Goal: Find contact information: Find contact information

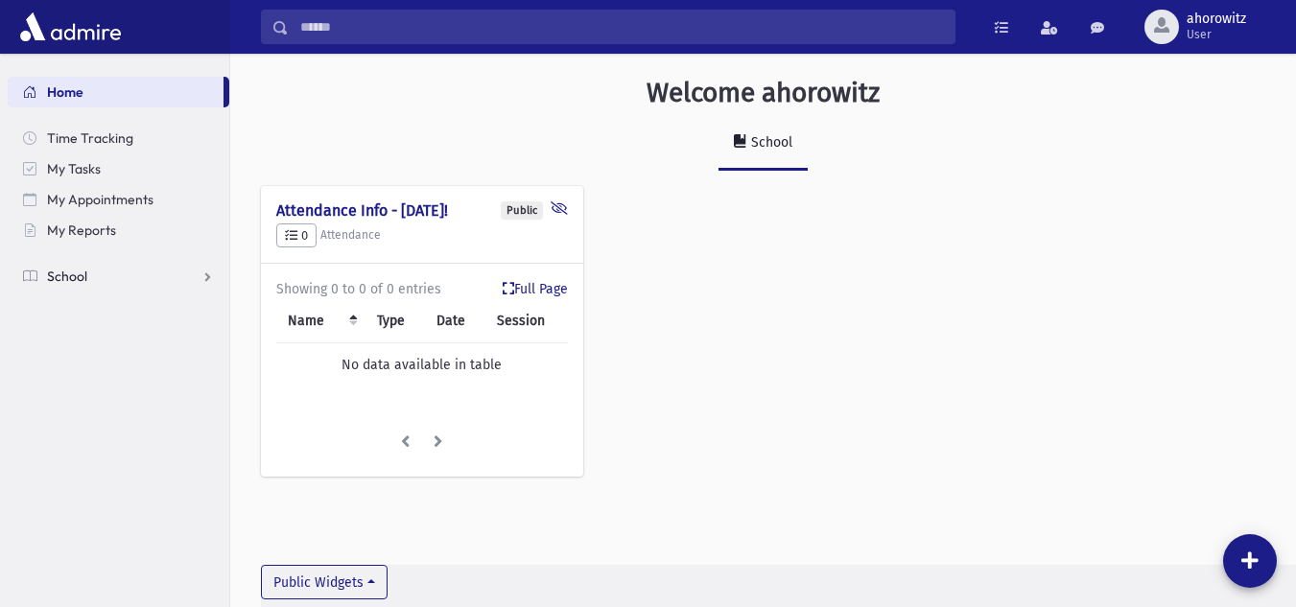
click at [46, 273] on link "School" at bounding box center [119, 276] width 222 height 31
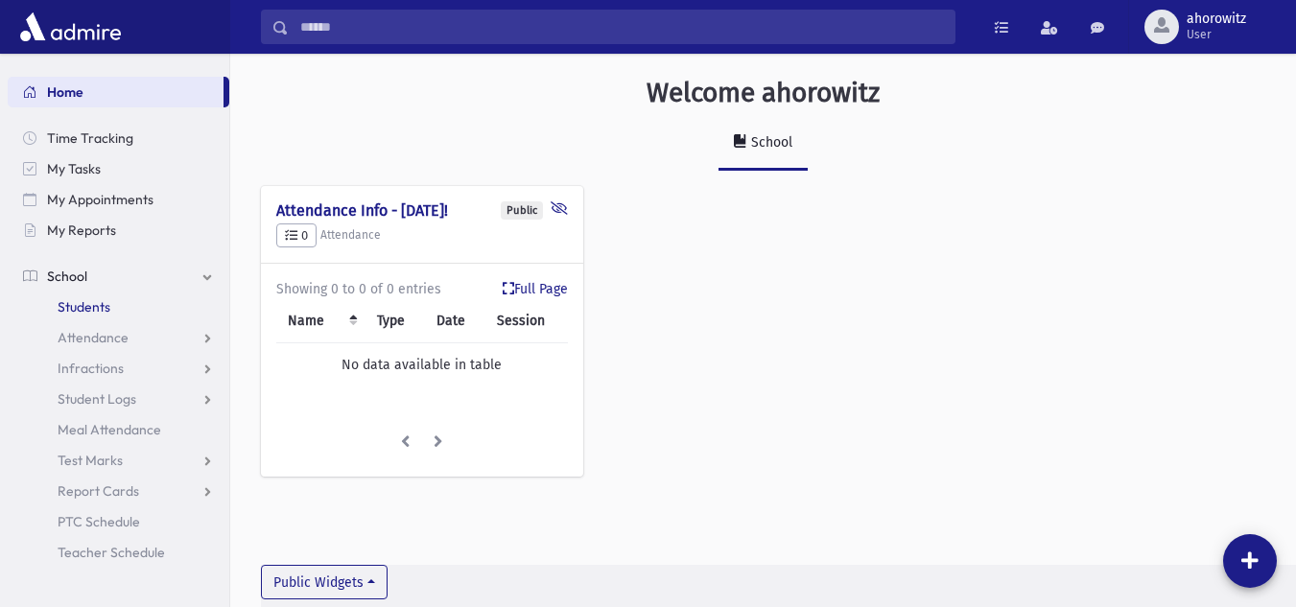
click at [85, 303] on span "Students" at bounding box center [84, 306] width 53 height 17
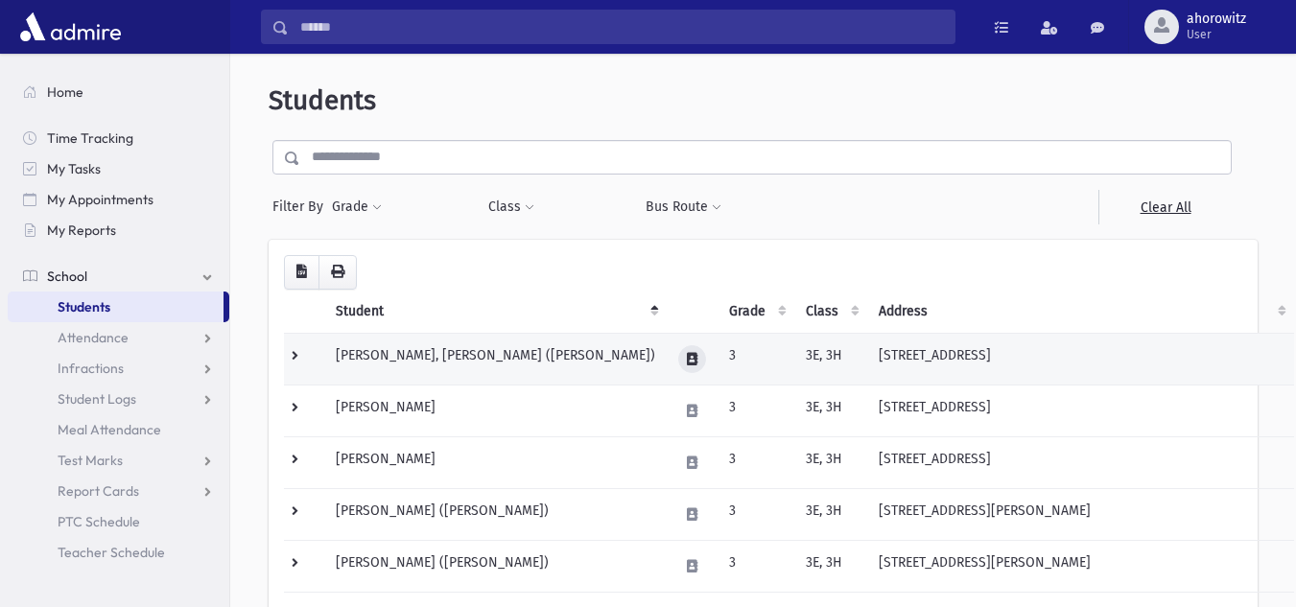
click at [698, 363] on icon at bounding box center [692, 359] width 11 height 12
click at [693, 363] on icon at bounding box center [692, 359] width 11 height 12
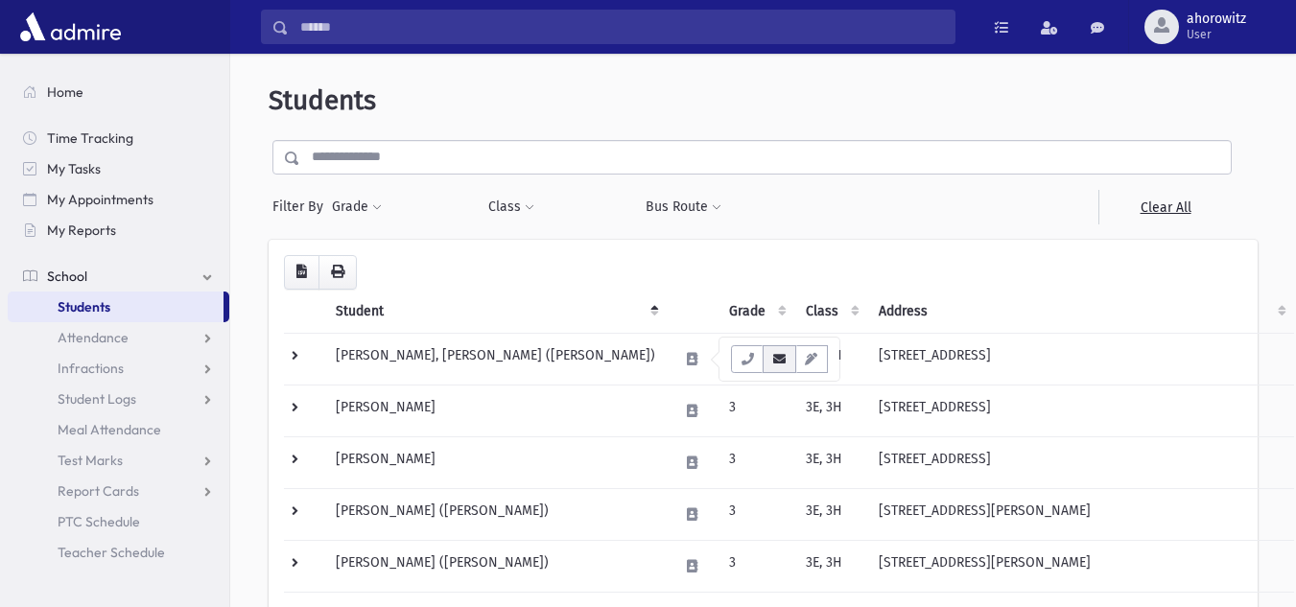
click at [778, 368] on button "button" at bounding box center [779, 359] width 33 height 28
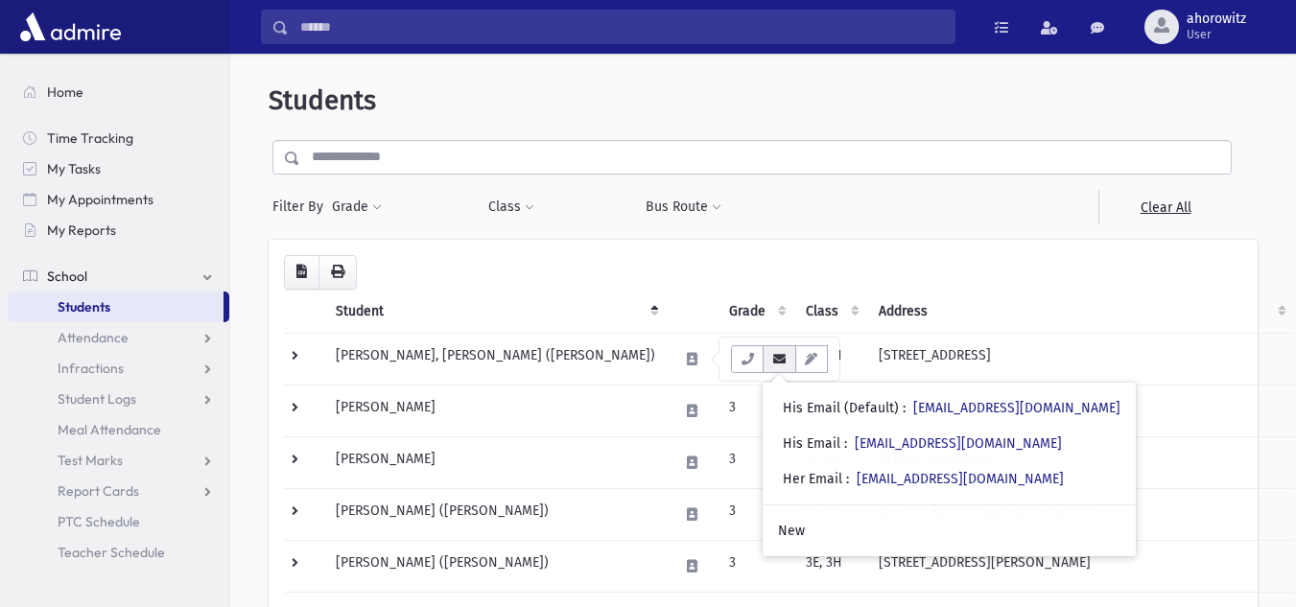
click at [772, 364] on icon "button" at bounding box center [779, 359] width 15 height 12
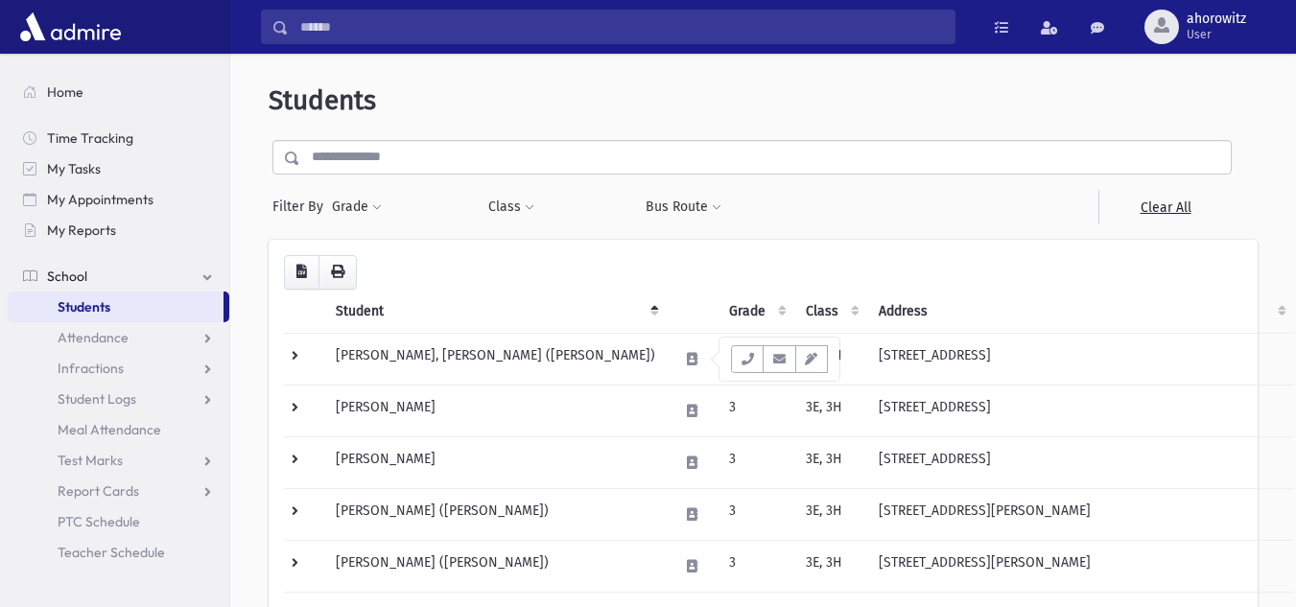
click at [669, 154] on input "text" at bounding box center [765, 157] width 931 height 35
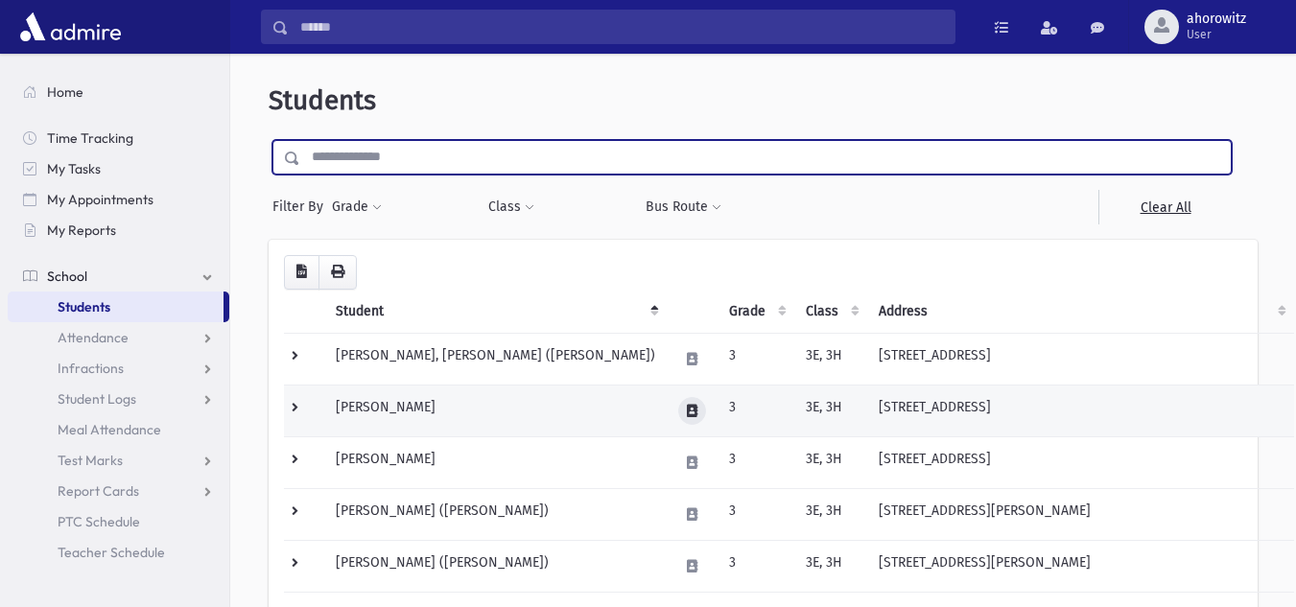
click at [698, 411] on icon at bounding box center [692, 411] width 11 height 12
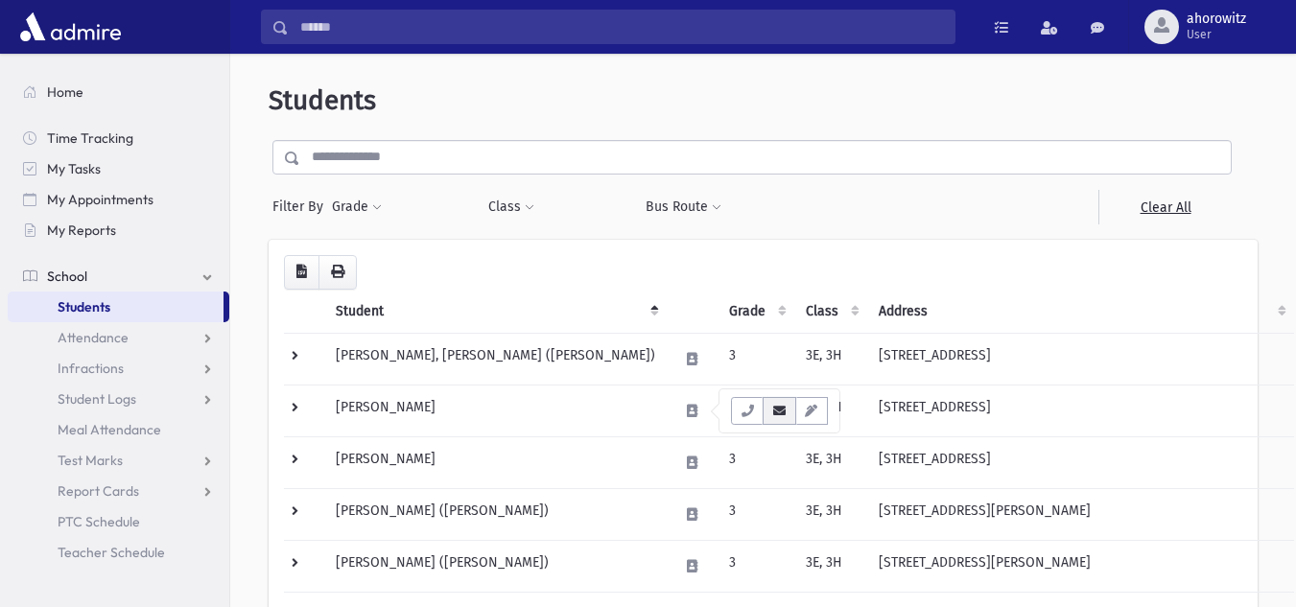
click at [788, 416] on button "button" at bounding box center [779, 411] width 33 height 28
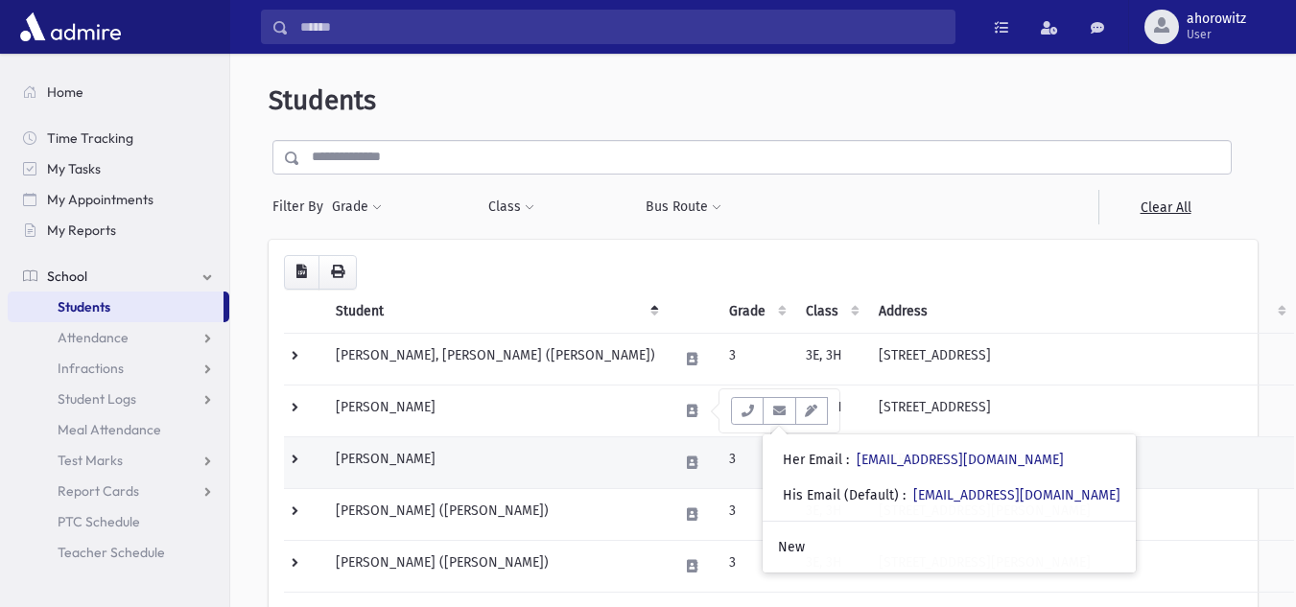
click at [645, 456] on td "Drillman, Yaakov" at bounding box center [495, 463] width 343 height 52
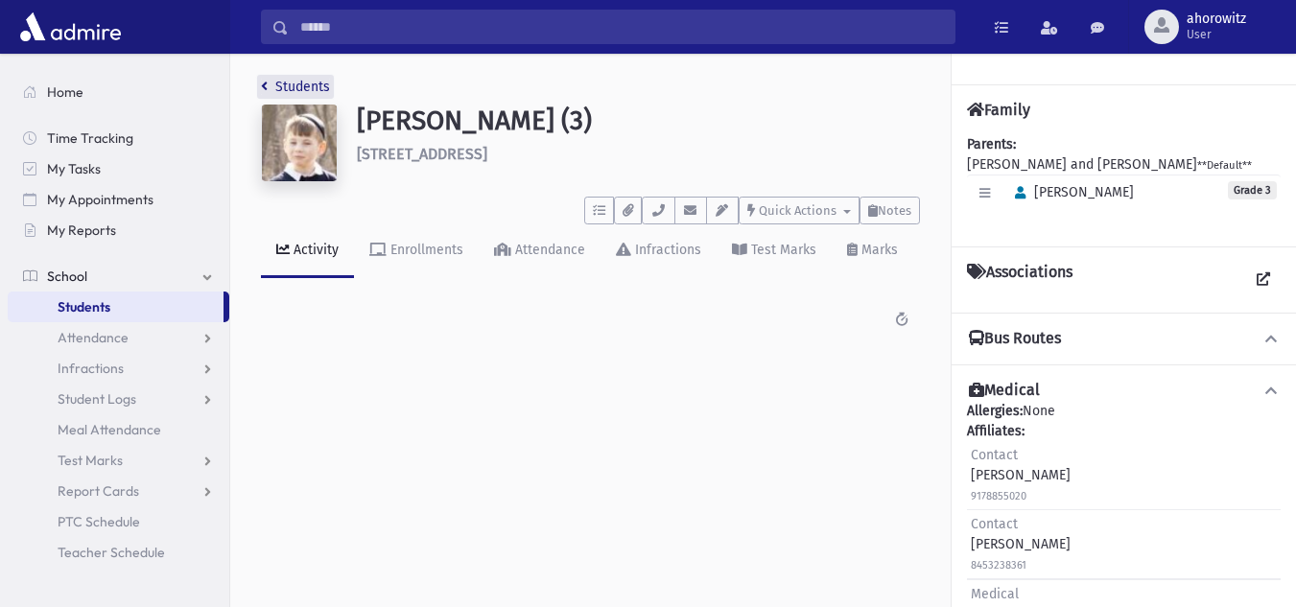
click at [277, 86] on link "Students" at bounding box center [295, 87] width 69 height 16
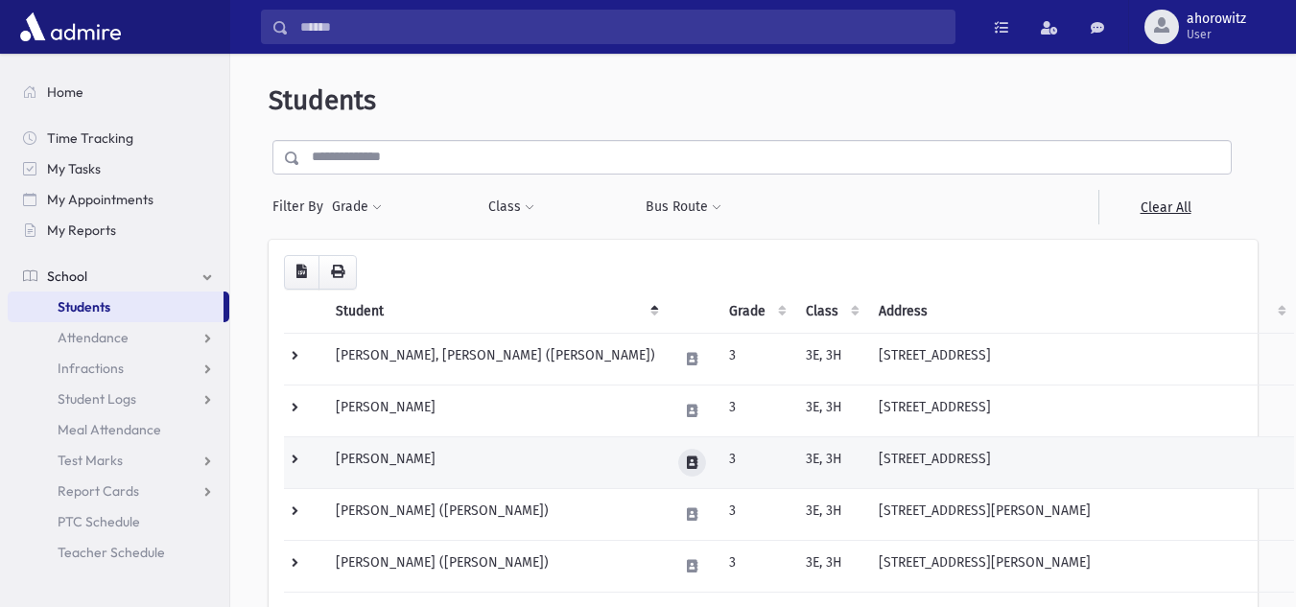
click at [689, 469] on button at bounding box center [692, 463] width 28 height 28
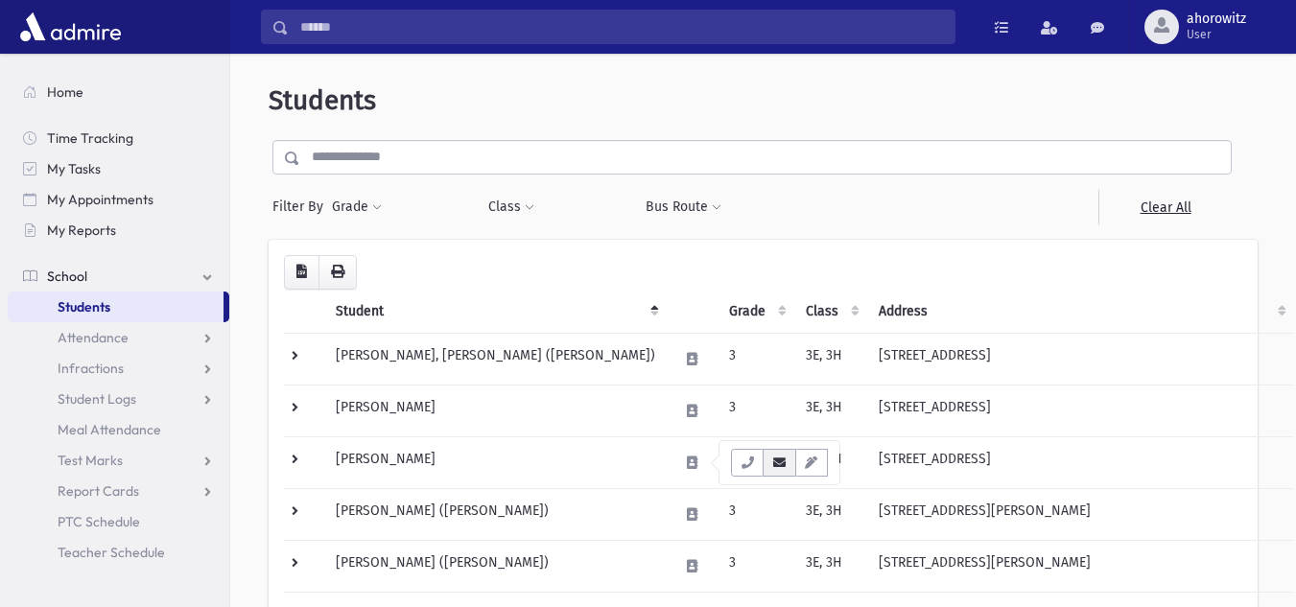
click at [783, 469] on button "button" at bounding box center [779, 463] width 33 height 28
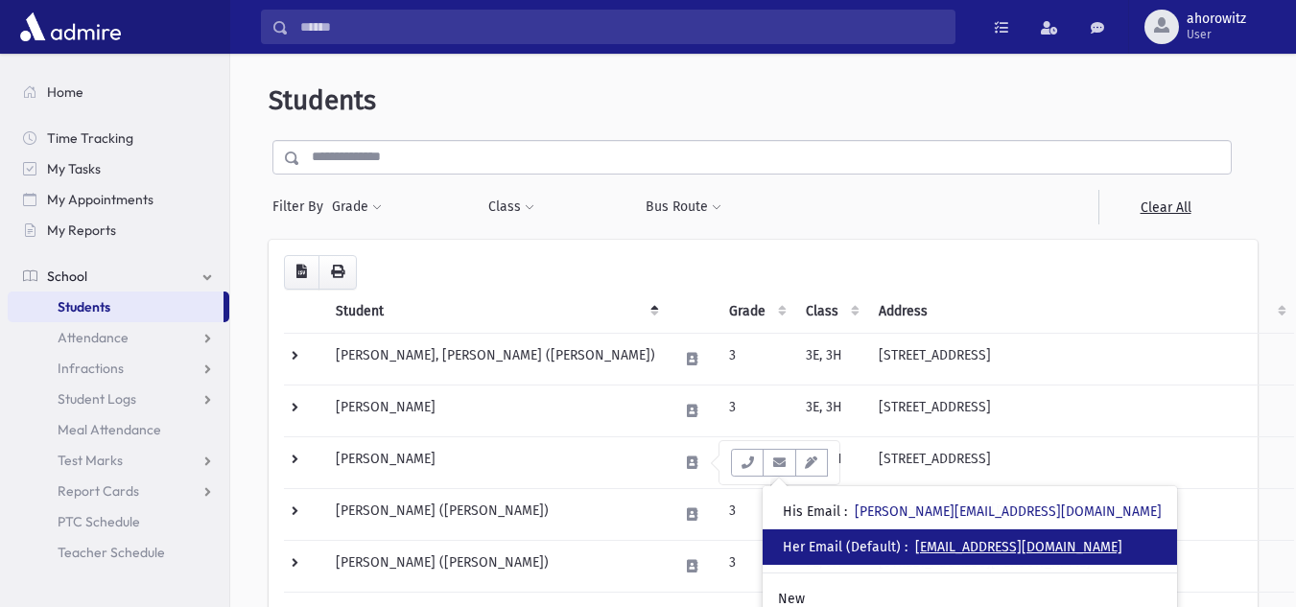
click at [941, 543] on link "pessier101@gmail.com" at bounding box center [1018, 547] width 207 height 16
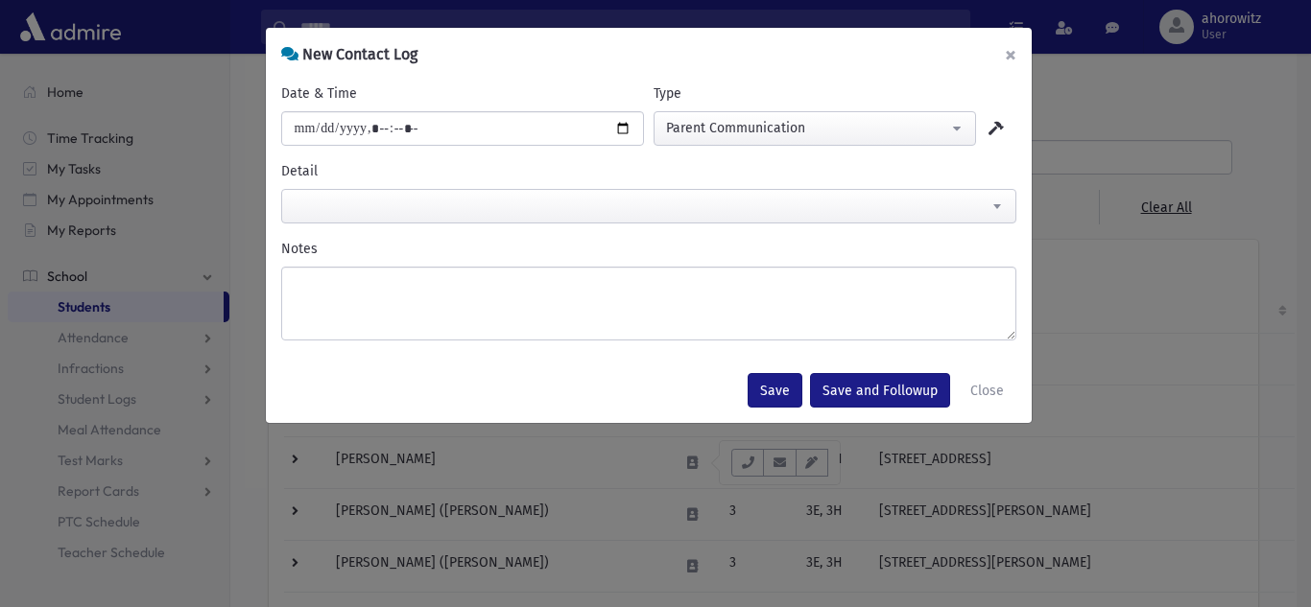
click at [1004, 59] on button "×" at bounding box center [1010, 55] width 42 height 54
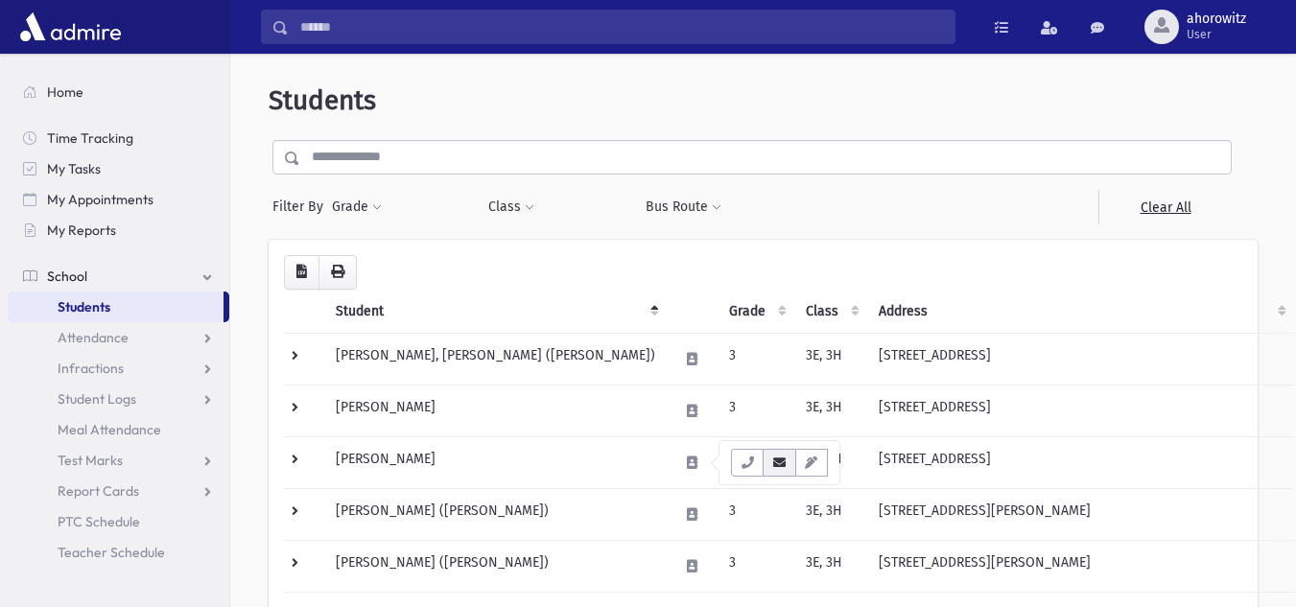
click at [785, 465] on icon "button" at bounding box center [779, 463] width 15 height 12
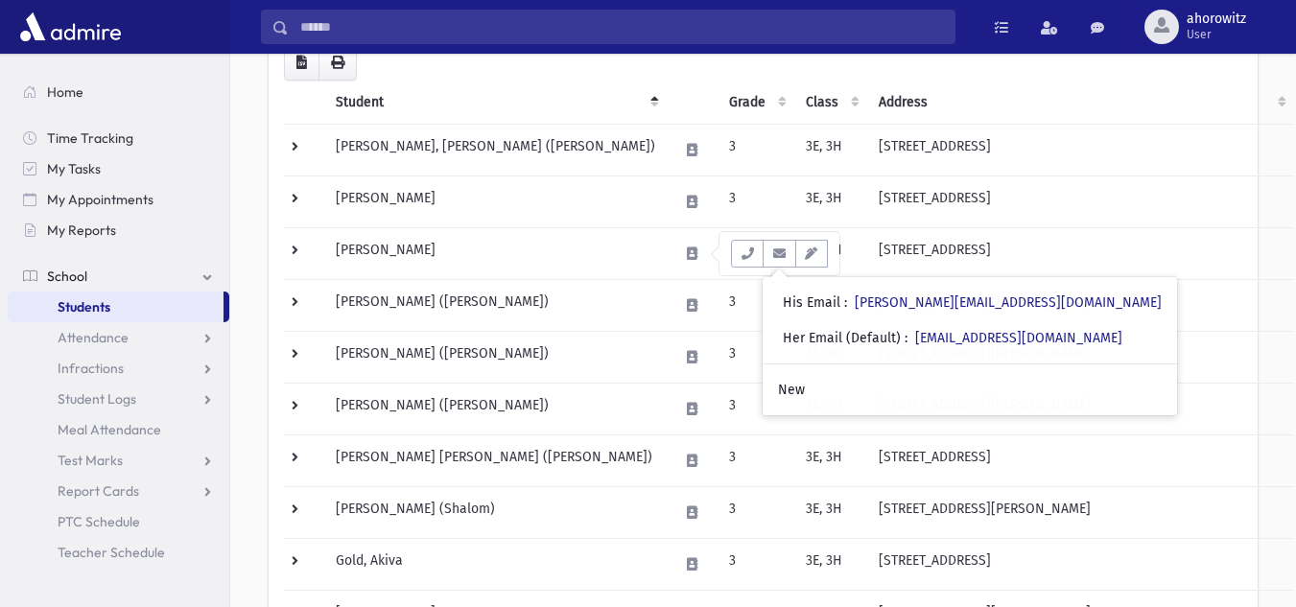
scroll to position [222, 0]
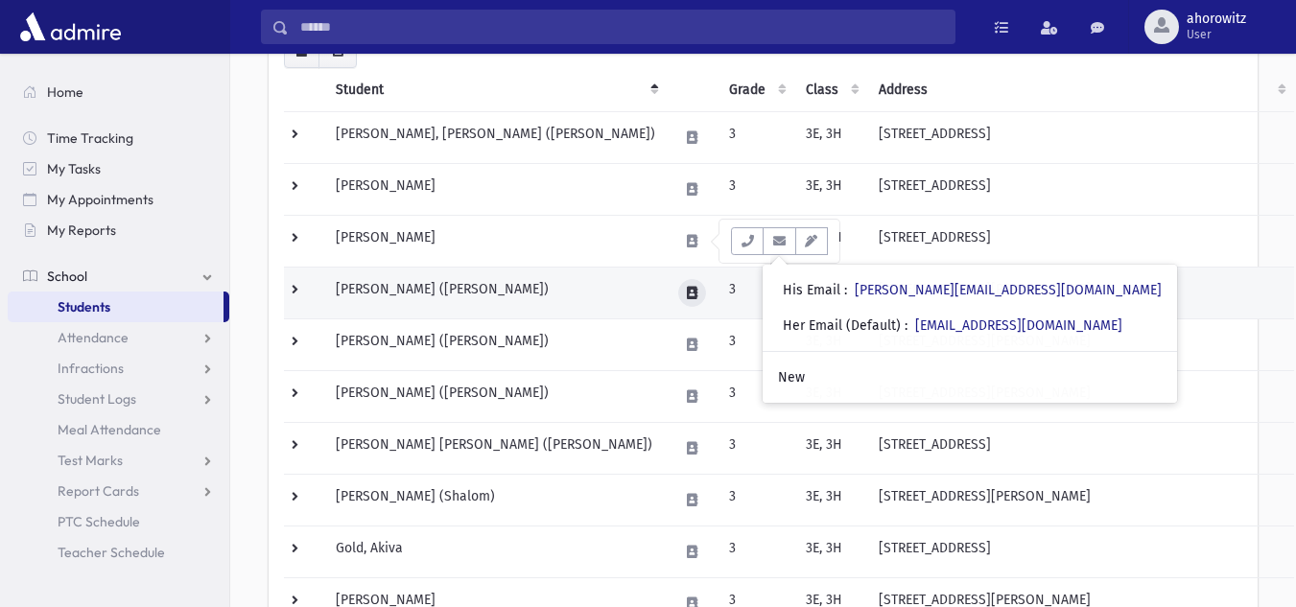
click at [698, 297] on icon at bounding box center [692, 293] width 11 height 12
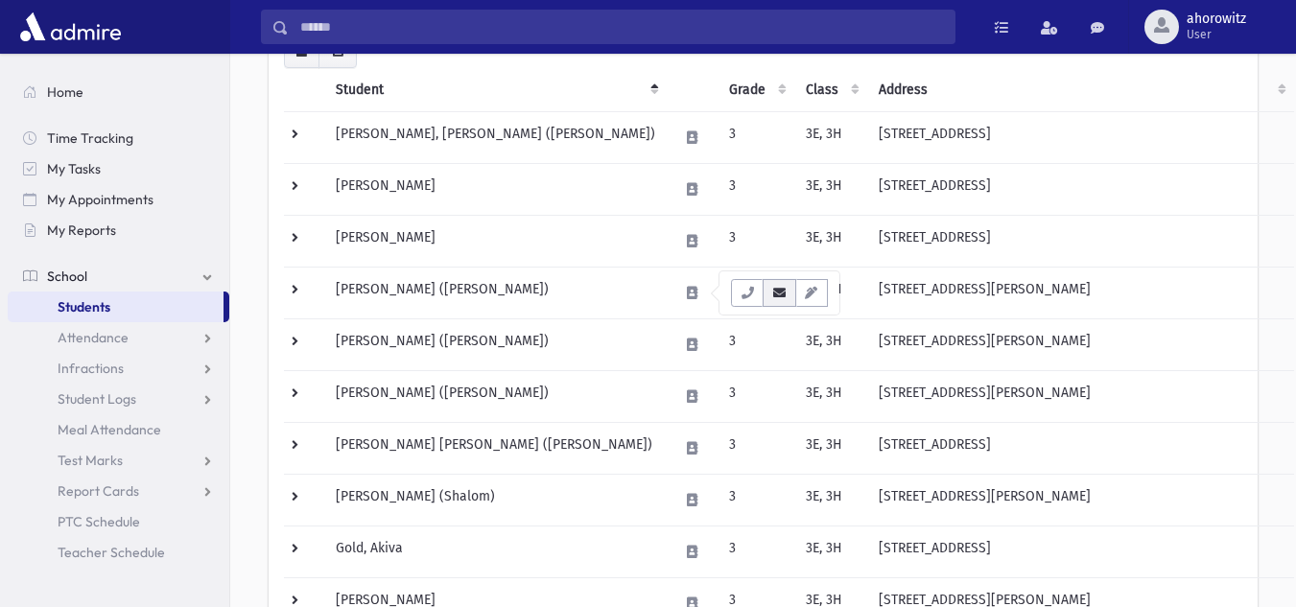
click at [776, 295] on icon "button" at bounding box center [779, 293] width 15 height 12
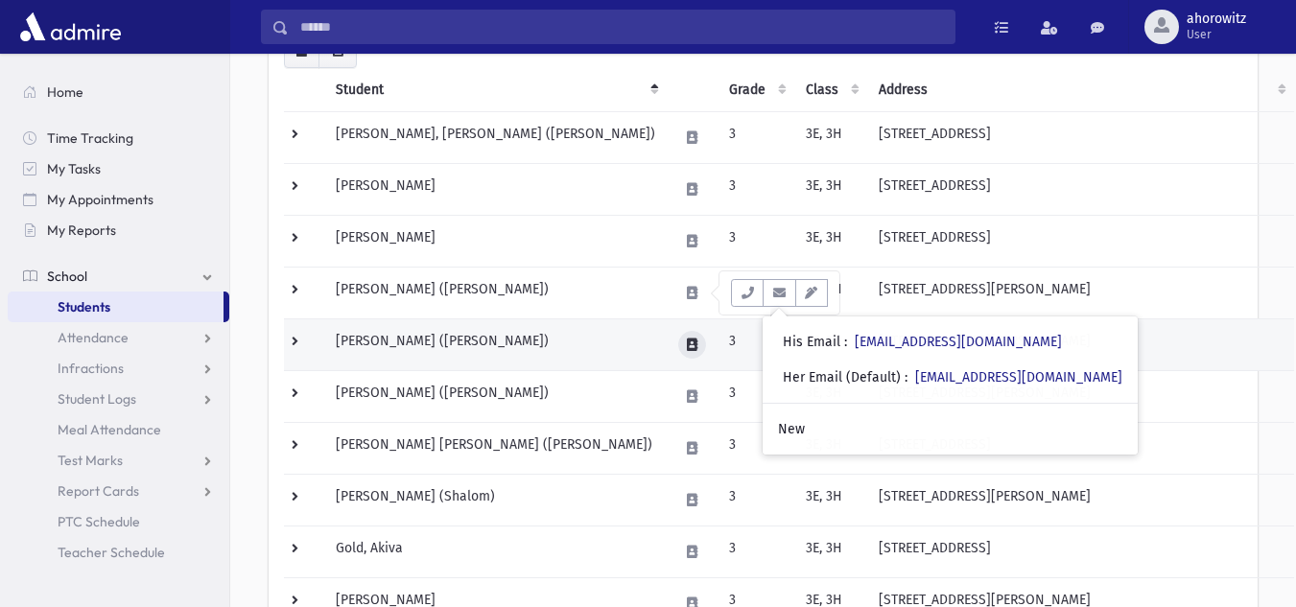
click at [691, 349] on button at bounding box center [692, 345] width 28 height 28
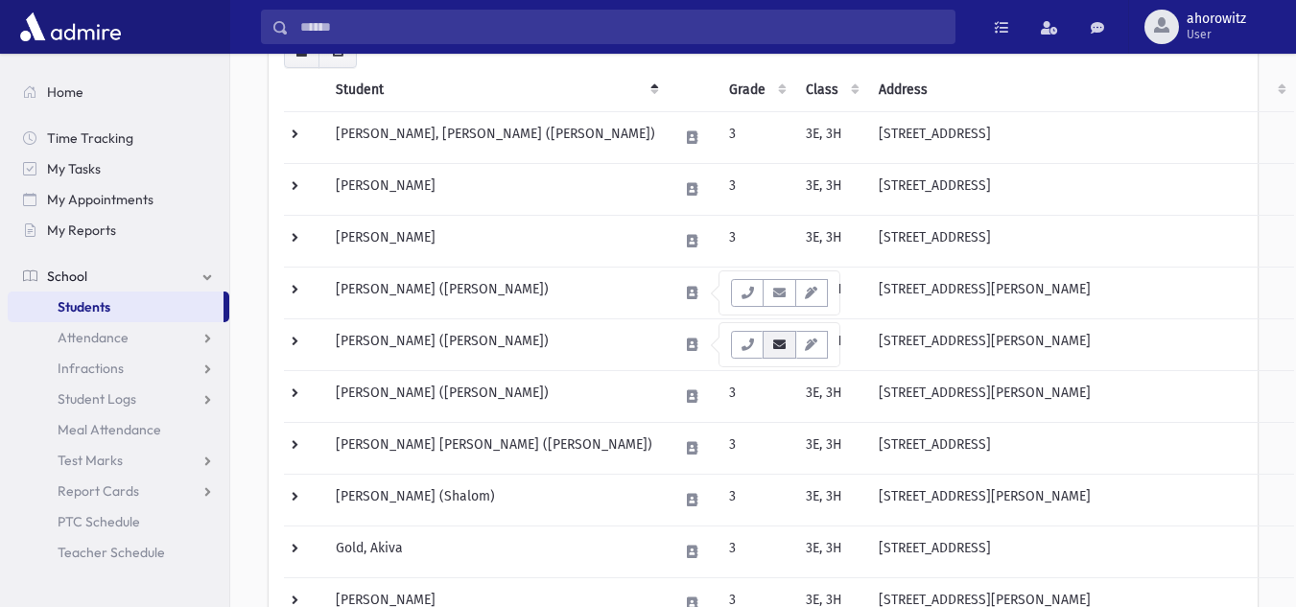
click at [782, 354] on button "button" at bounding box center [779, 345] width 33 height 28
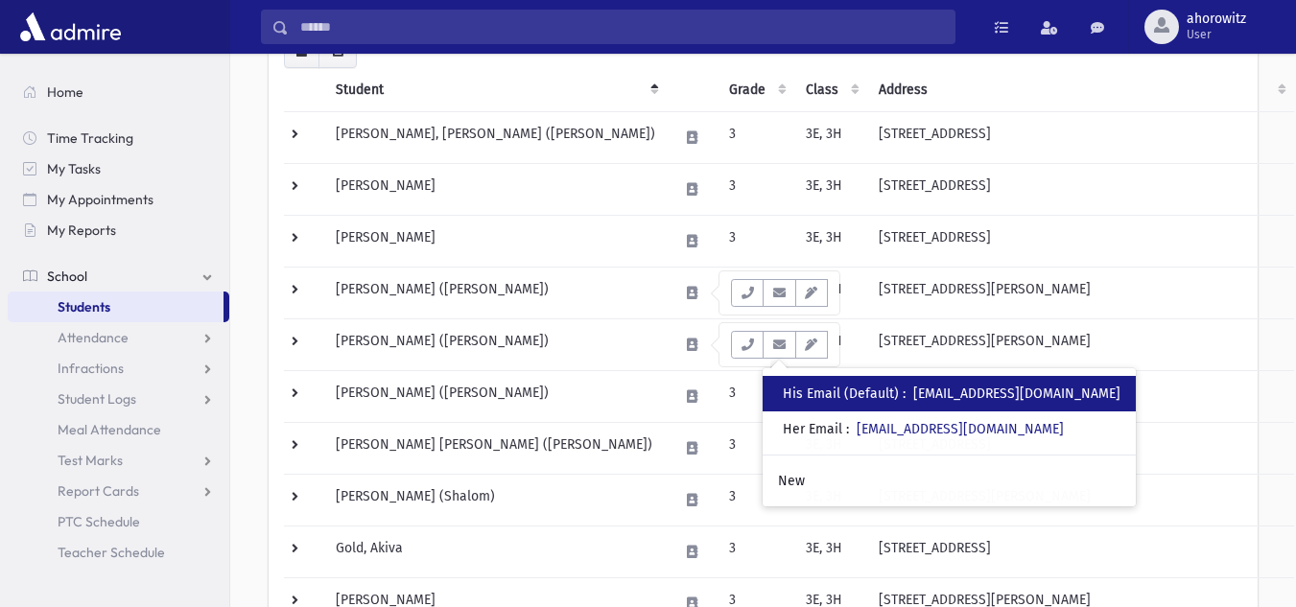
click at [970, 402] on div "His Email (Default) : moshefriedman01@gmail.com" at bounding box center [952, 394] width 338 height 20
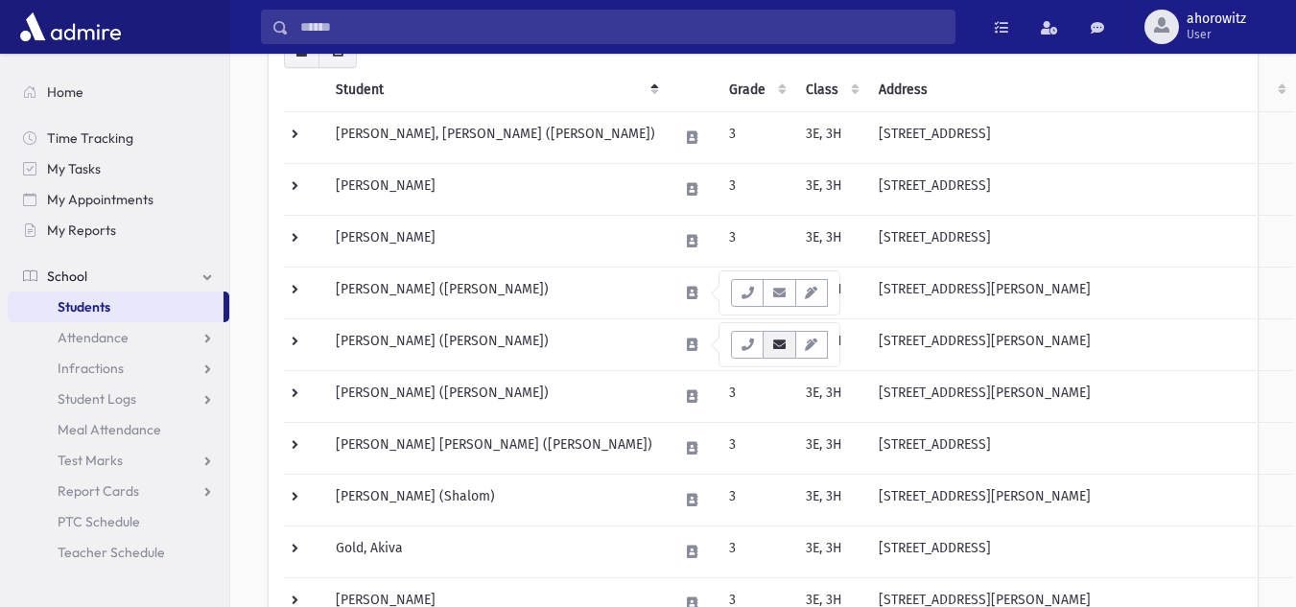
drag, startPoint x: 970, startPoint y: 402, endPoint x: 780, endPoint y: 346, distance: 198.0
click at [780, 346] on icon "button" at bounding box center [779, 345] width 15 height 12
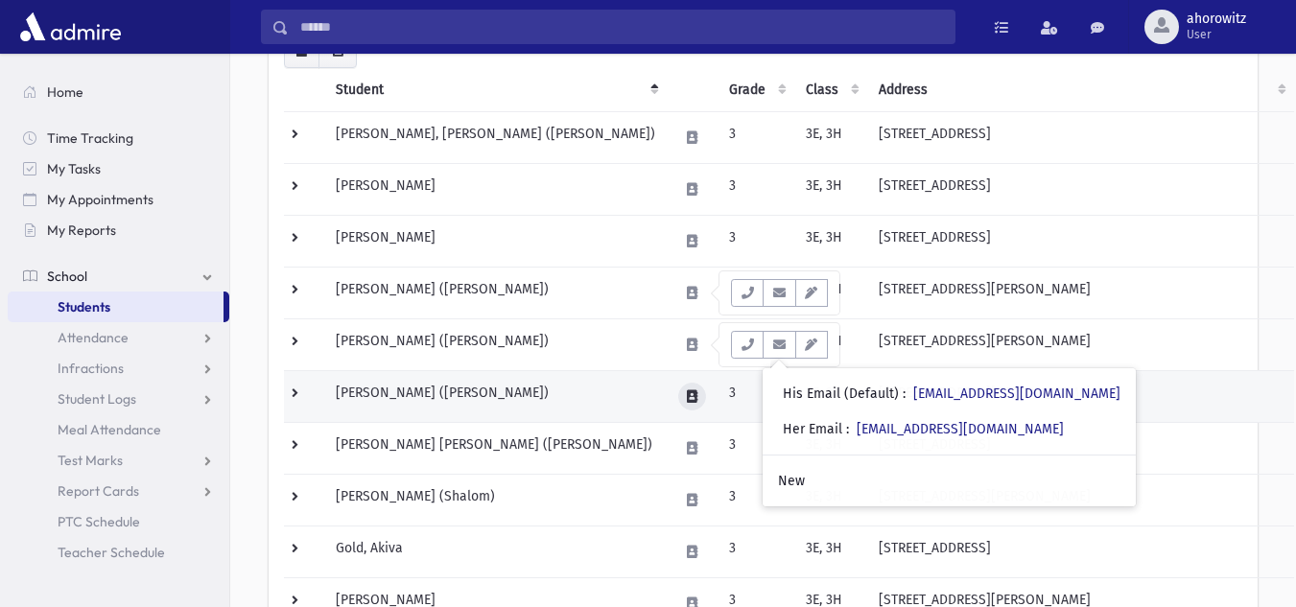
click at [703, 402] on button at bounding box center [692, 397] width 28 height 28
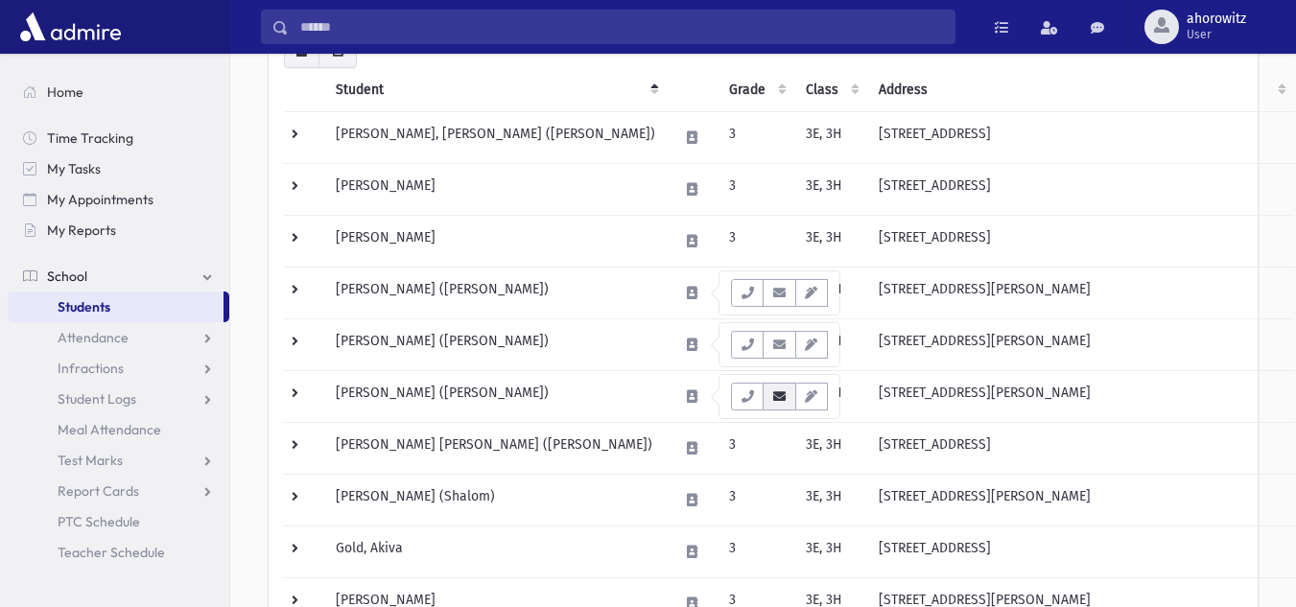
click at [784, 400] on icon "button" at bounding box center [779, 397] width 15 height 12
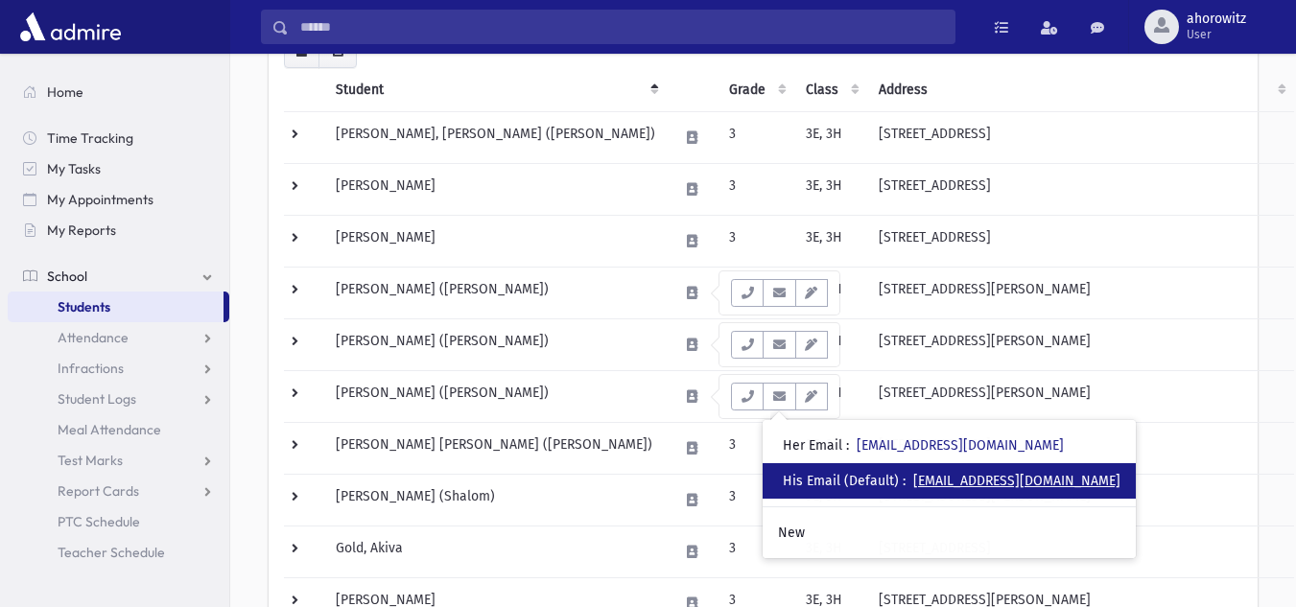
click at [955, 475] on link "rafigelb@gmail.com" at bounding box center [1017, 481] width 207 height 16
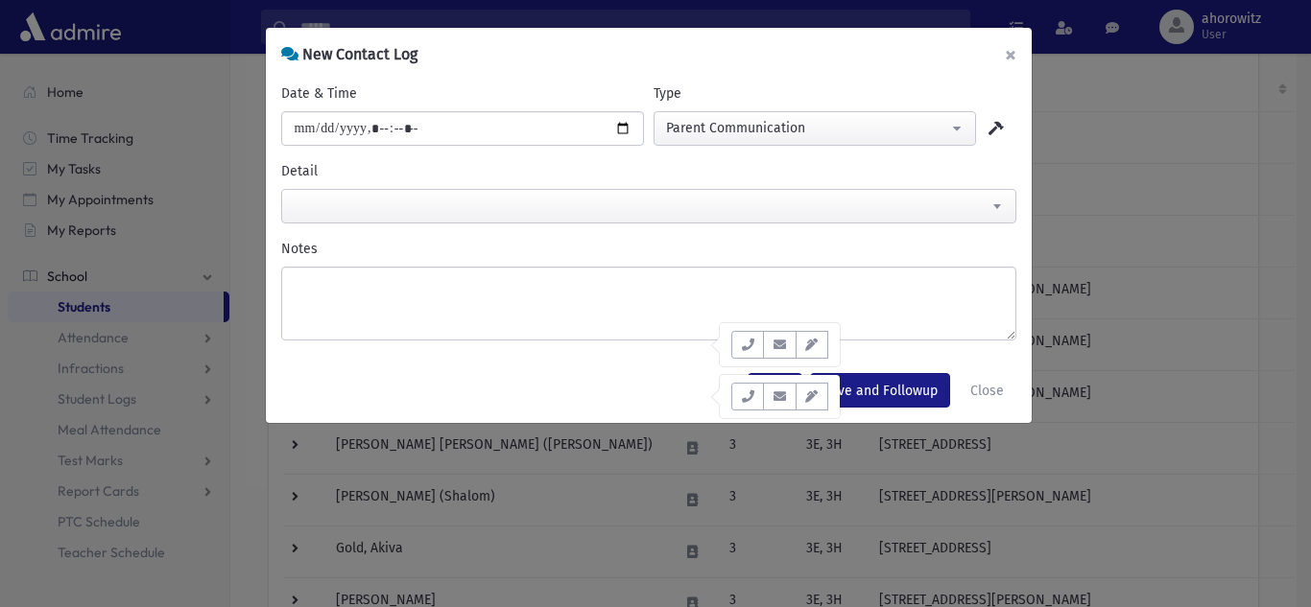
click at [1019, 45] on button "×" at bounding box center [1010, 55] width 42 height 54
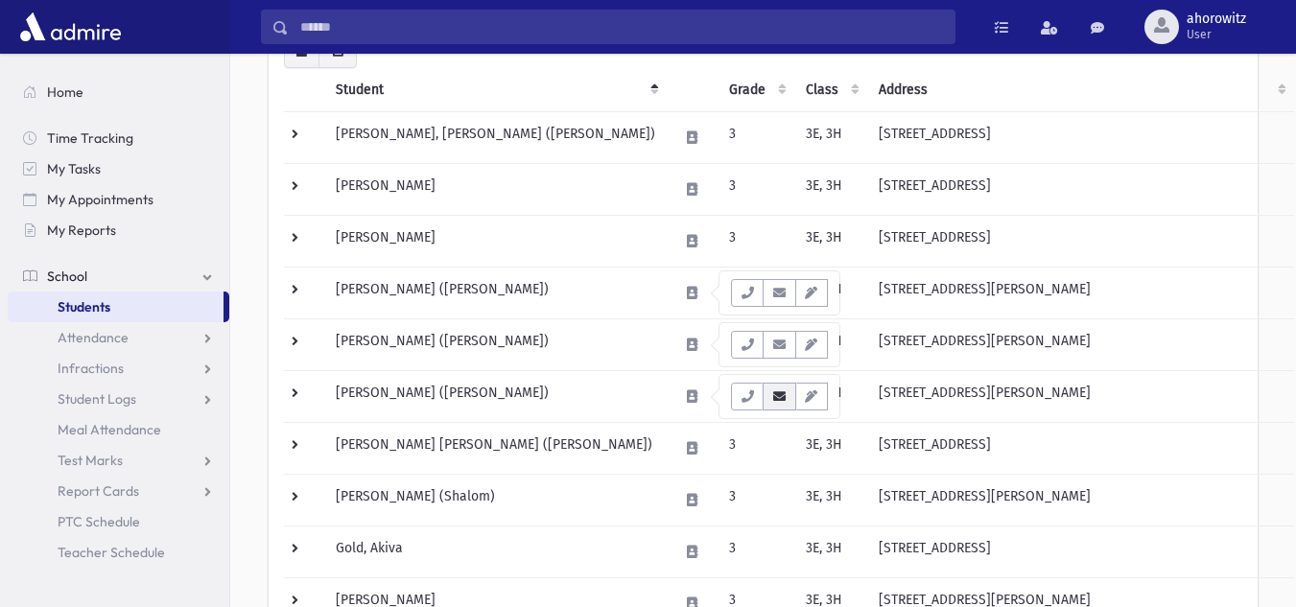
click at [774, 395] on icon "button" at bounding box center [779, 397] width 15 height 12
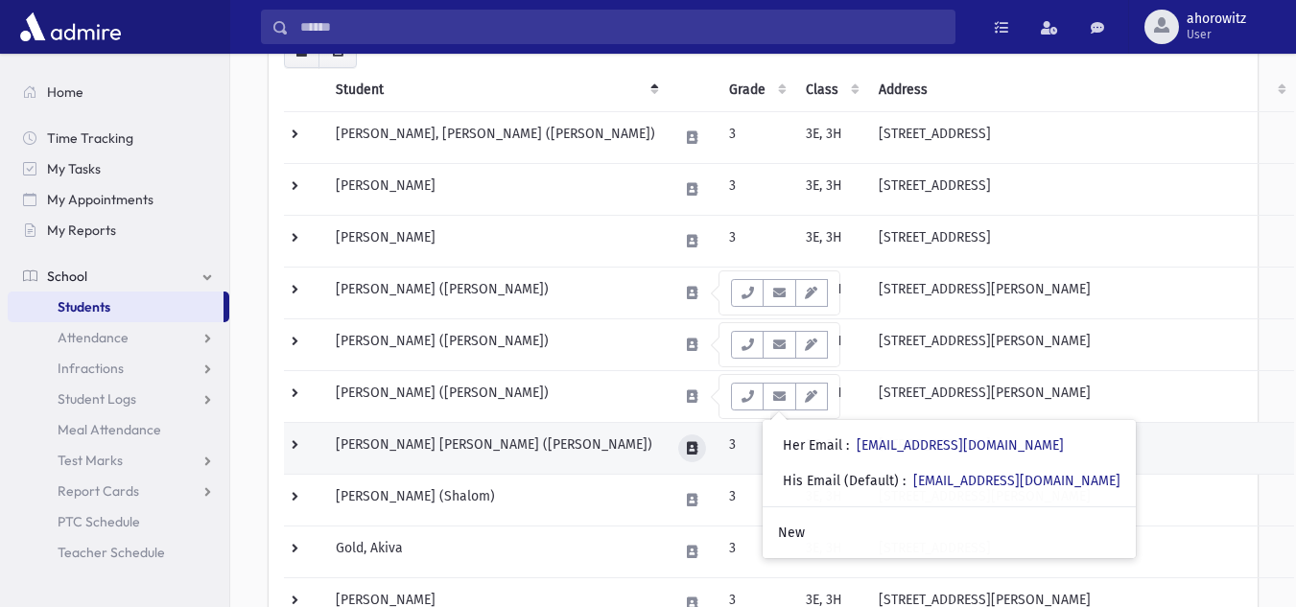
click at [691, 438] on button at bounding box center [692, 449] width 28 height 28
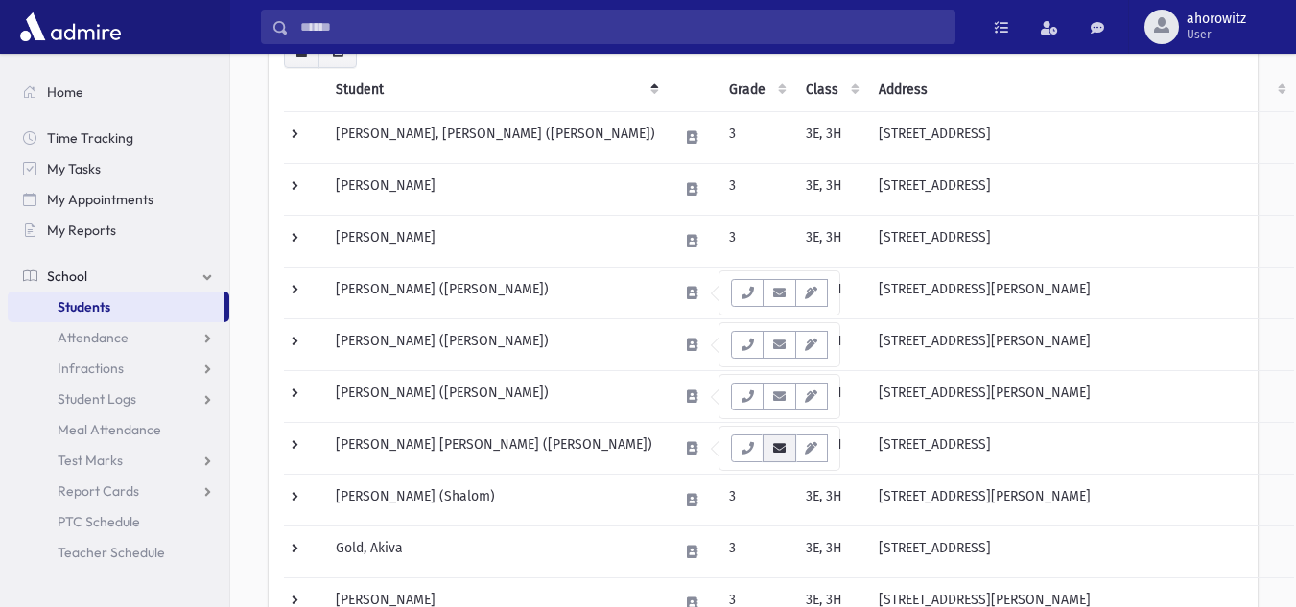
click at [782, 453] on icon "button" at bounding box center [779, 448] width 15 height 12
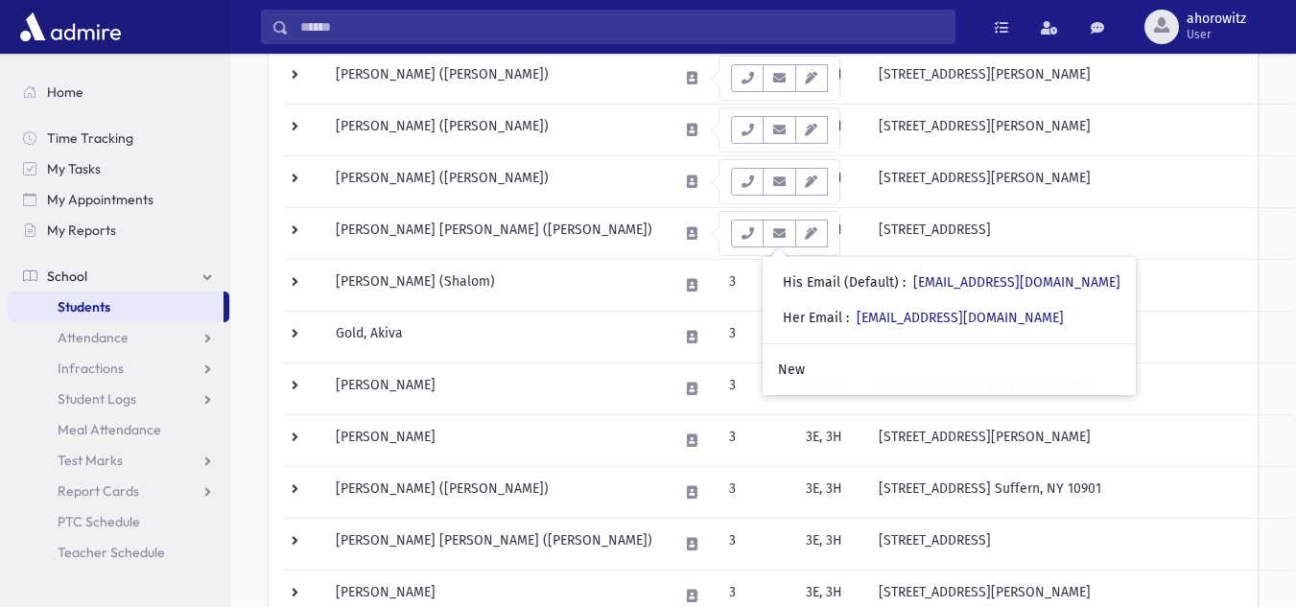
scroll to position [461, 0]
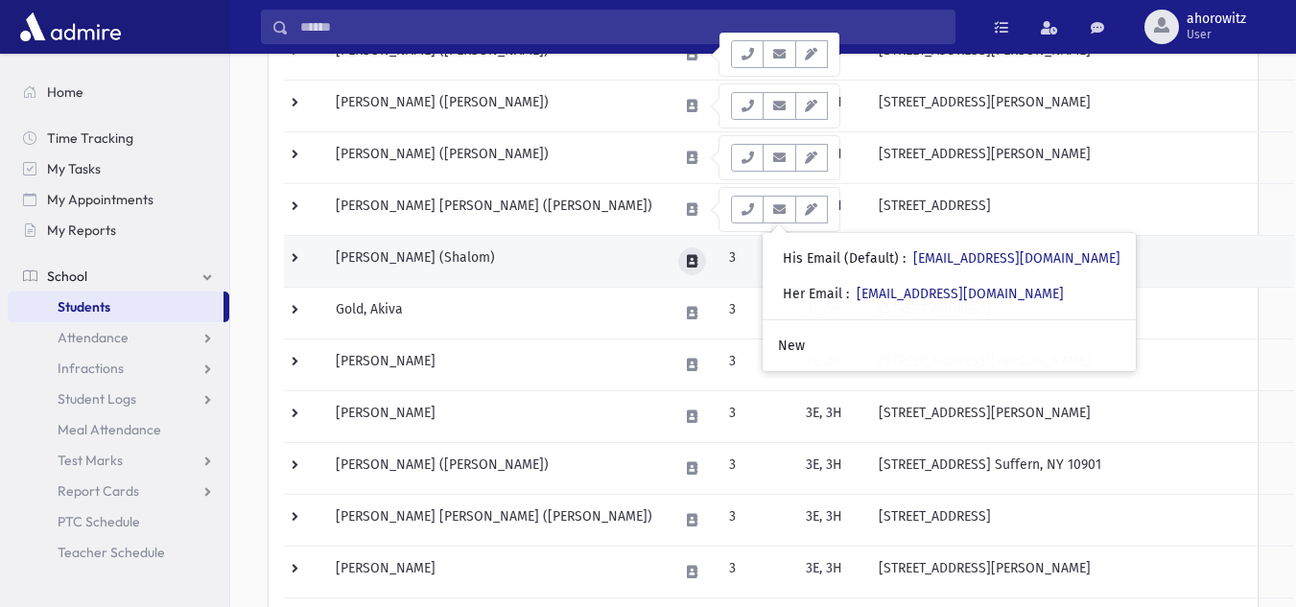
click at [694, 269] on button at bounding box center [692, 262] width 28 height 28
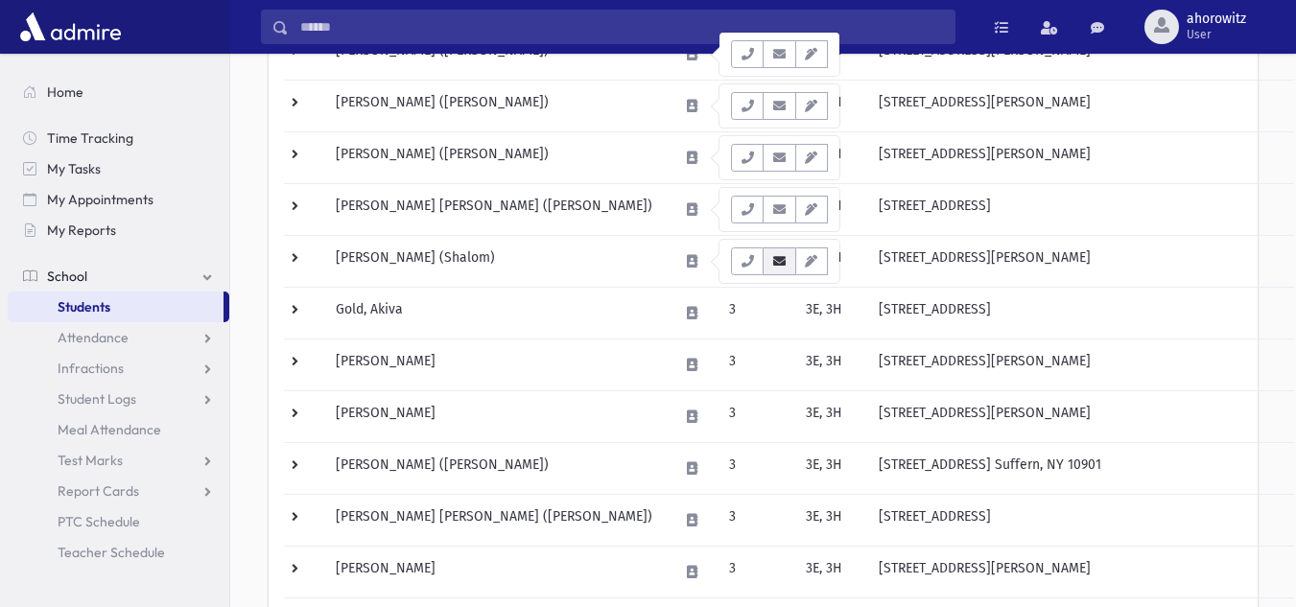
click at [783, 265] on icon "button" at bounding box center [779, 261] width 15 height 12
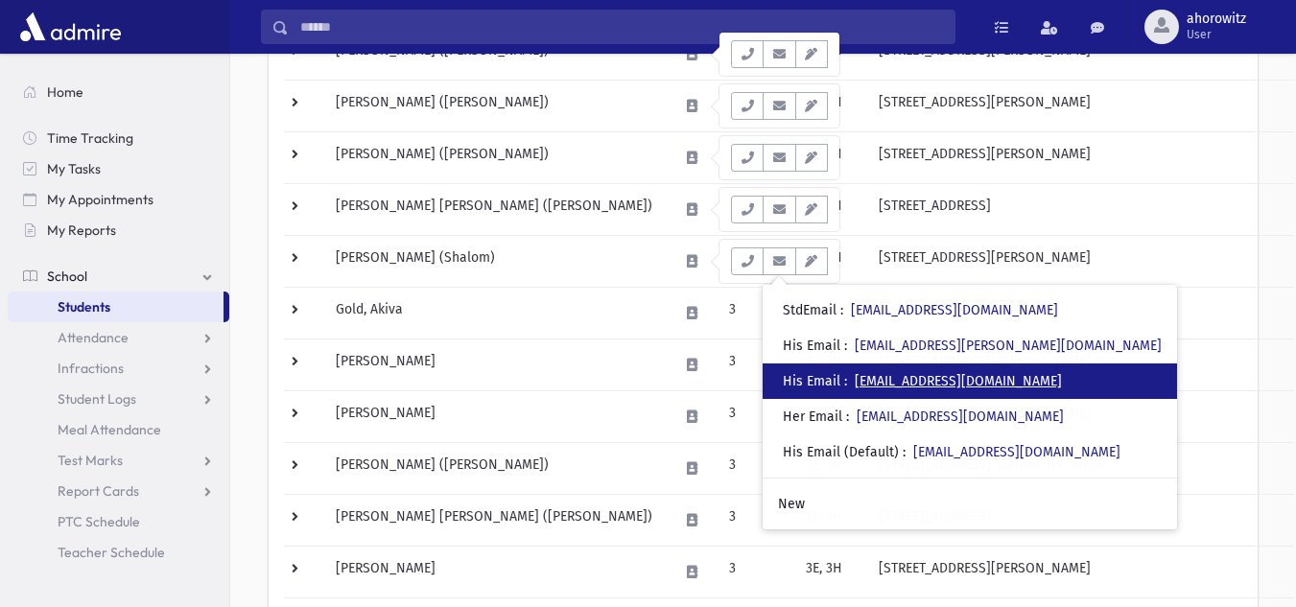
click at [904, 383] on link "mztg@yahoo.com" at bounding box center [958, 381] width 207 height 16
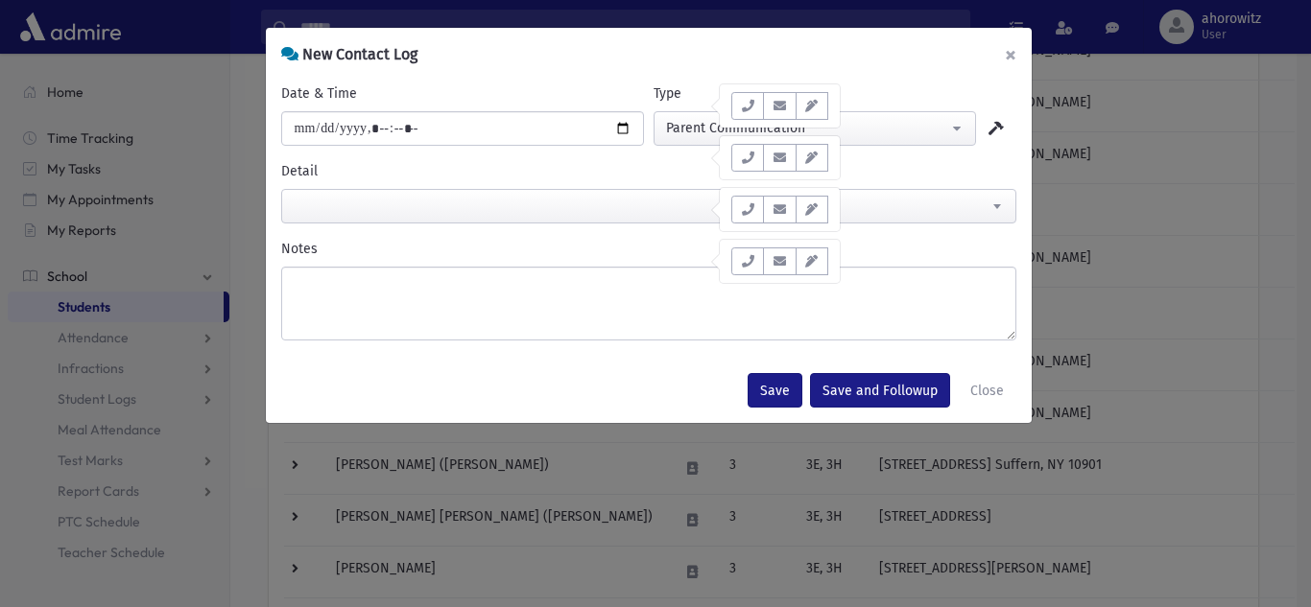
click at [1004, 56] on button "×" at bounding box center [1010, 55] width 42 height 54
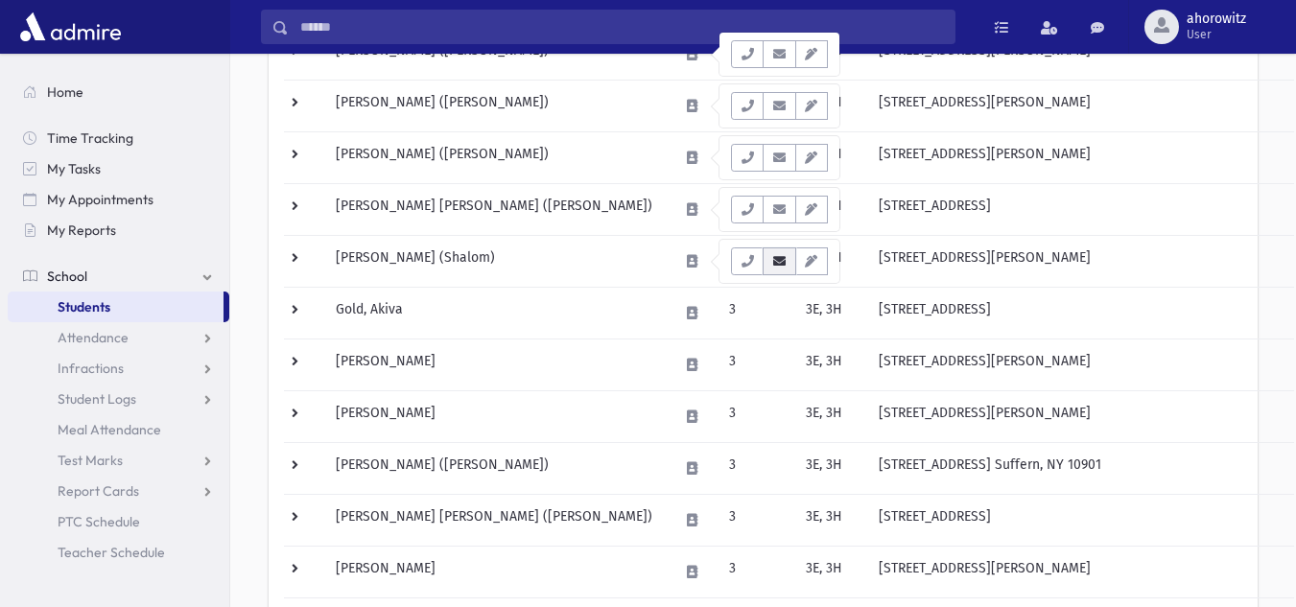
click at [772, 263] on icon "button" at bounding box center [779, 261] width 15 height 12
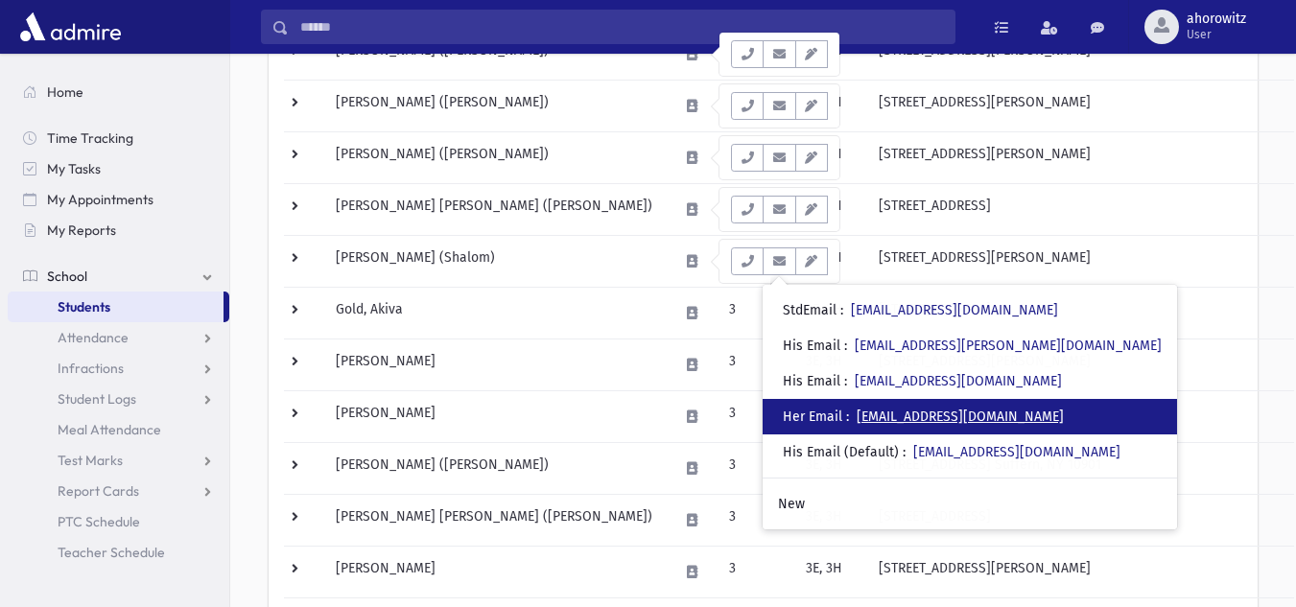
drag, startPoint x: 914, startPoint y: 407, endPoint x: 886, endPoint y: 416, distance: 29.1
click at [886, 416] on link "rinagilden@rombusdigital.com" at bounding box center [960, 417] width 207 height 16
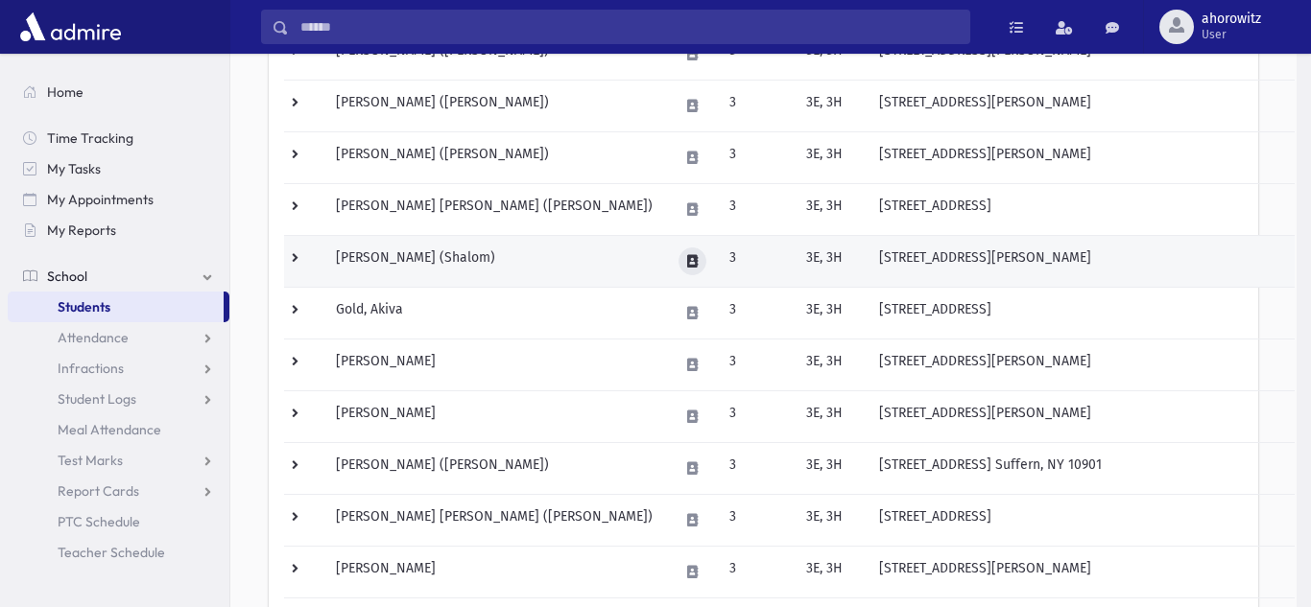
click at [692, 249] on button at bounding box center [692, 262] width 28 height 28
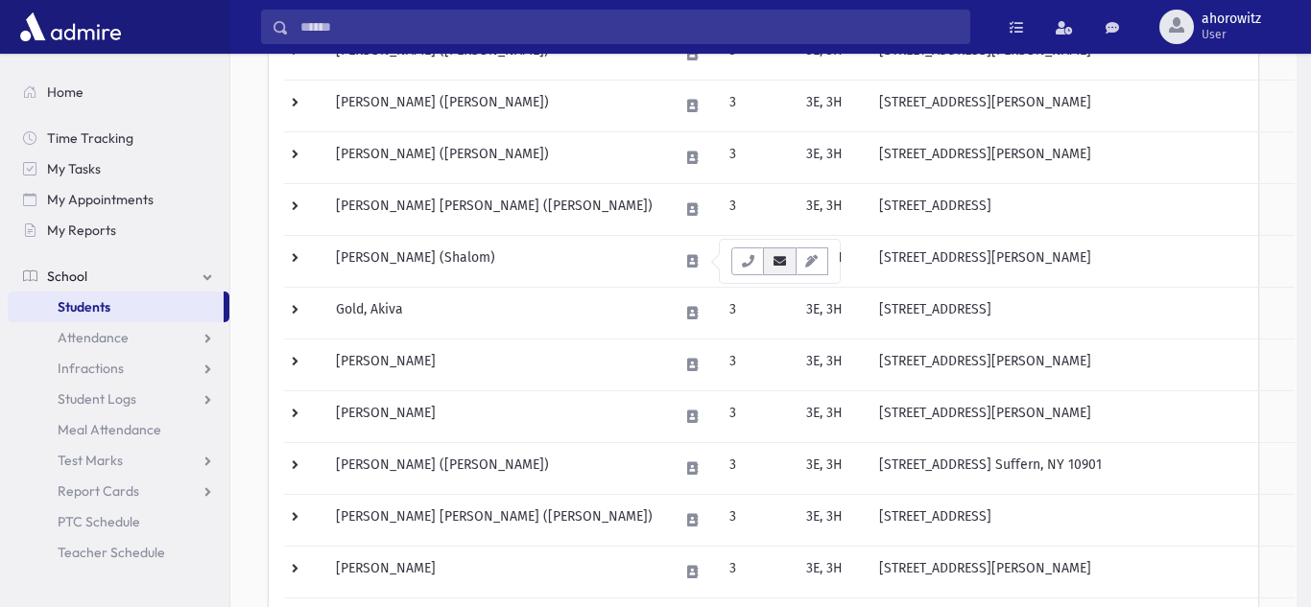
click at [772, 265] on icon "button" at bounding box center [779, 261] width 15 height 12
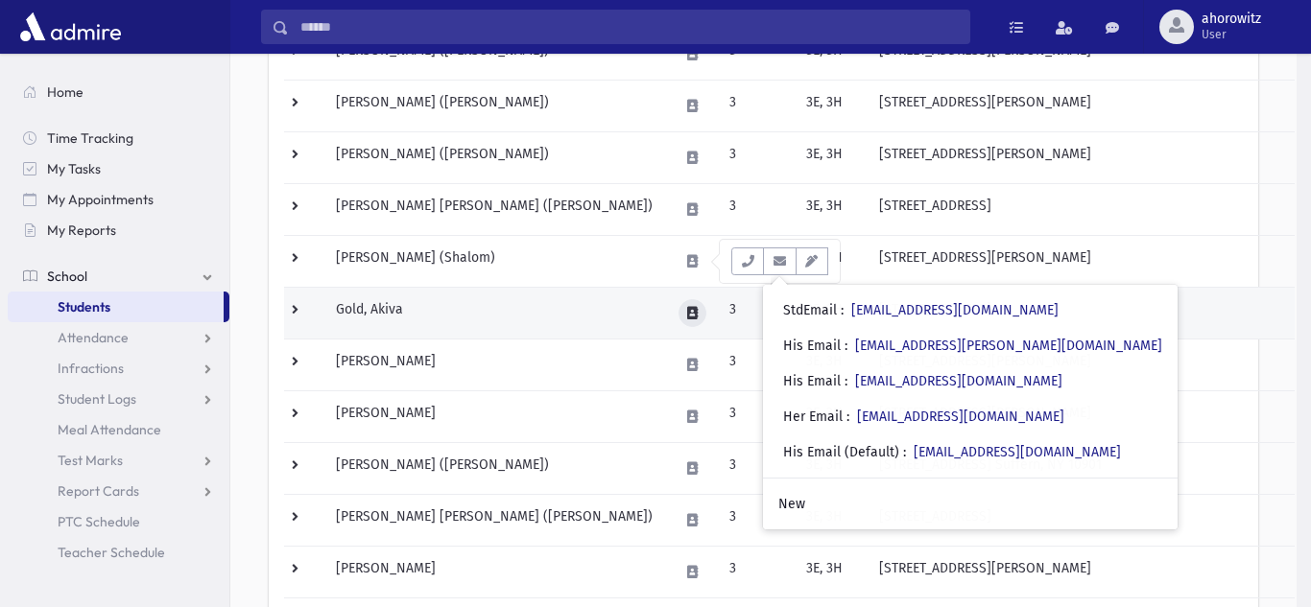
click at [698, 310] on icon at bounding box center [692, 313] width 11 height 12
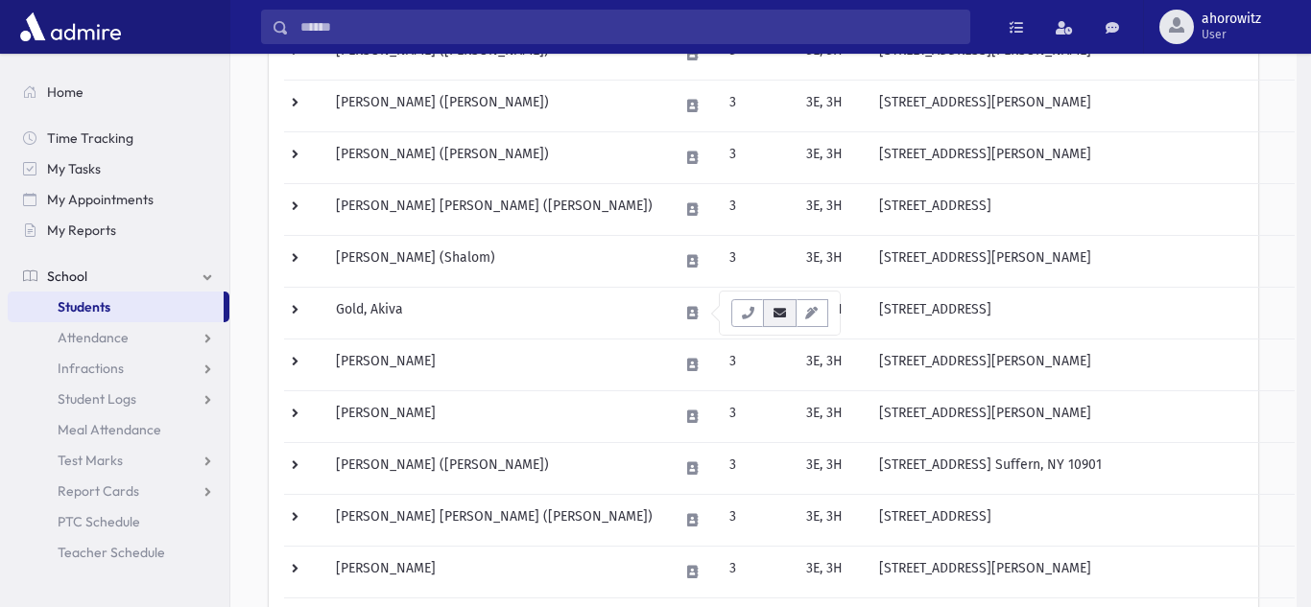
click at [775, 314] on icon "button" at bounding box center [779, 313] width 15 height 12
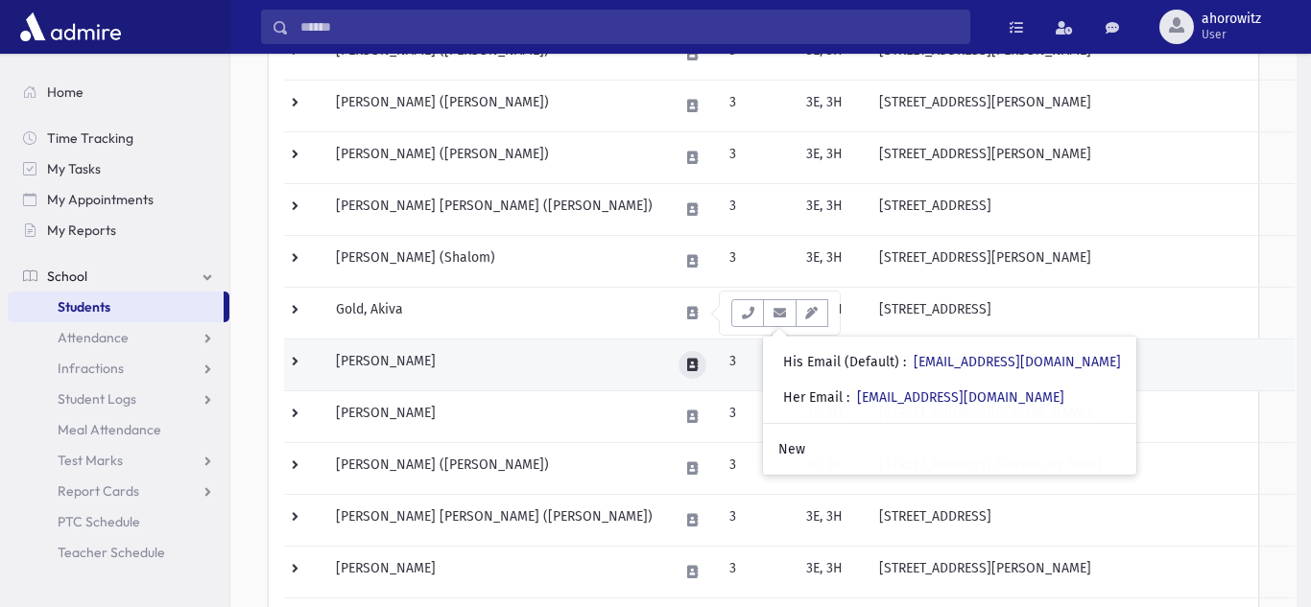
click at [698, 368] on icon at bounding box center [692, 365] width 11 height 12
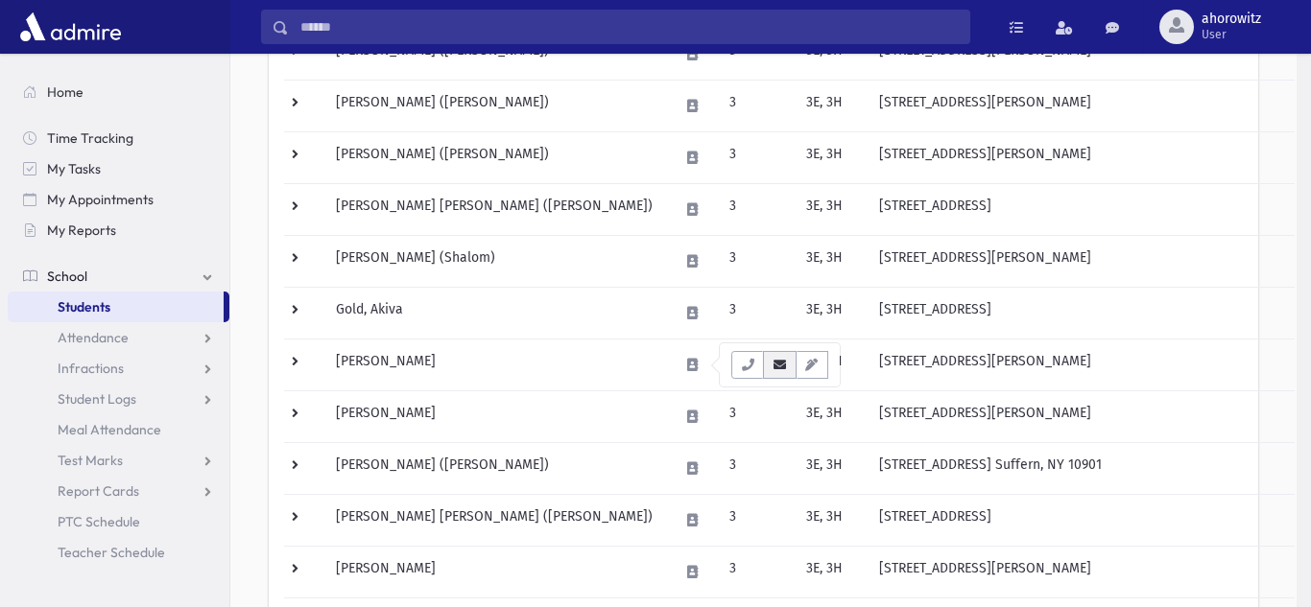
click at [777, 366] on icon "button" at bounding box center [779, 365] width 15 height 12
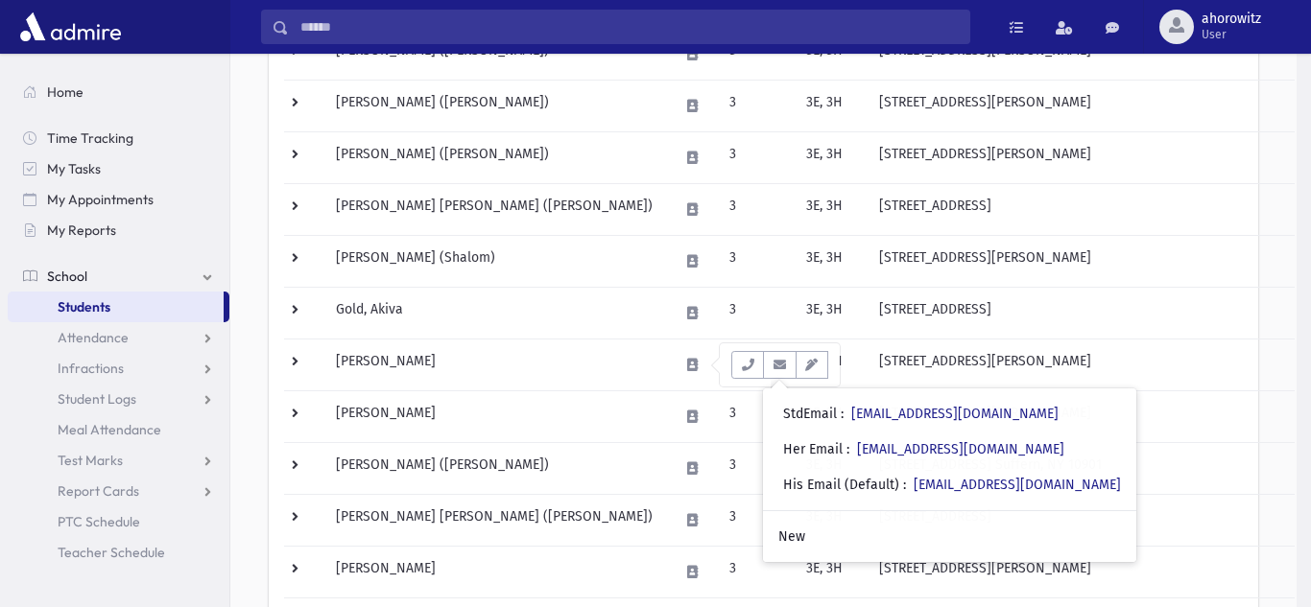
drag, startPoint x: 893, startPoint y: 416, endPoint x: 1310, endPoint y: 313, distance: 428.9
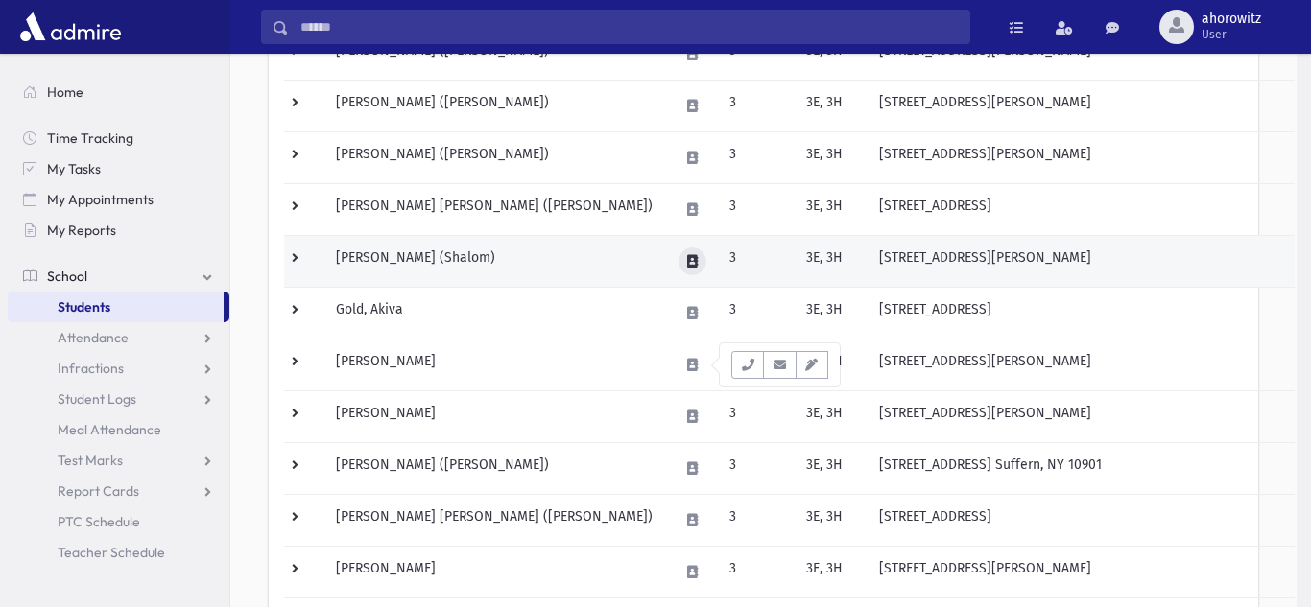
click at [704, 255] on button at bounding box center [692, 262] width 28 height 28
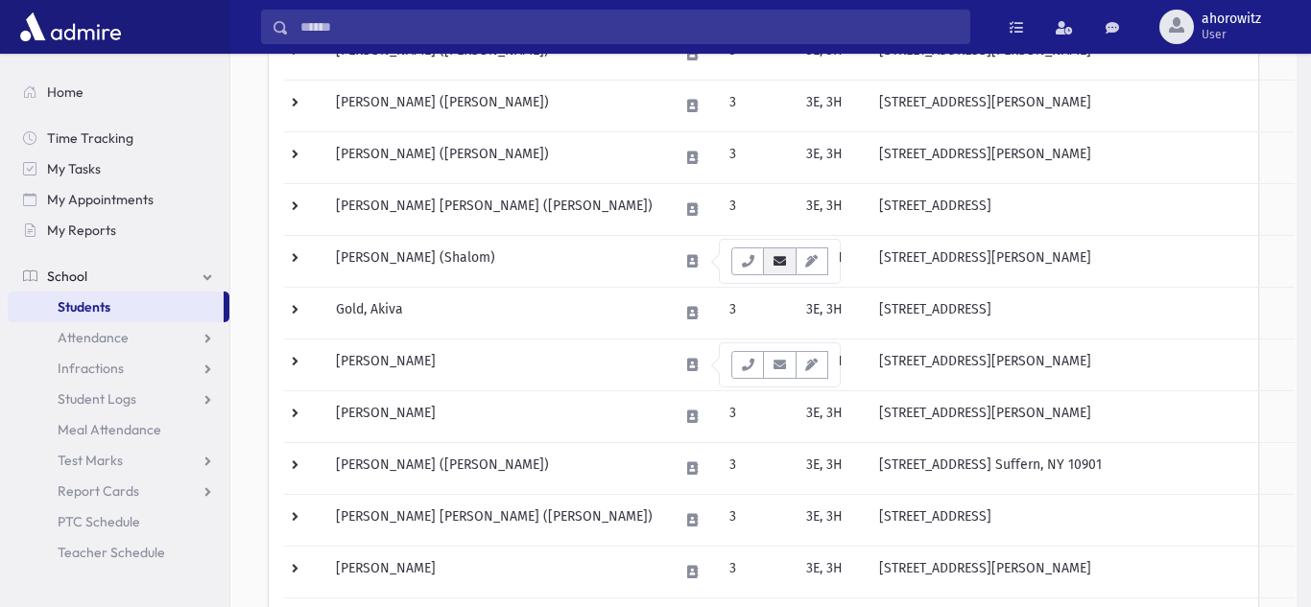
click at [781, 257] on icon "button" at bounding box center [779, 261] width 15 height 12
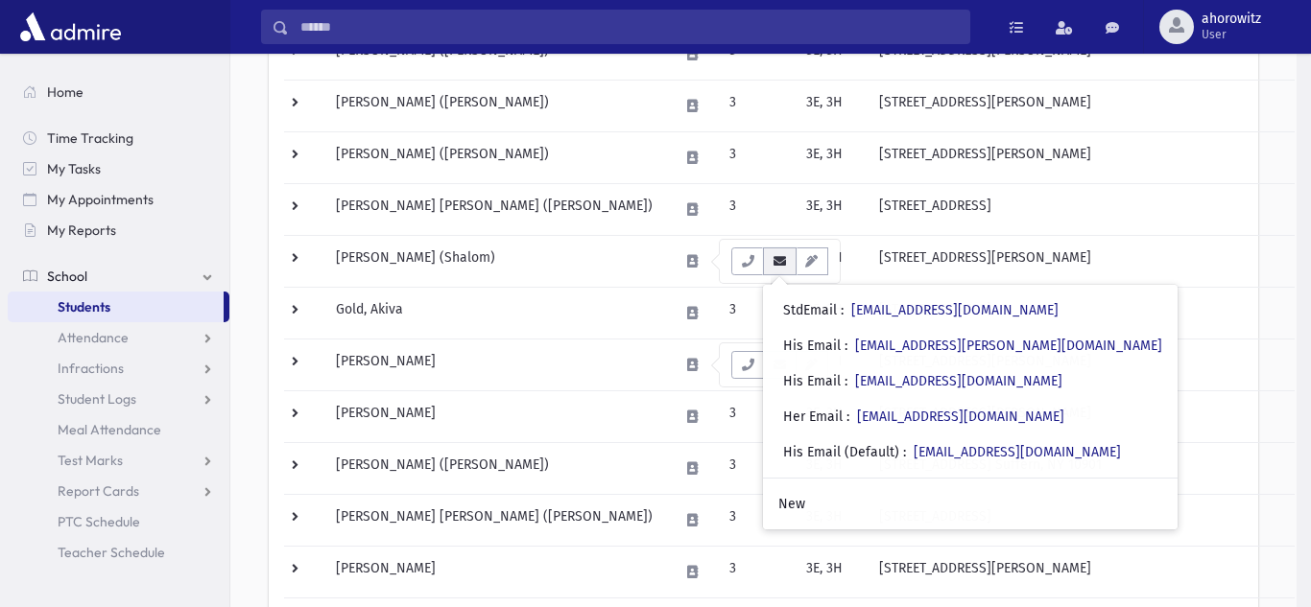
click at [781, 257] on icon "button" at bounding box center [779, 261] width 15 height 12
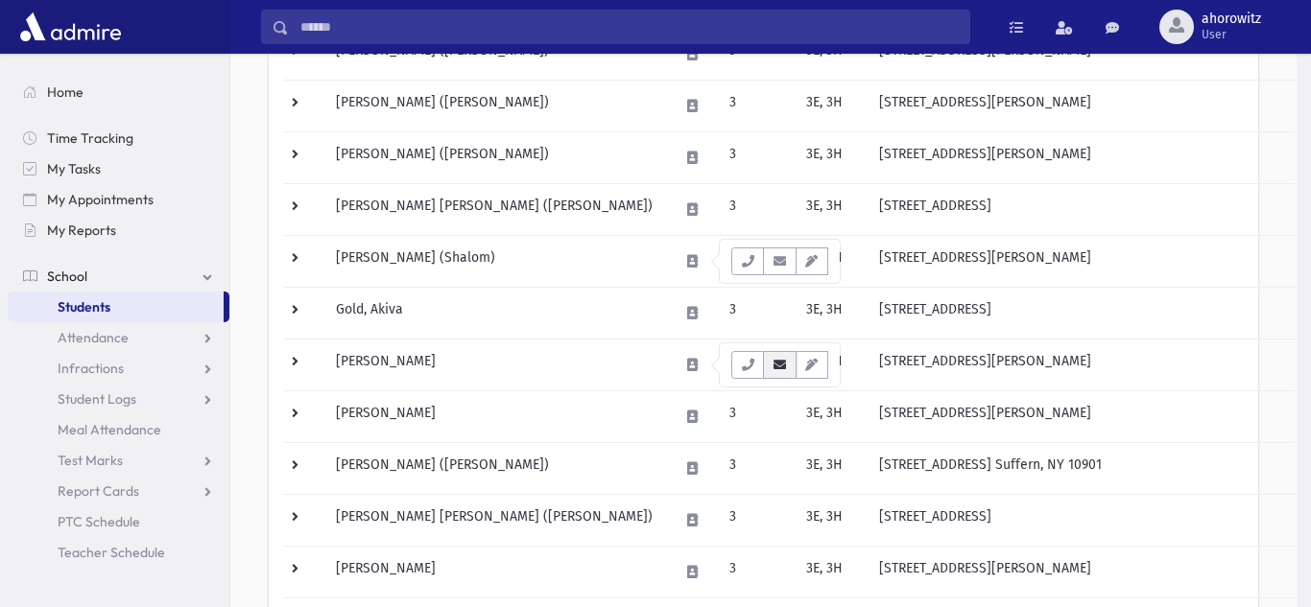
click at [776, 366] on icon "button" at bounding box center [779, 365] width 15 height 12
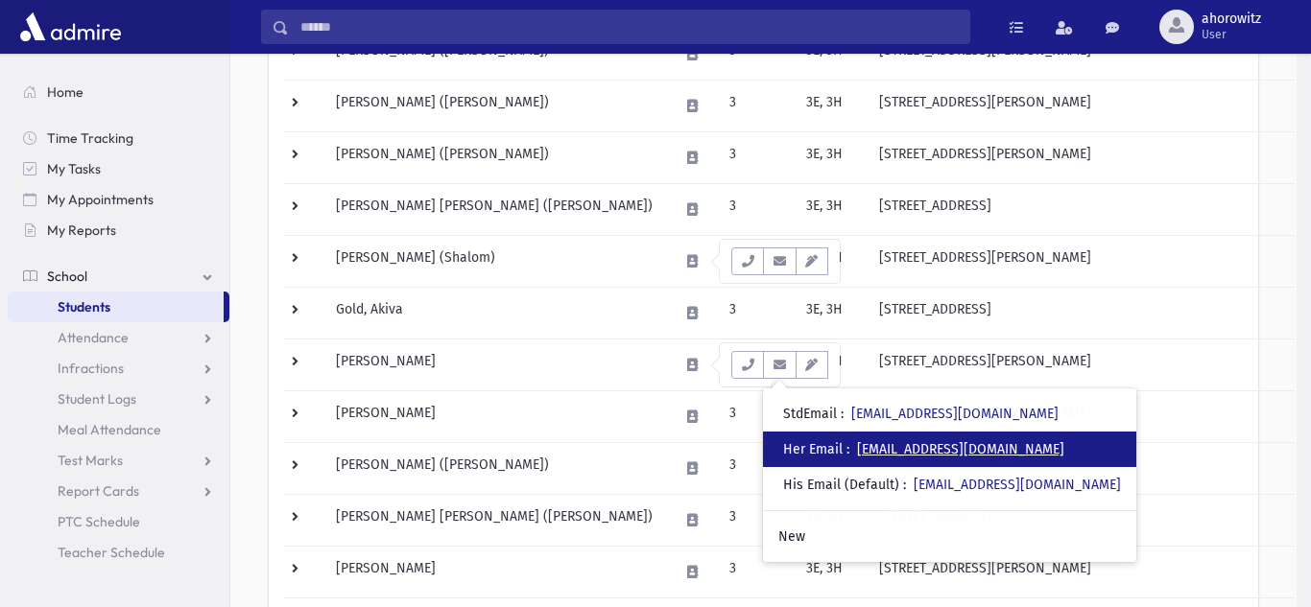
click at [894, 451] on link "yentygoldstein@gmail.com" at bounding box center [960, 449] width 207 height 16
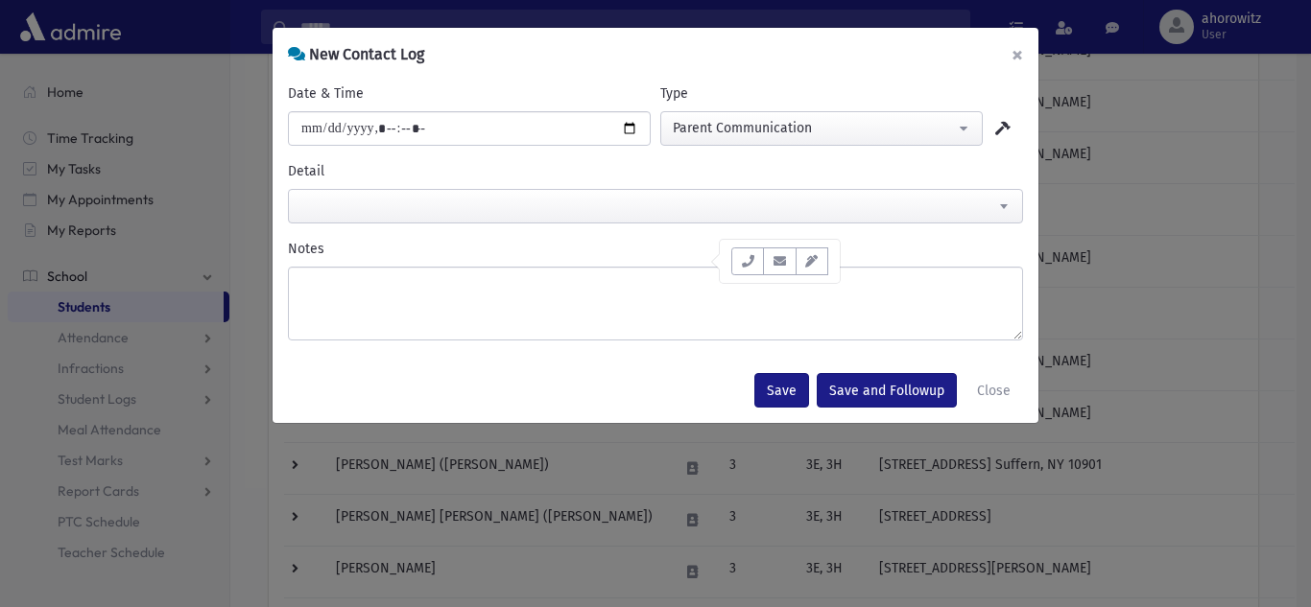
click at [1012, 52] on button "×" at bounding box center [1017, 55] width 42 height 54
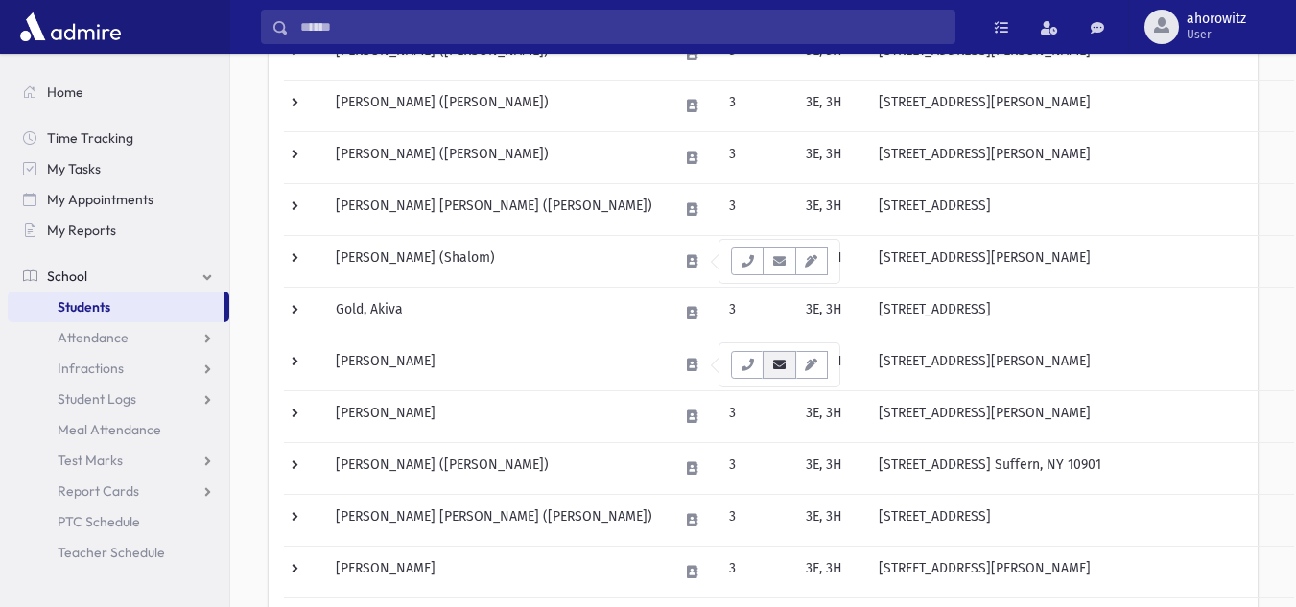
click at [775, 368] on icon "button" at bounding box center [779, 365] width 15 height 12
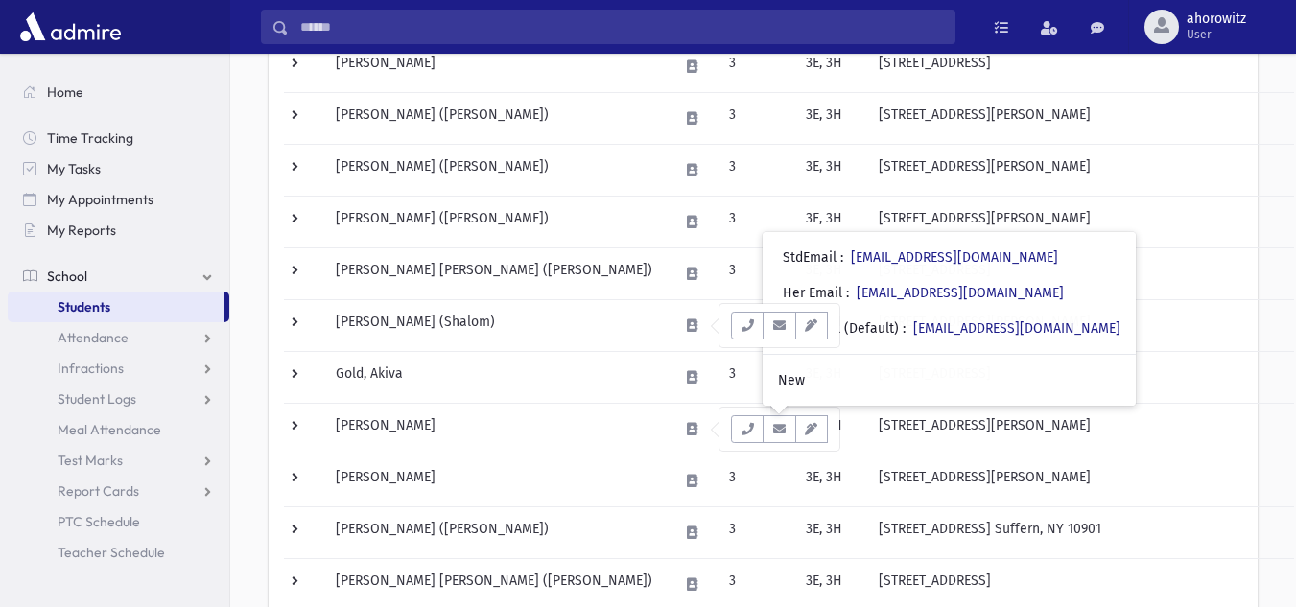
scroll to position [391, 0]
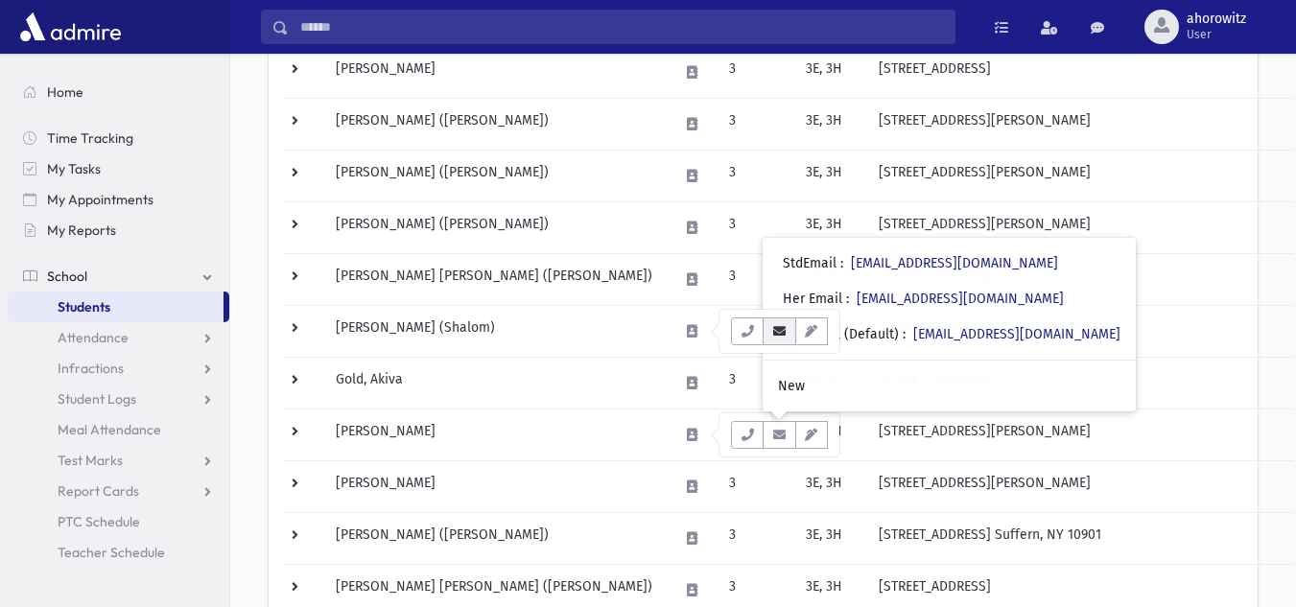
click at [781, 322] on button "button" at bounding box center [779, 332] width 33 height 28
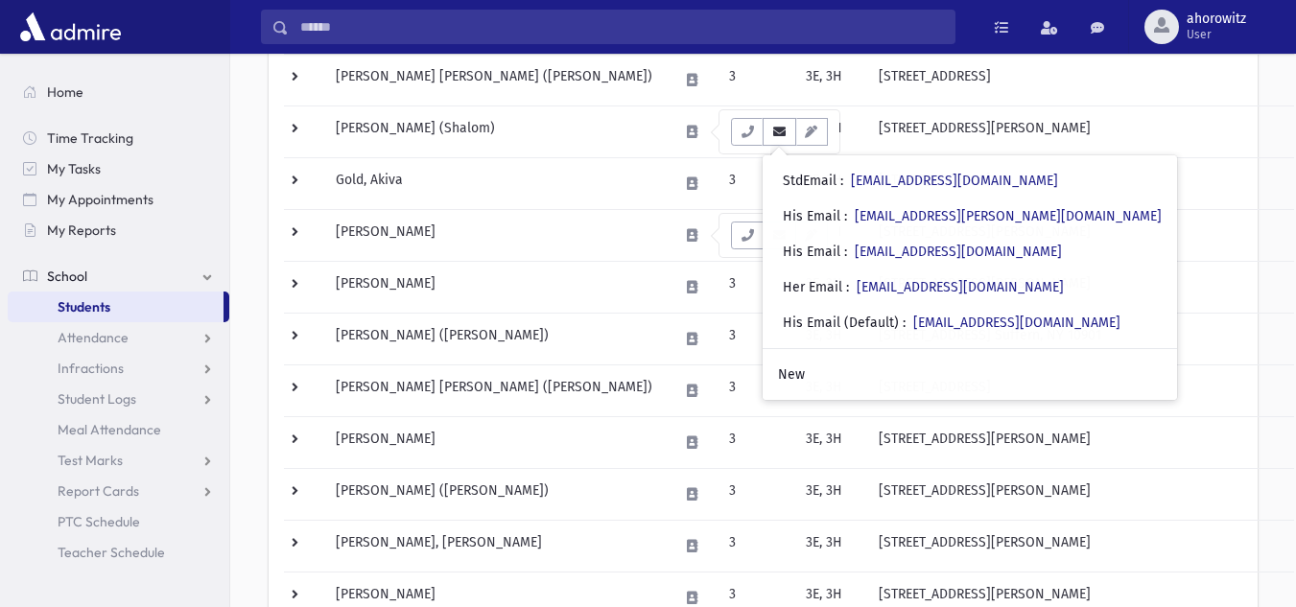
scroll to position [596, 0]
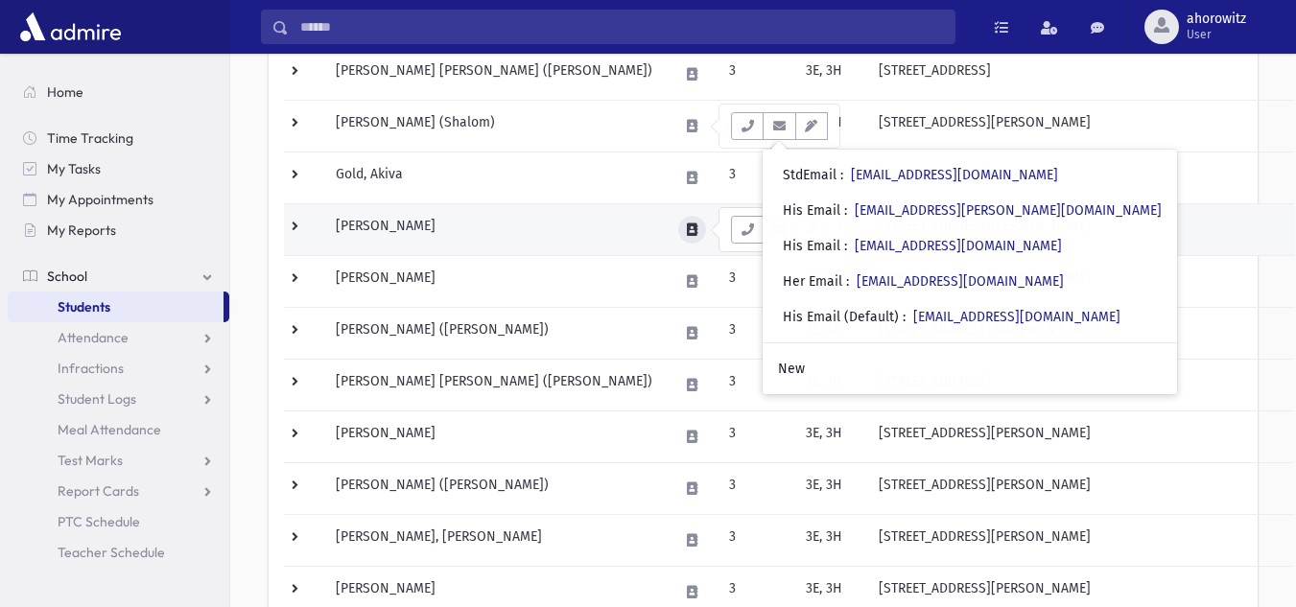
click at [698, 228] on icon at bounding box center [692, 230] width 11 height 12
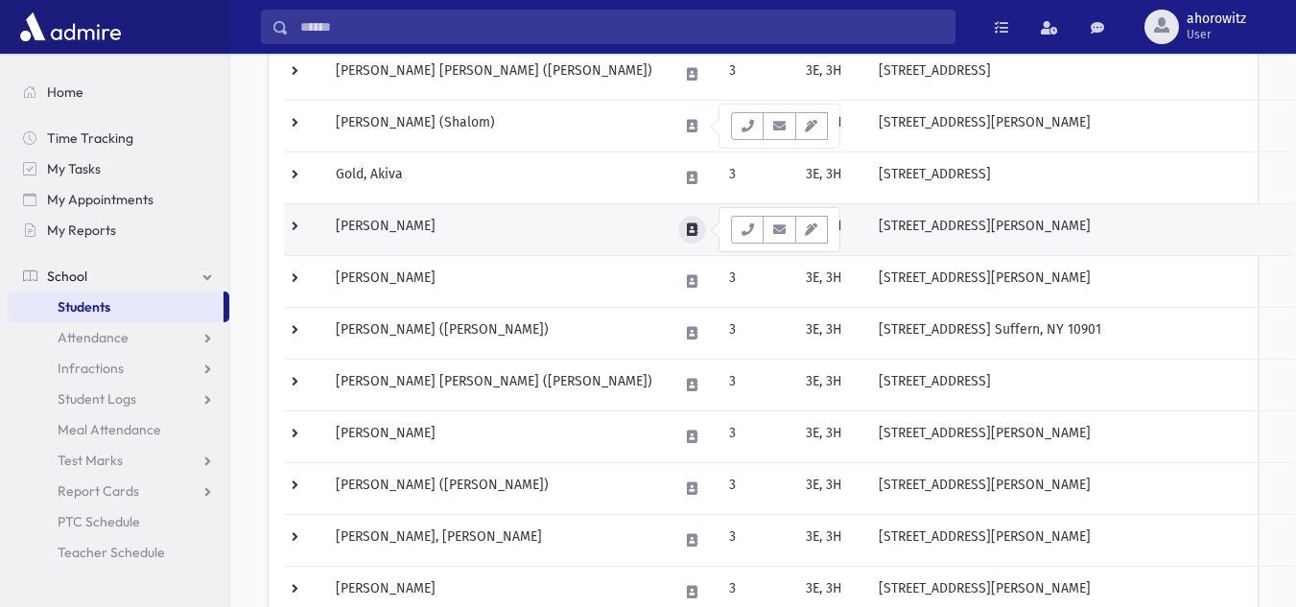
click at [698, 228] on icon at bounding box center [692, 230] width 11 height 12
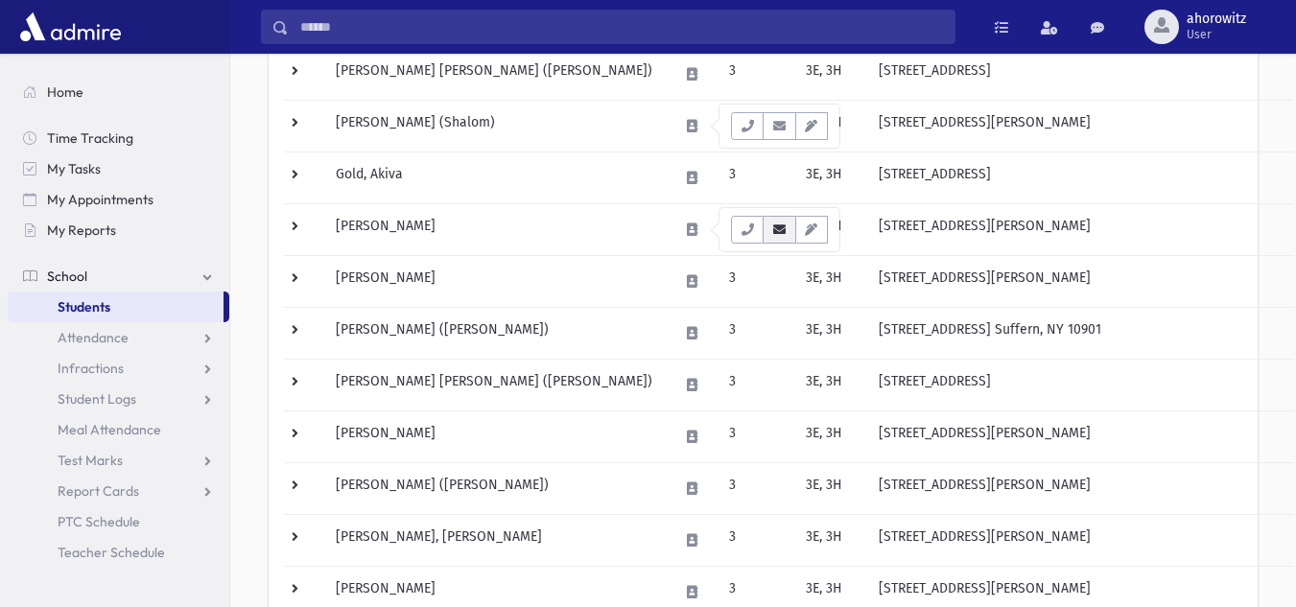
click at [778, 229] on icon "button" at bounding box center [779, 230] width 15 height 12
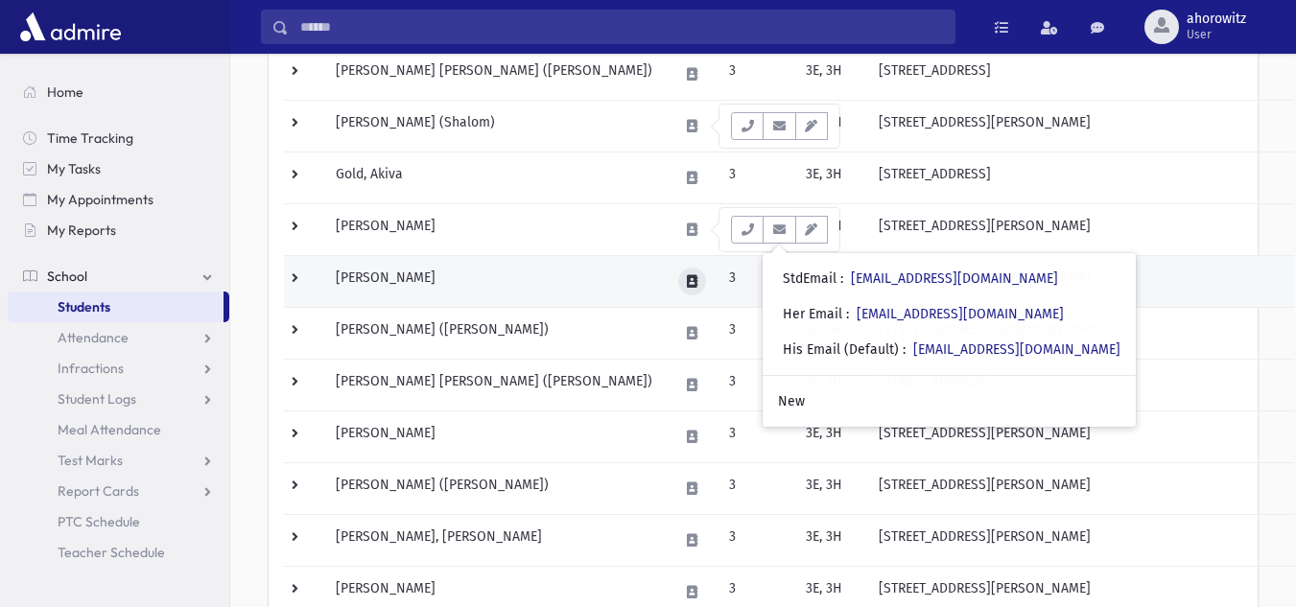
click at [697, 287] on icon at bounding box center [692, 281] width 11 height 12
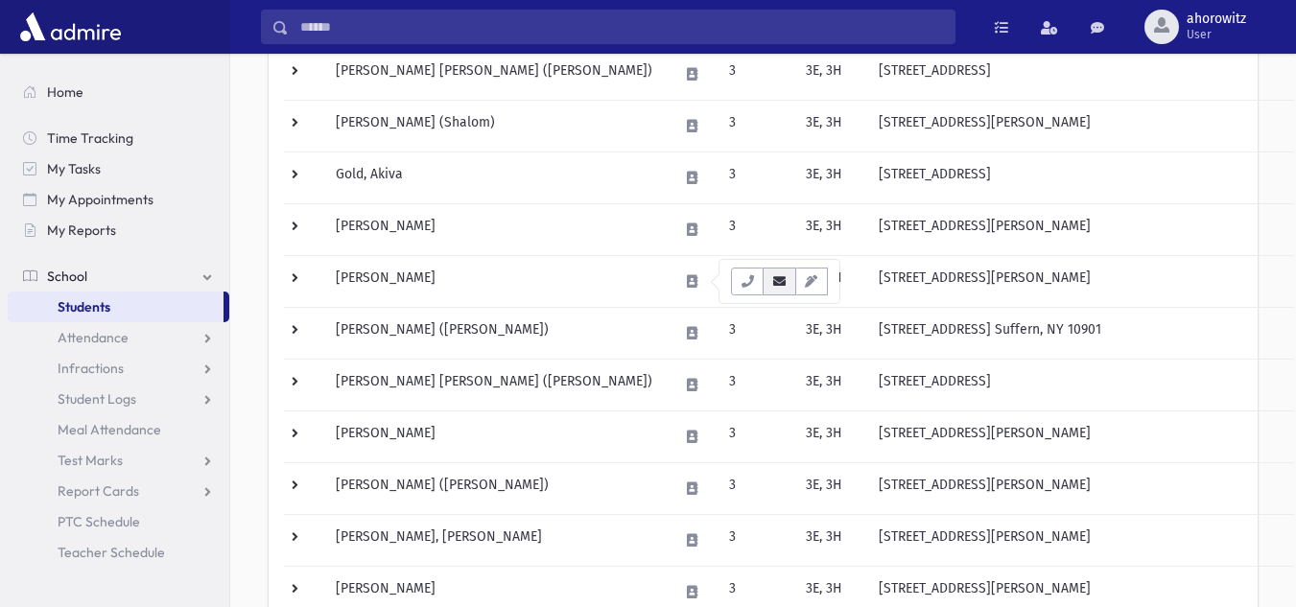
click at [790, 282] on button "button" at bounding box center [779, 282] width 33 height 28
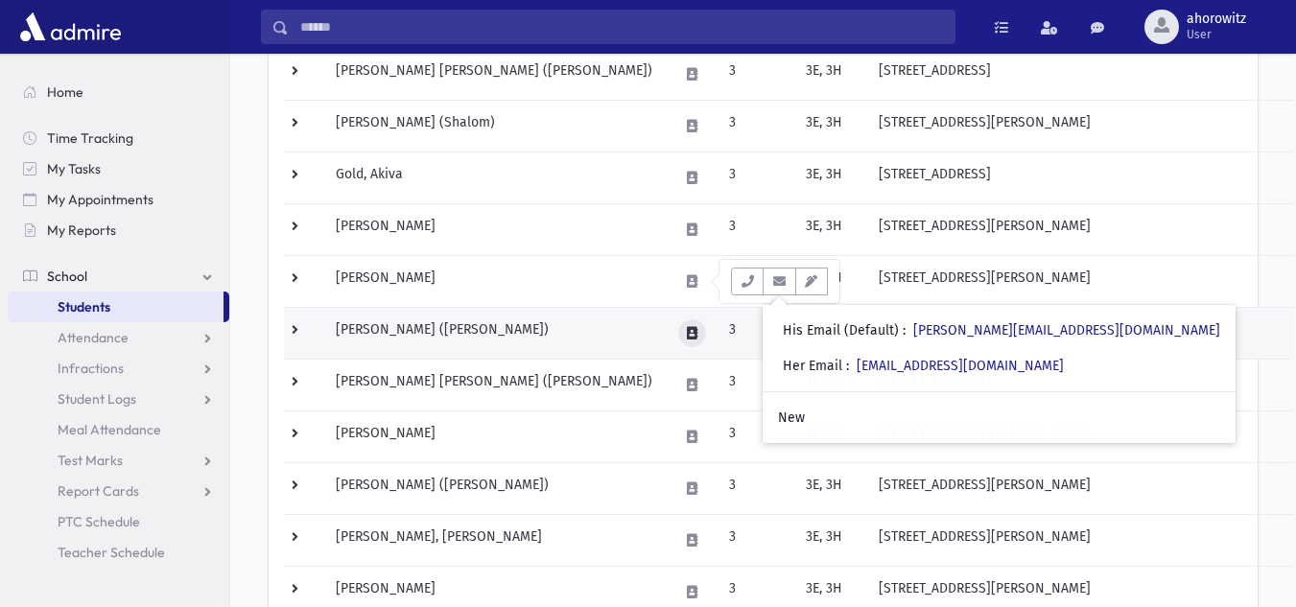
click at [694, 339] on icon at bounding box center [692, 333] width 11 height 12
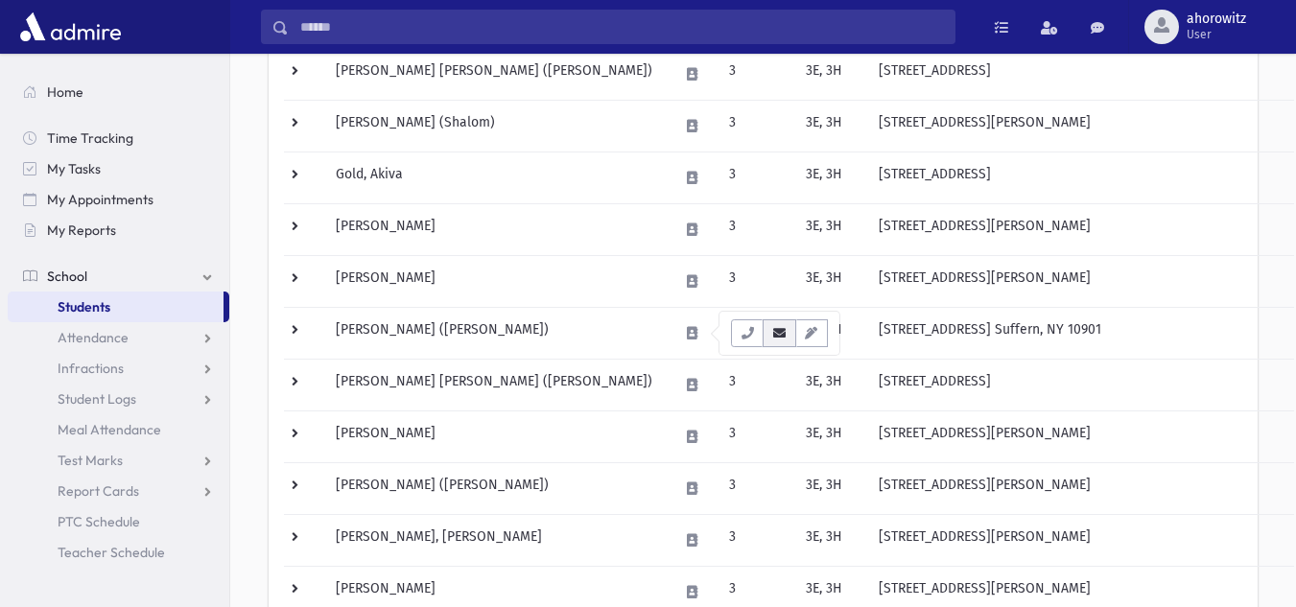
click at [779, 331] on icon "button" at bounding box center [779, 333] width 15 height 12
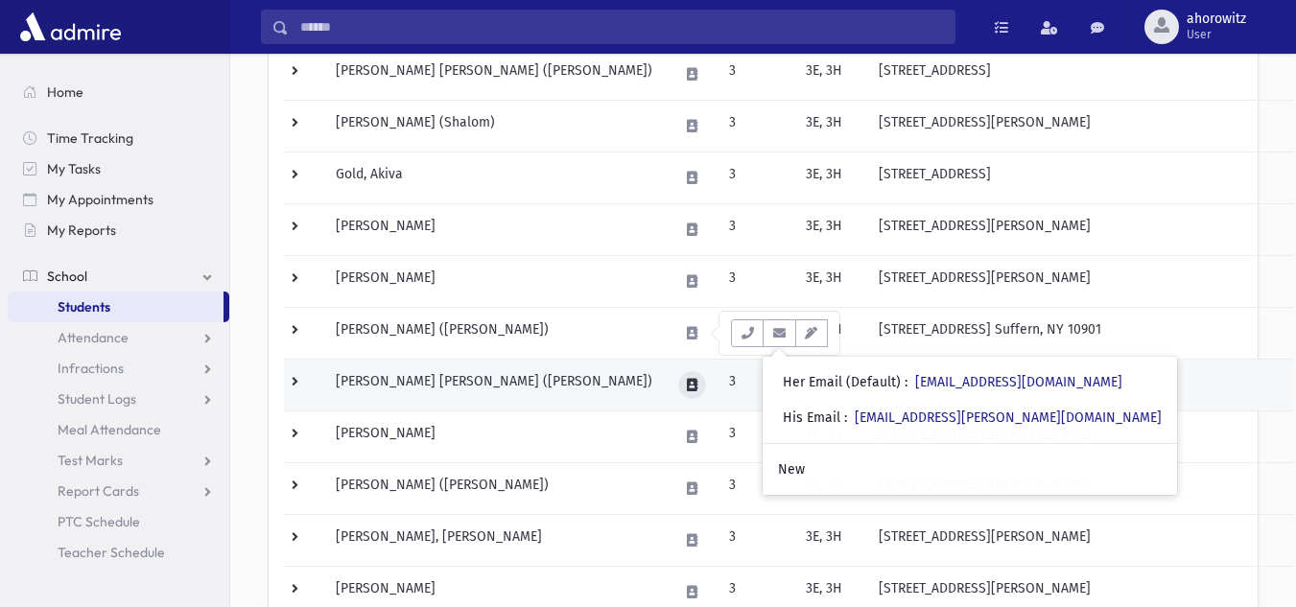
click at [698, 386] on icon at bounding box center [692, 385] width 11 height 12
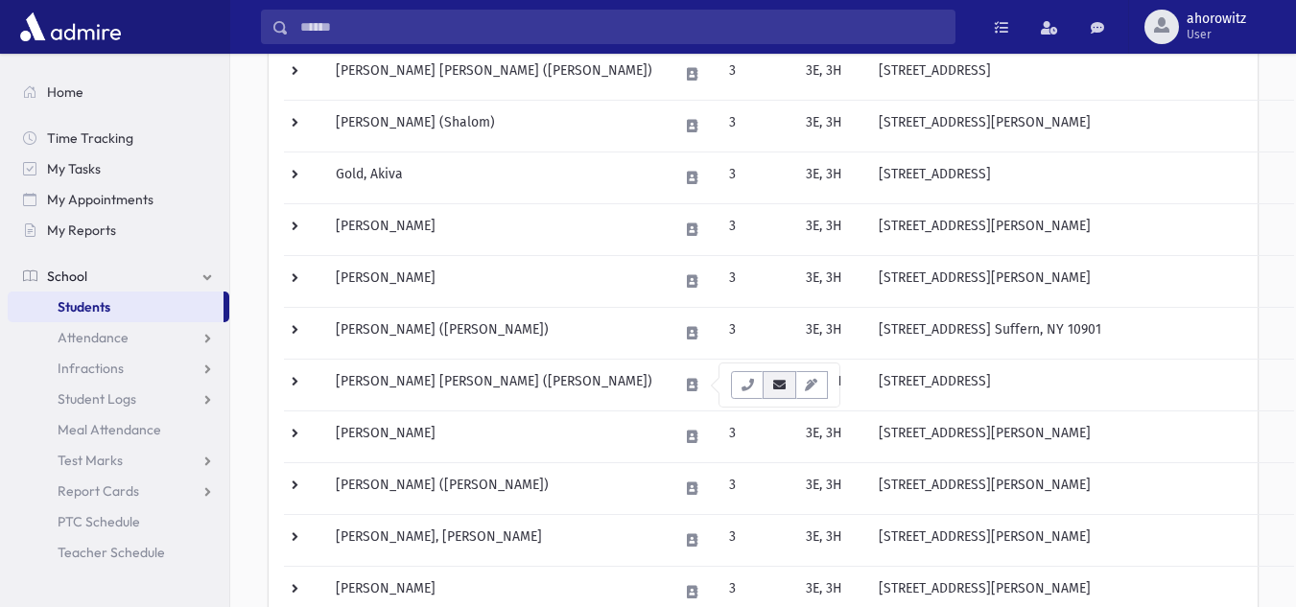
click at [781, 385] on icon "button" at bounding box center [779, 385] width 15 height 12
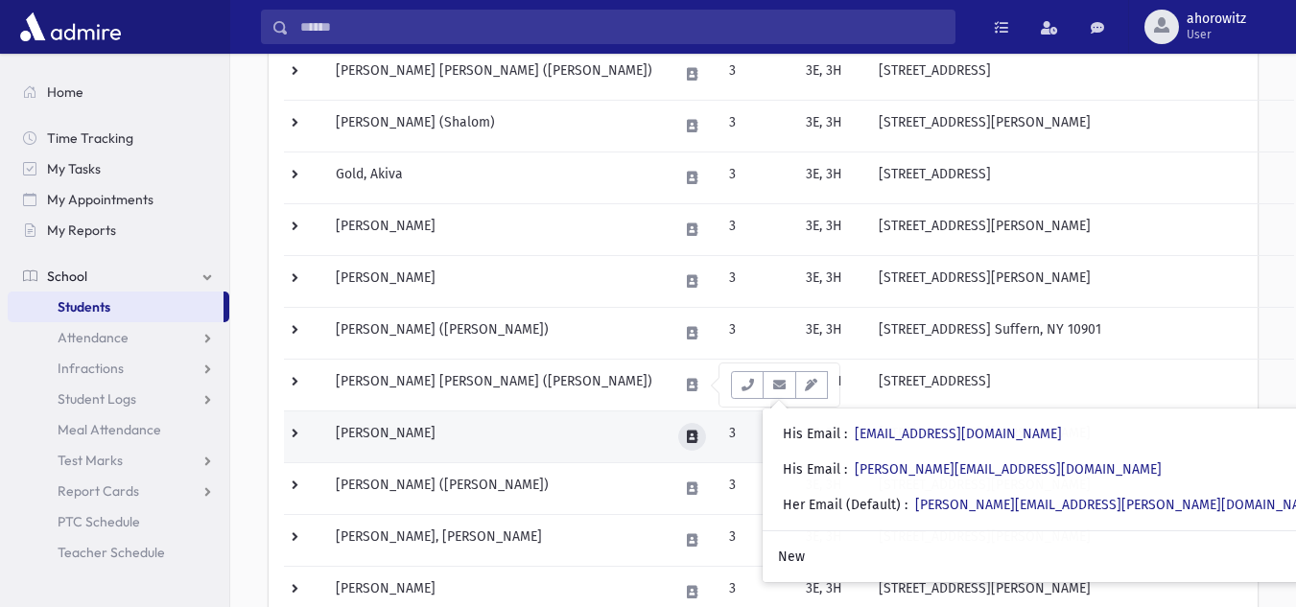
click at [688, 436] on button at bounding box center [692, 437] width 28 height 28
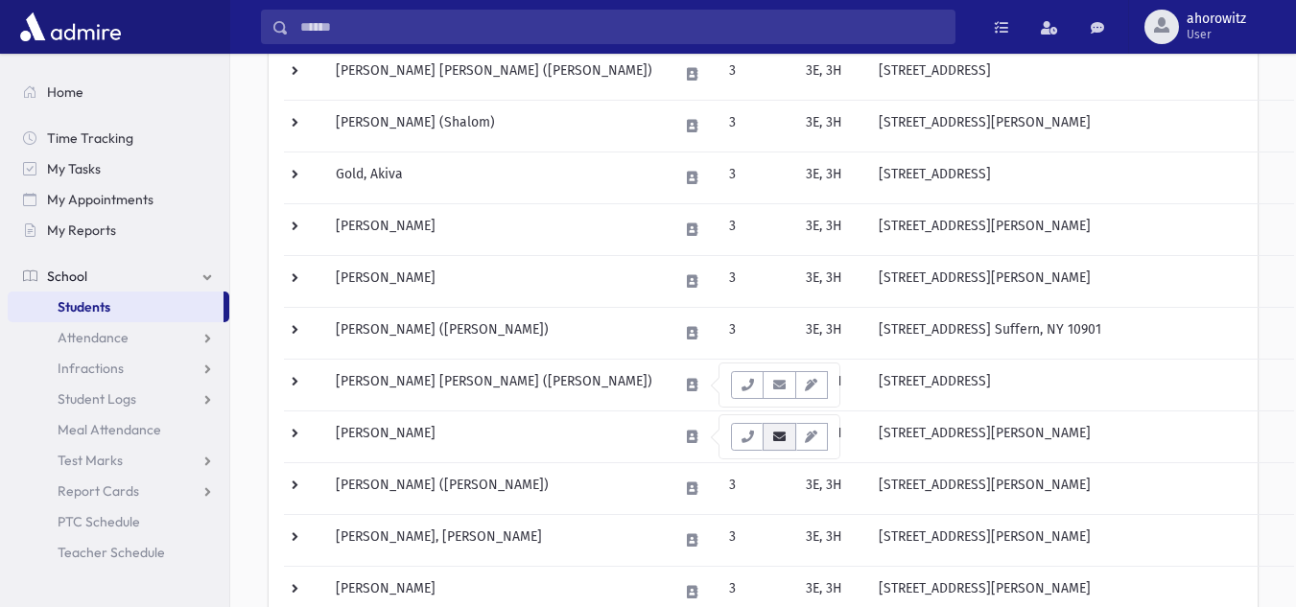
click at [786, 434] on icon "button" at bounding box center [779, 437] width 15 height 12
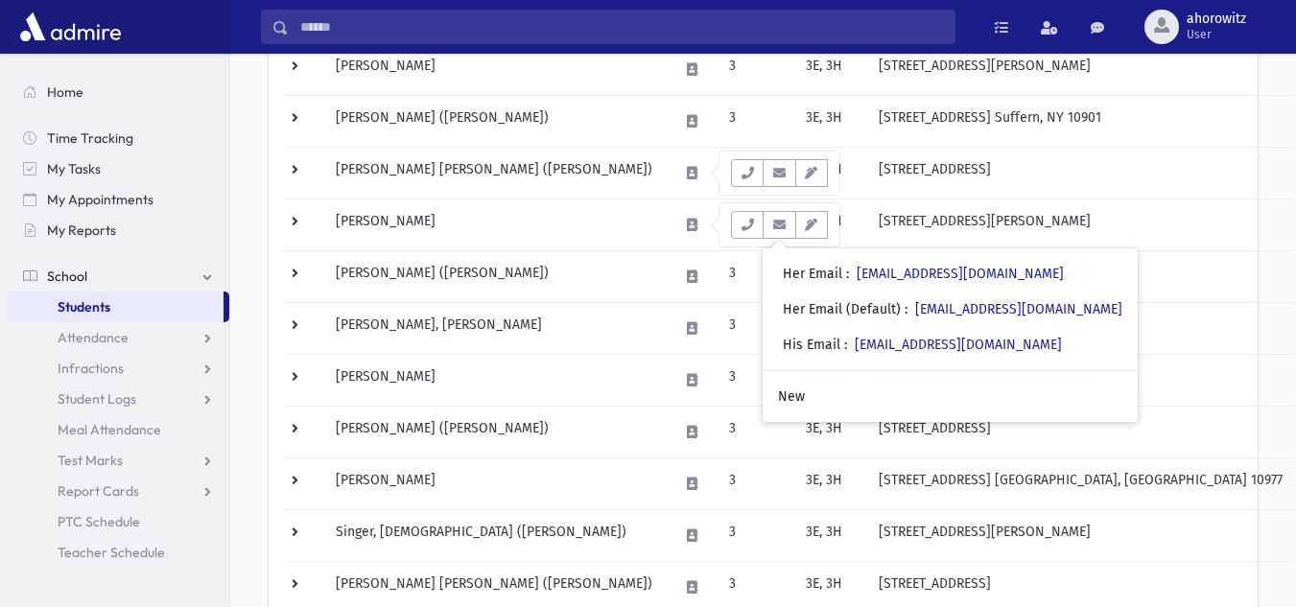
scroll to position [845, 0]
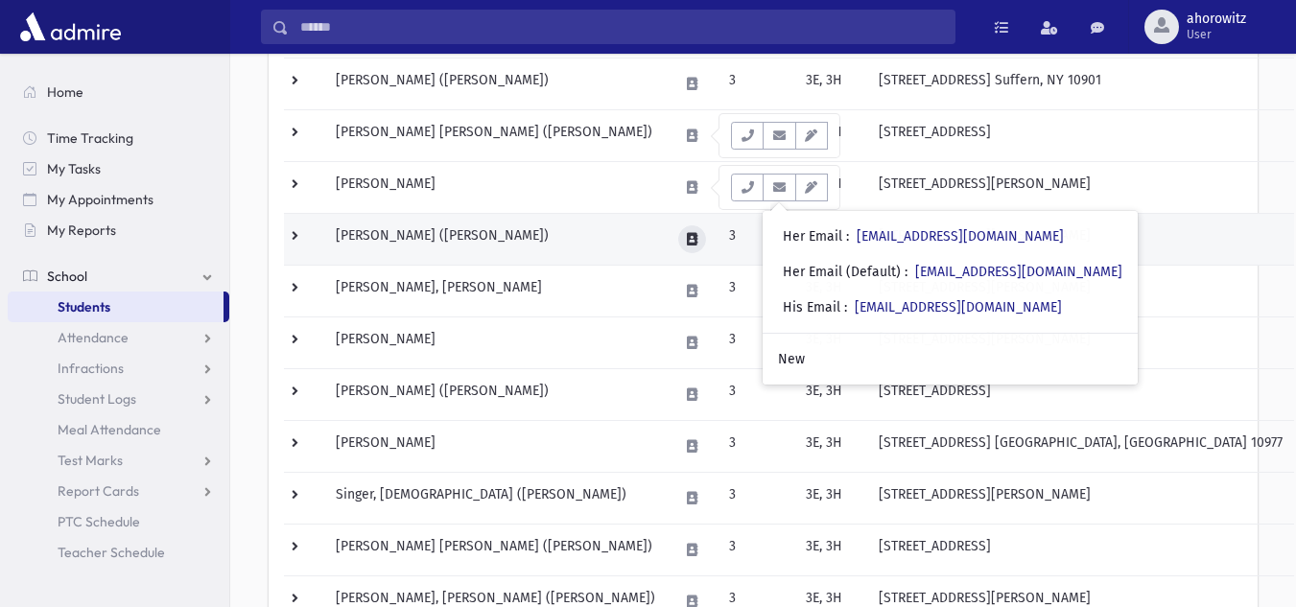
click at [698, 235] on icon at bounding box center [692, 239] width 11 height 12
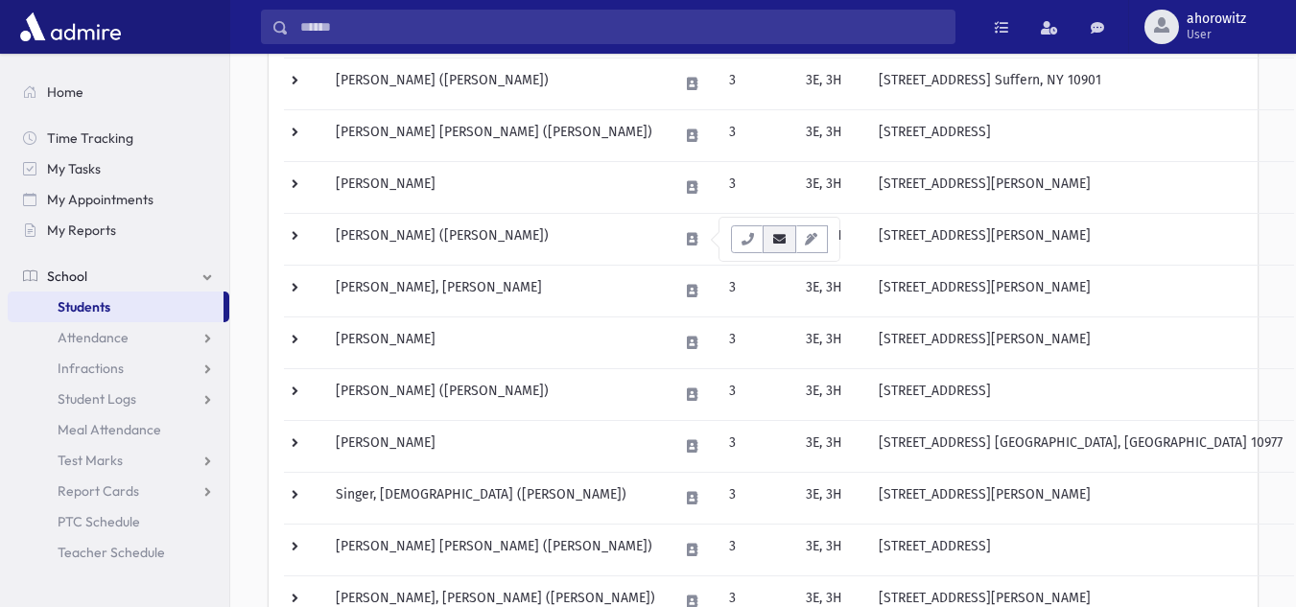
click at [782, 240] on icon "button" at bounding box center [779, 239] width 15 height 12
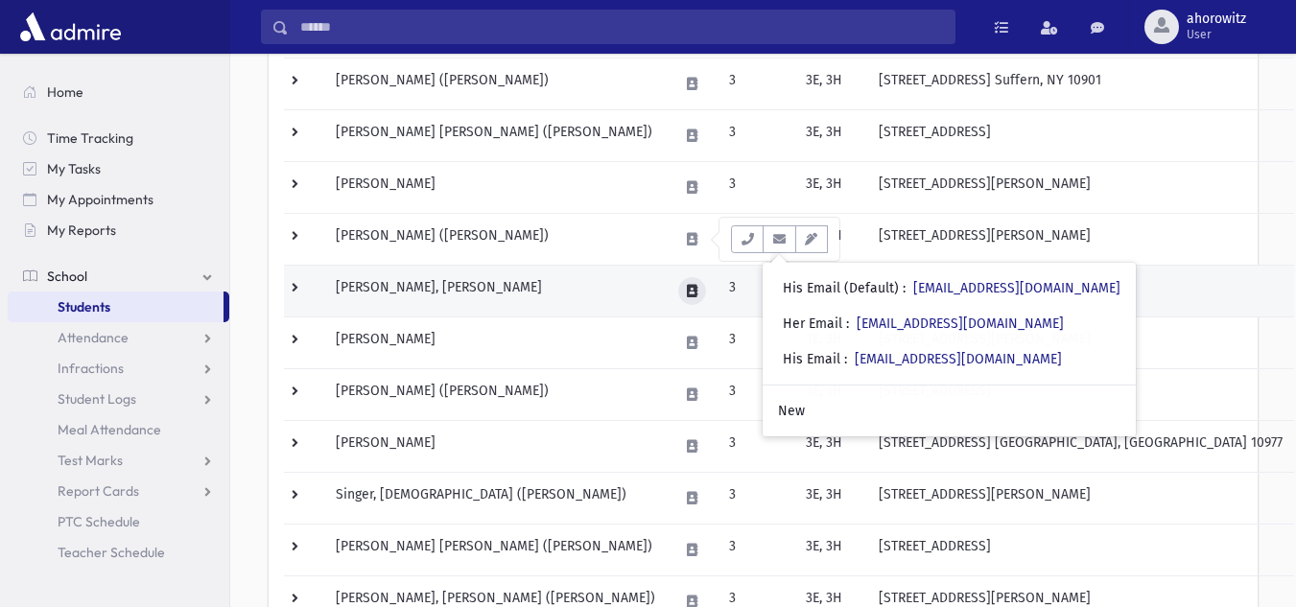
click at [692, 297] on icon at bounding box center [692, 291] width 11 height 12
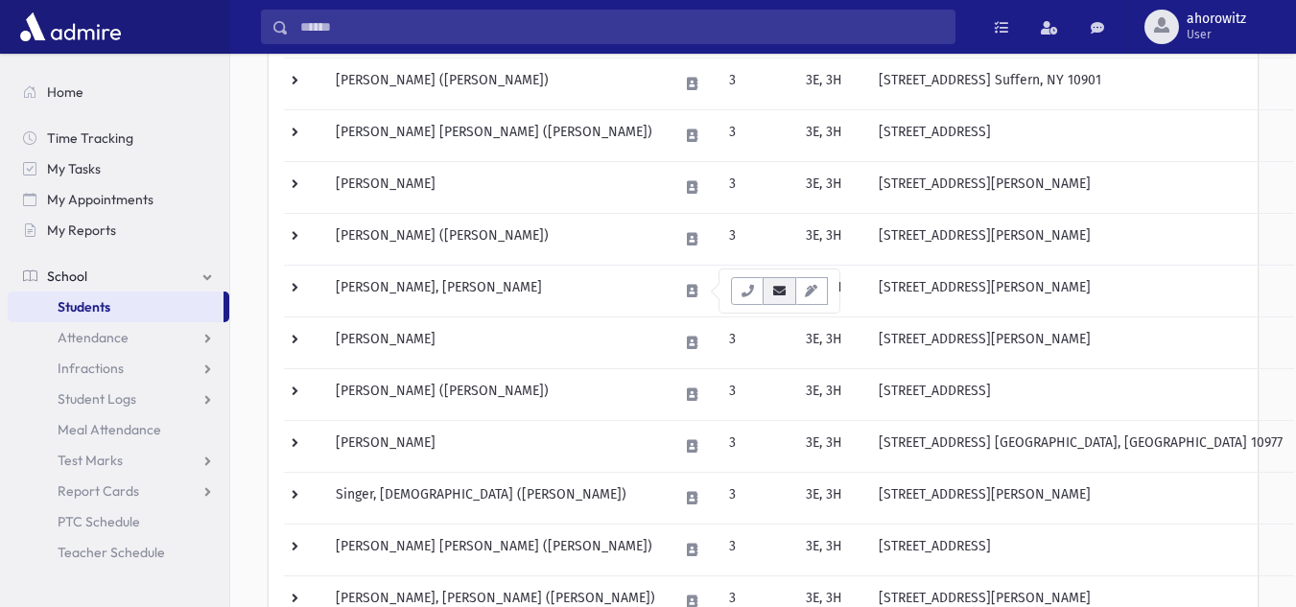
click at [781, 288] on icon "button" at bounding box center [779, 291] width 15 height 12
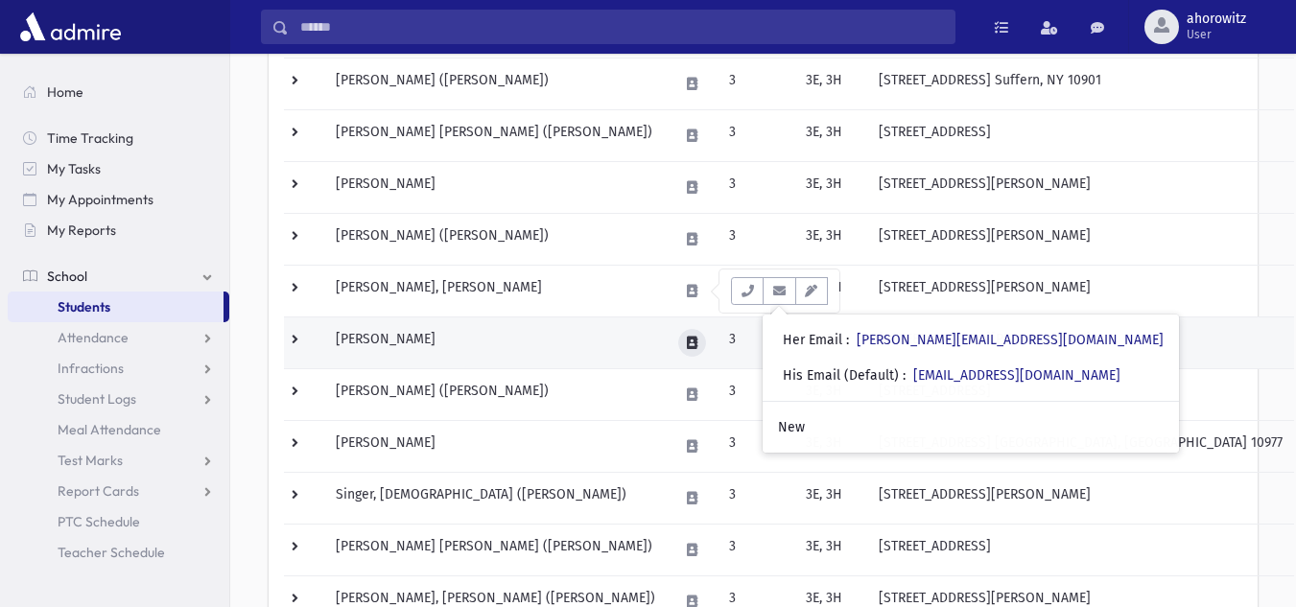
click at [703, 331] on button at bounding box center [692, 343] width 28 height 28
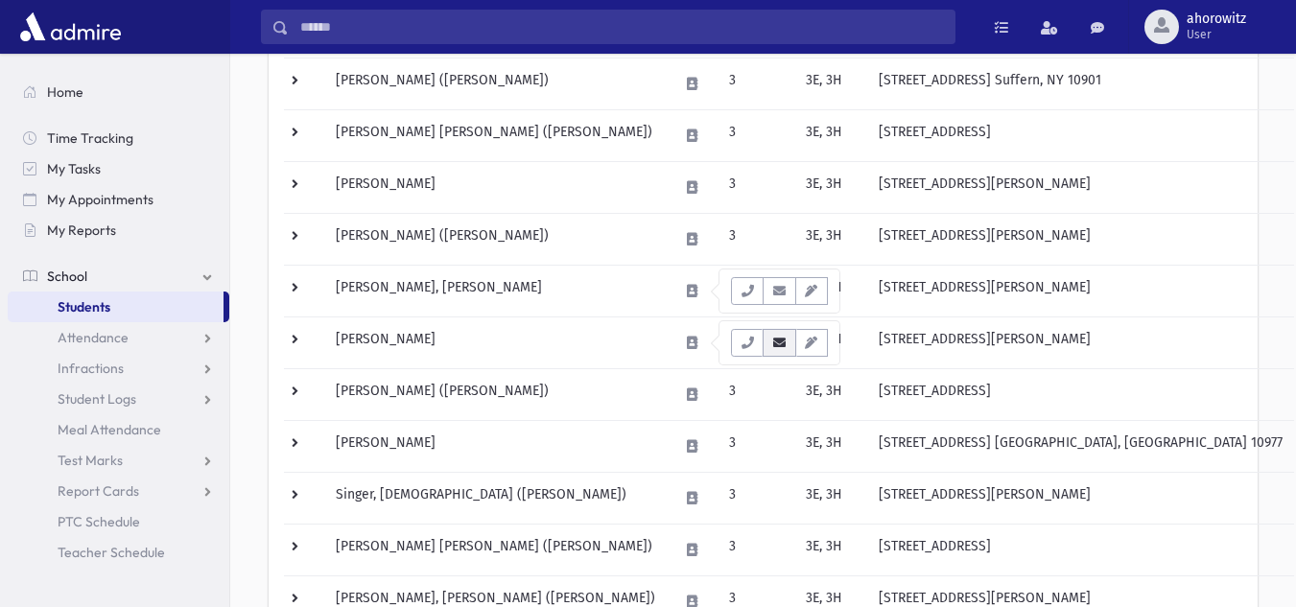
click at [775, 353] on button "button" at bounding box center [779, 343] width 33 height 28
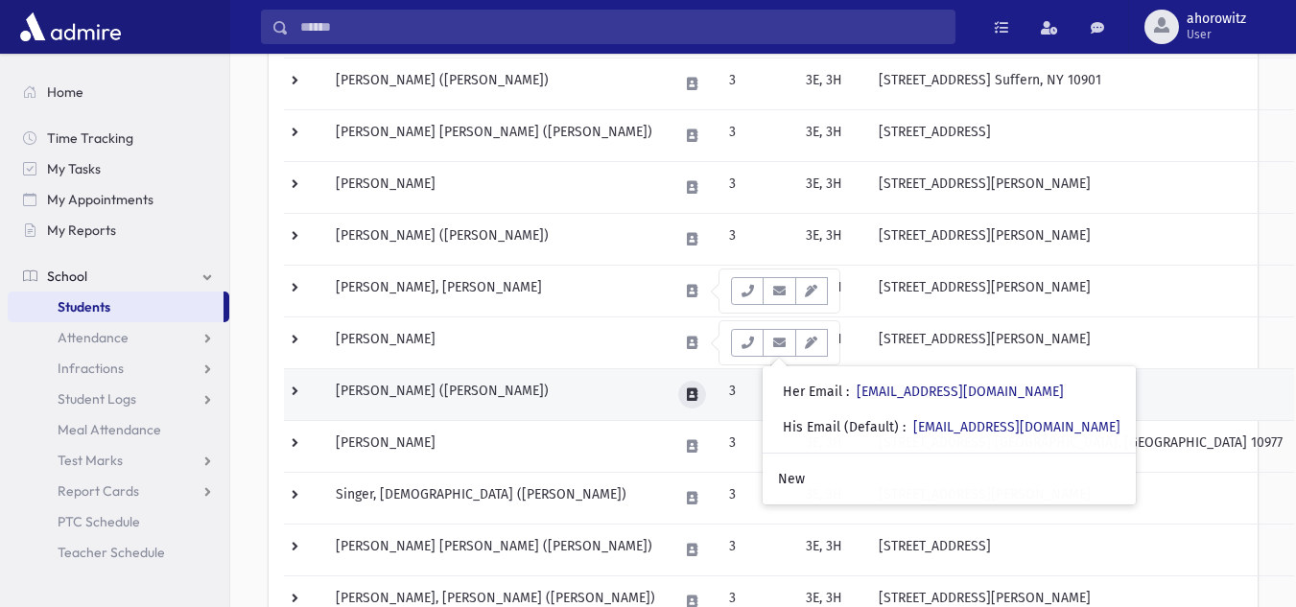
click at [699, 401] on button at bounding box center [692, 395] width 28 height 28
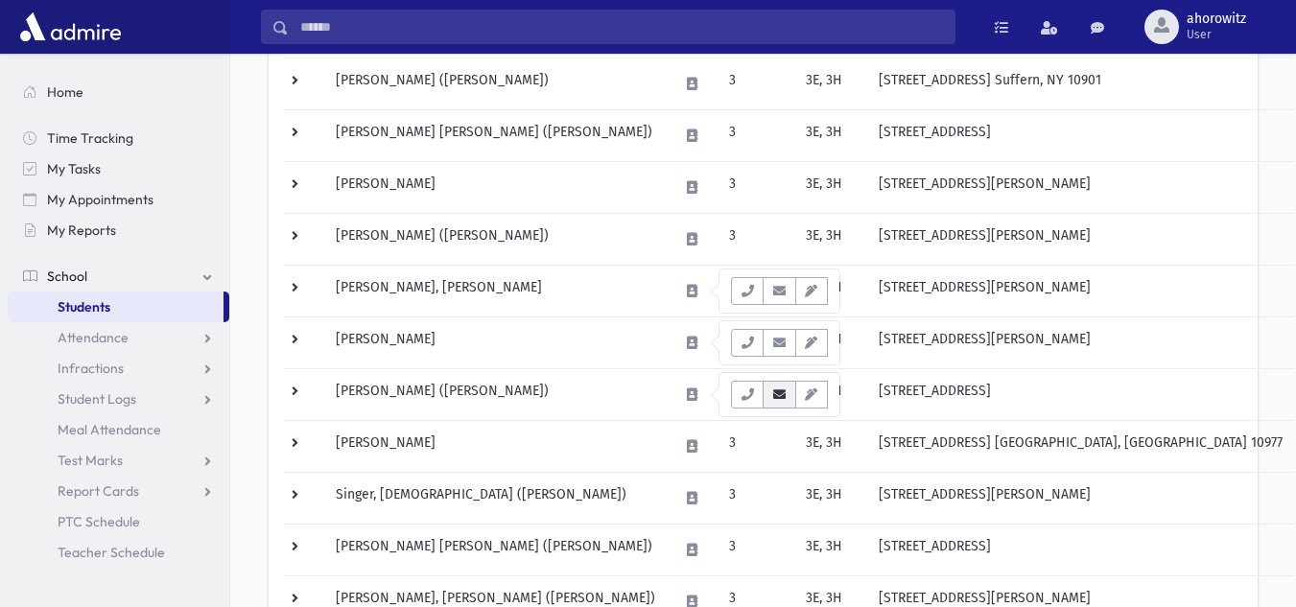
click at [784, 401] on button "button" at bounding box center [779, 395] width 33 height 28
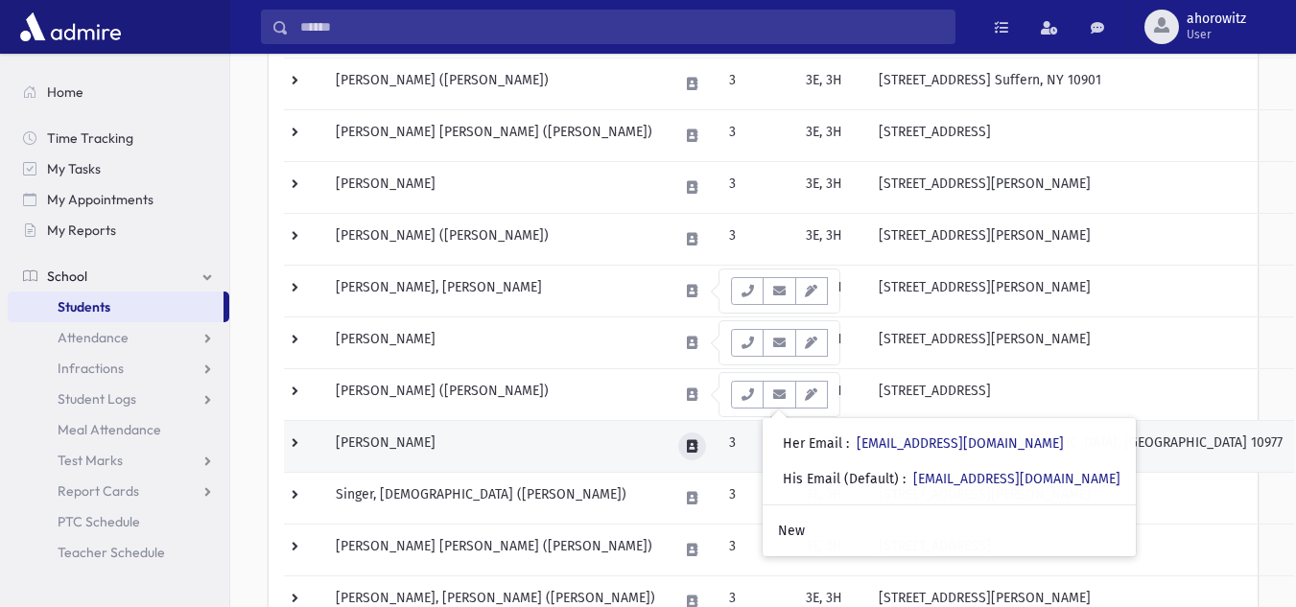
click at [696, 452] on icon at bounding box center [692, 446] width 11 height 12
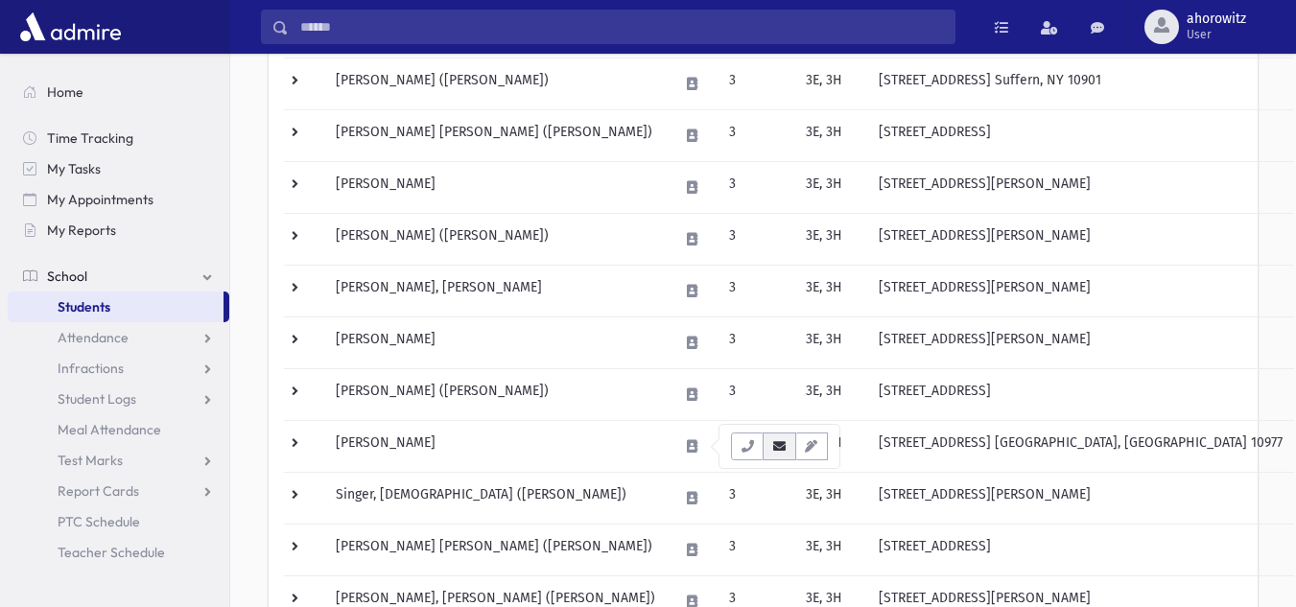
click at [775, 450] on icon "button" at bounding box center [779, 446] width 15 height 12
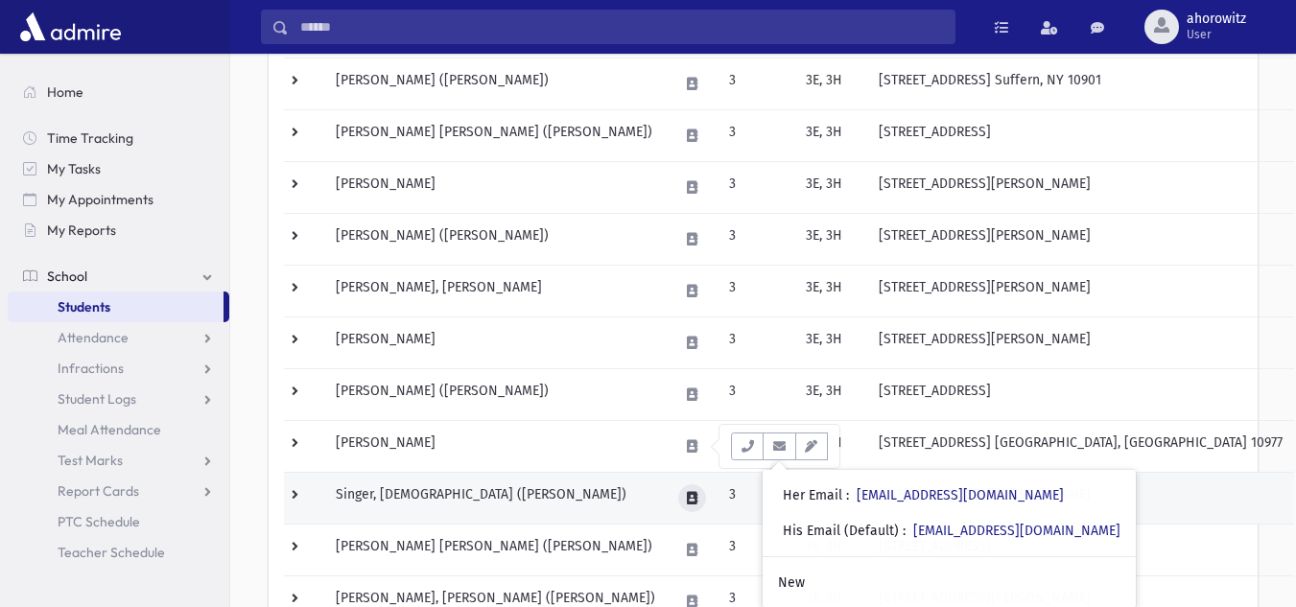
click at [695, 502] on icon at bounding box center [692, 498] width 11 height 12
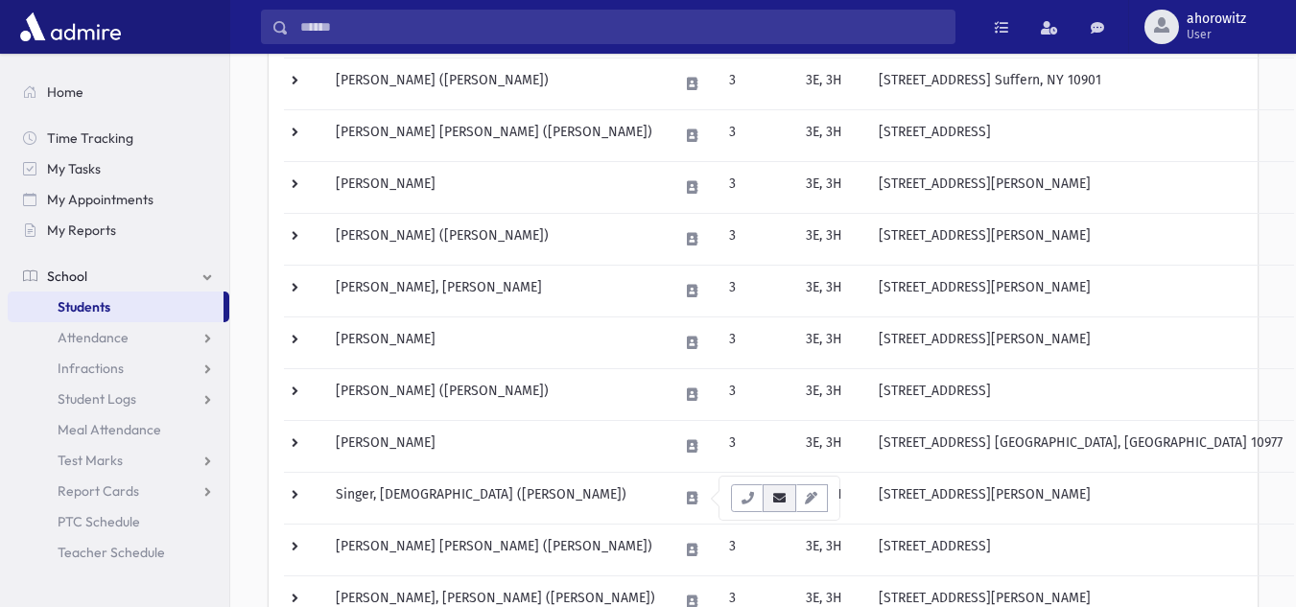
click at [780, 505] on button "button" at bounding box center [779, 499] width 33 height 28
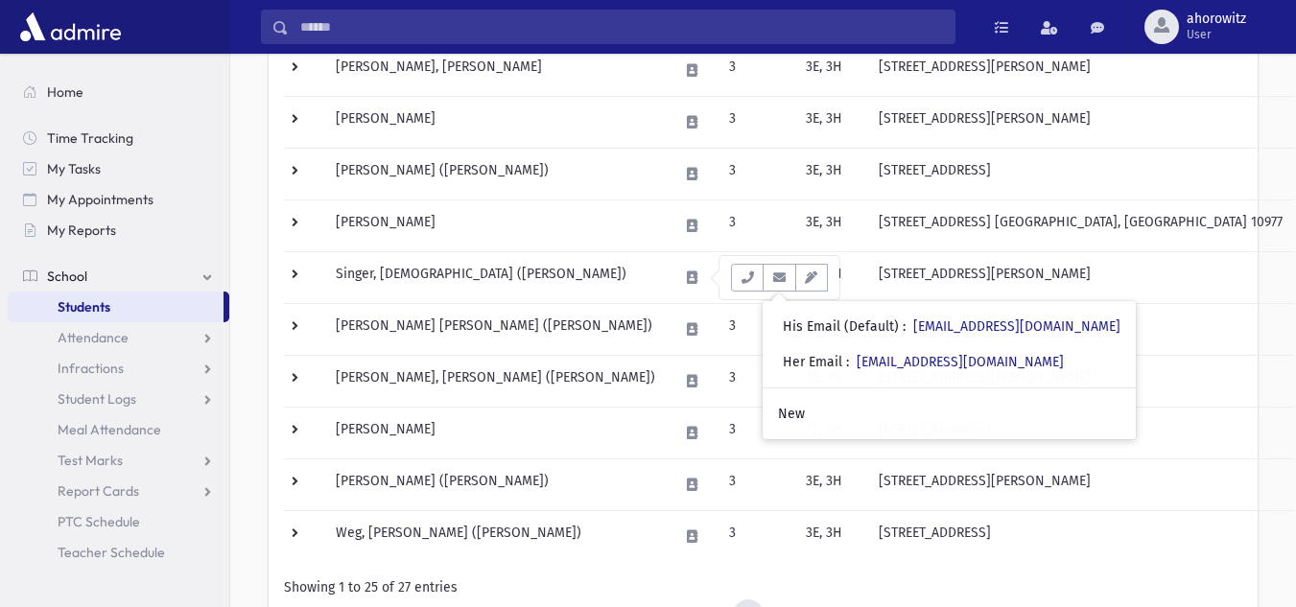
scroll to position [1069, 0]
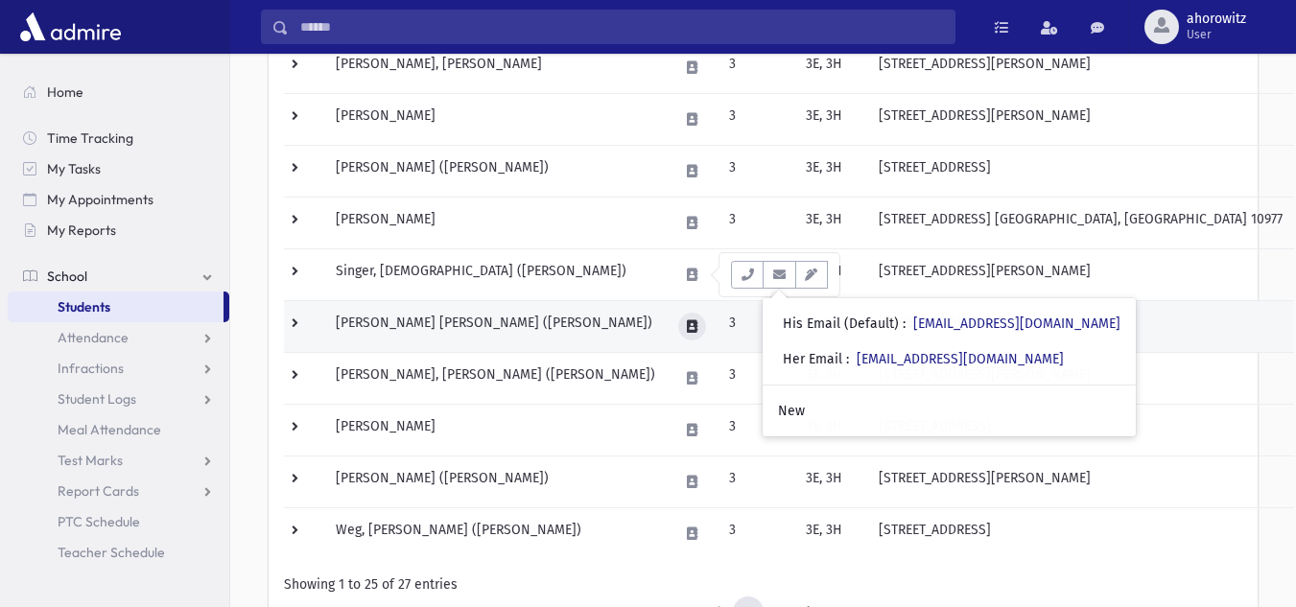
click at [692, 327] on icon at bounding box center [692, 327] width 11 height 12
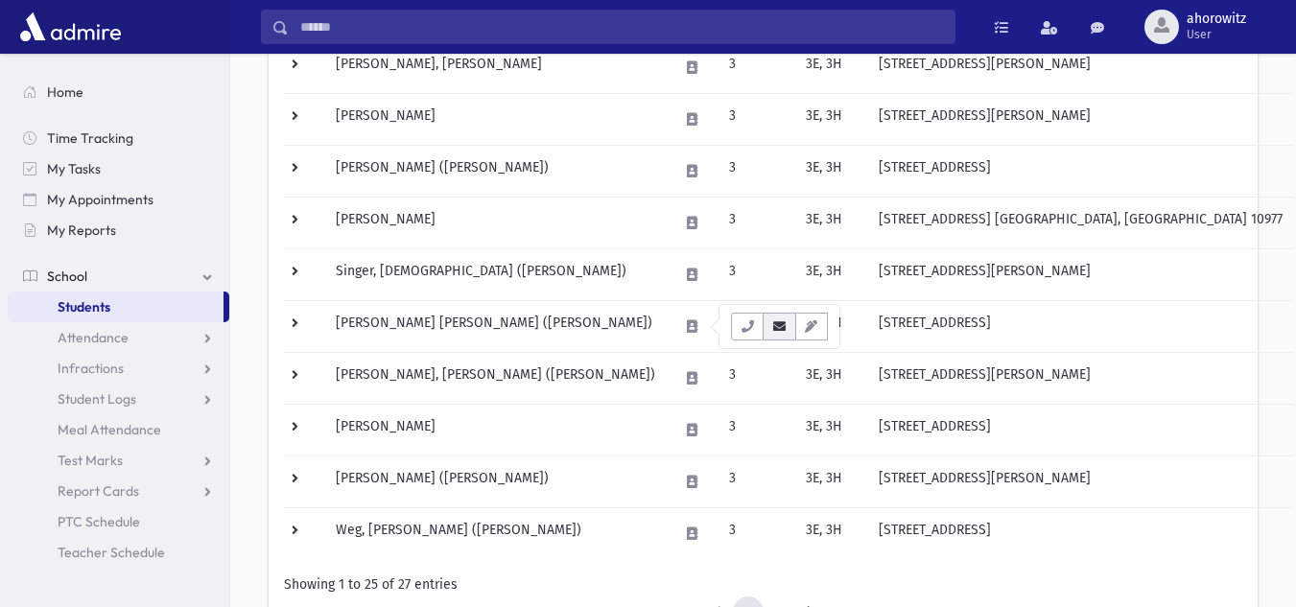
click at [784, 328] on icon "button" at bounding box center [779, 327] width 15 height 12
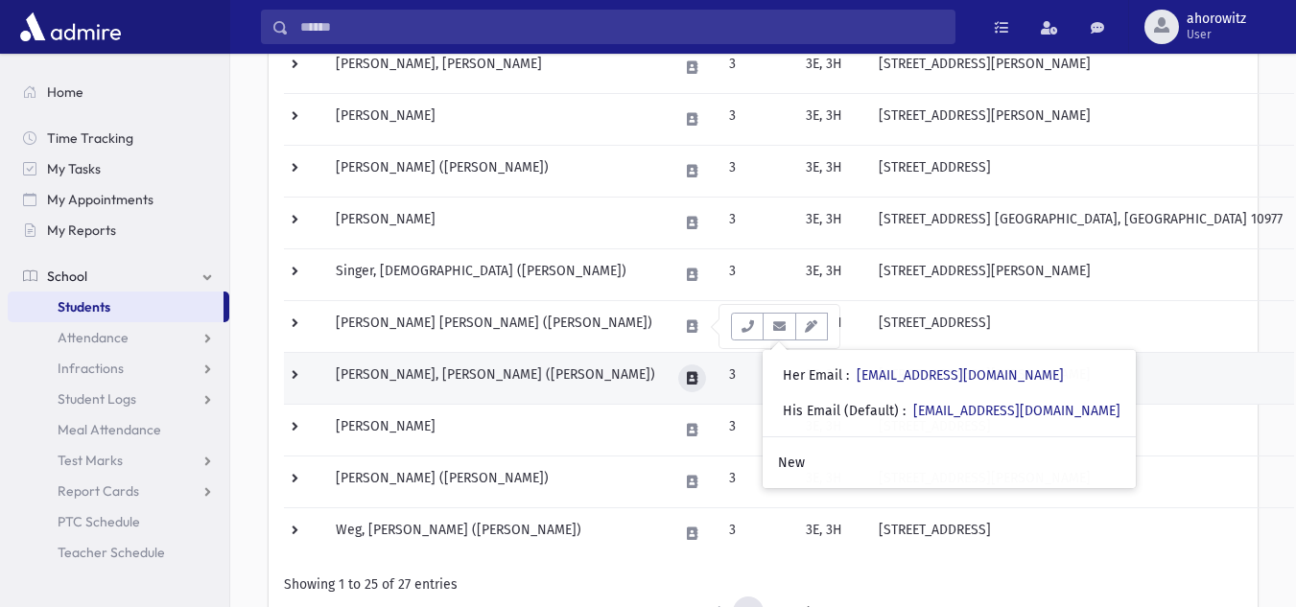
click at [698, 379] on icon at bounding box center [692, 378] width 11 height 12
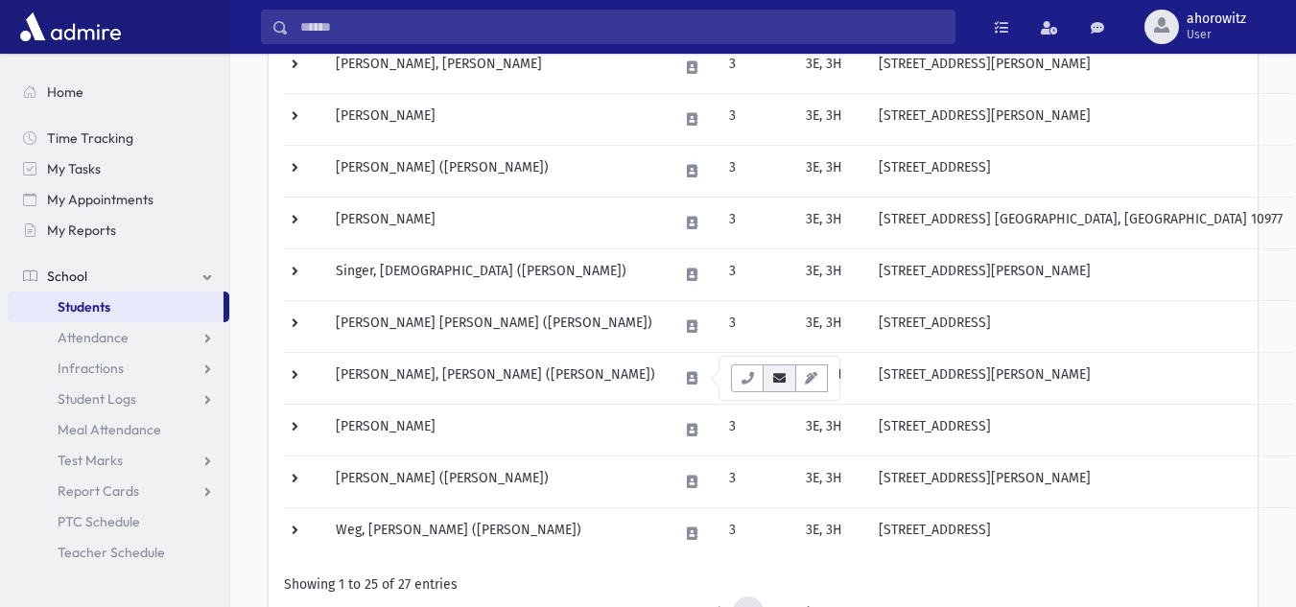
click at [790, 383] on button "button" at bounding box center [779, 379] width 33 height 28
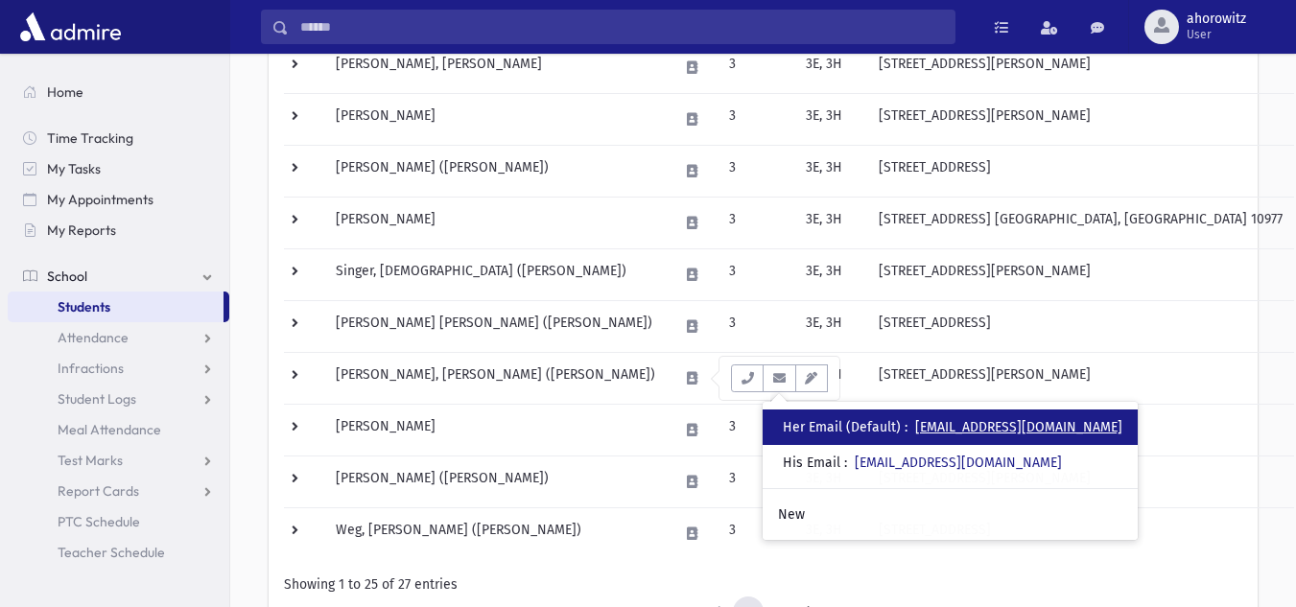
click at [959, 425] on link "shanistern2@gmail.com" at bounding box center [1018, 427] width 207 height 16
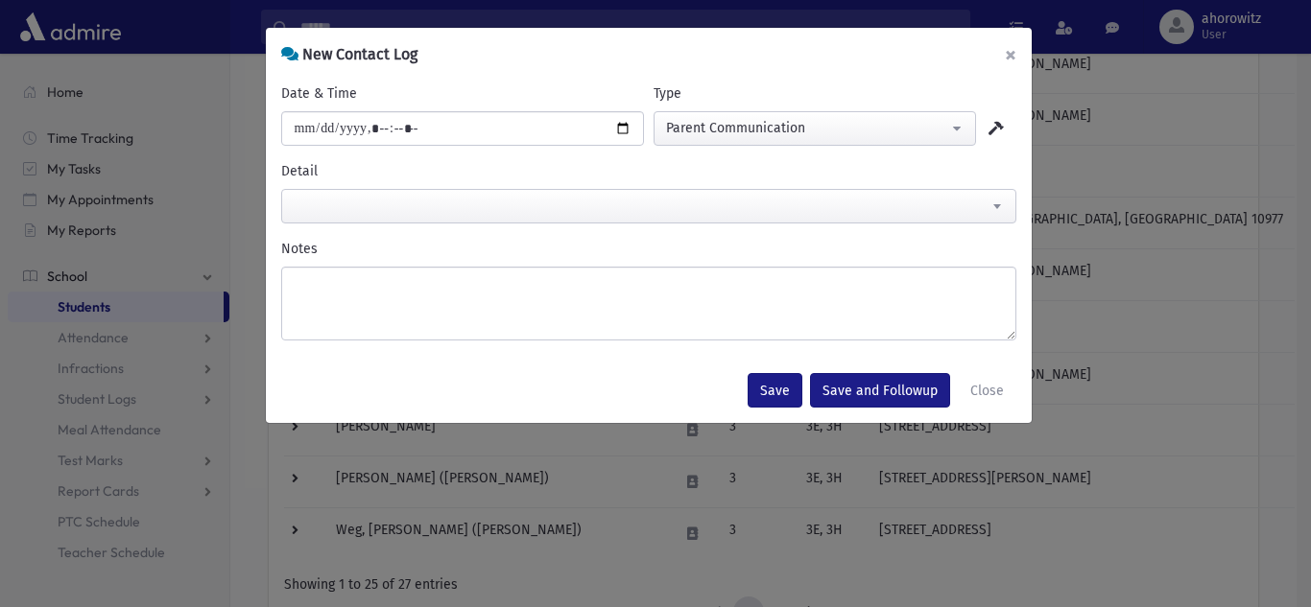
click at [1009, 64] on button "×" at bounding box center [1010, 55] width 42 height 54
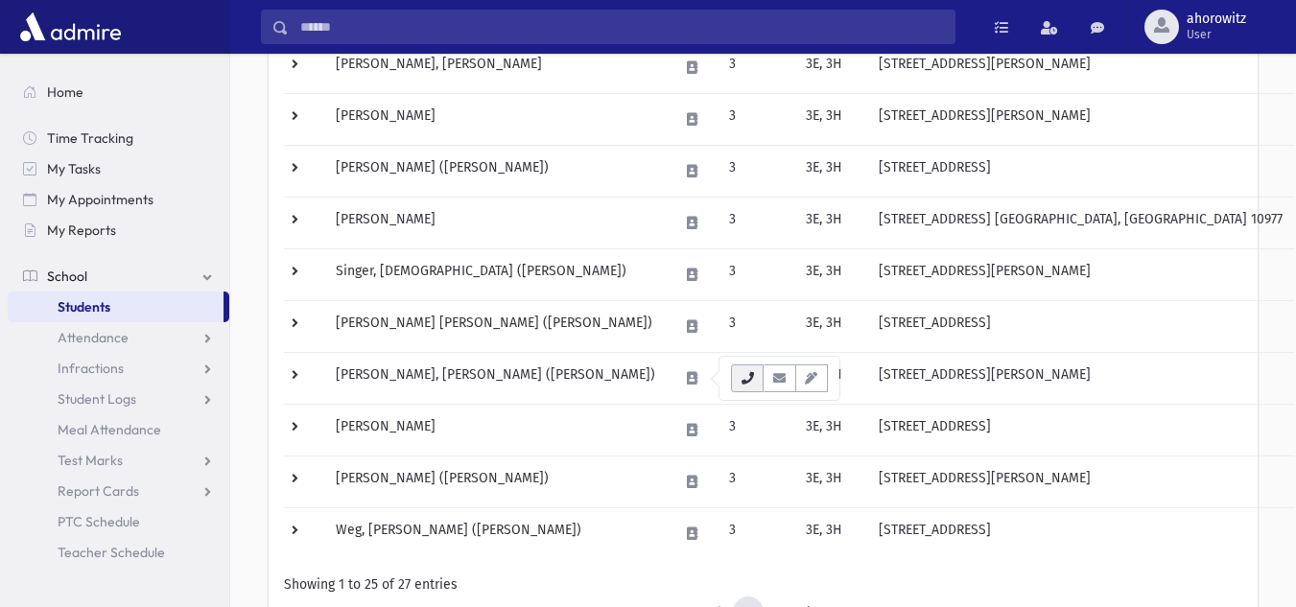
drag, startPoint x: 774, startPoint y: 379, endPoint x: 757, endPoint y: 387, distance: 18.9
click at [757, 387] on button "button" at bounding box center [747, 379] width 33 height 28
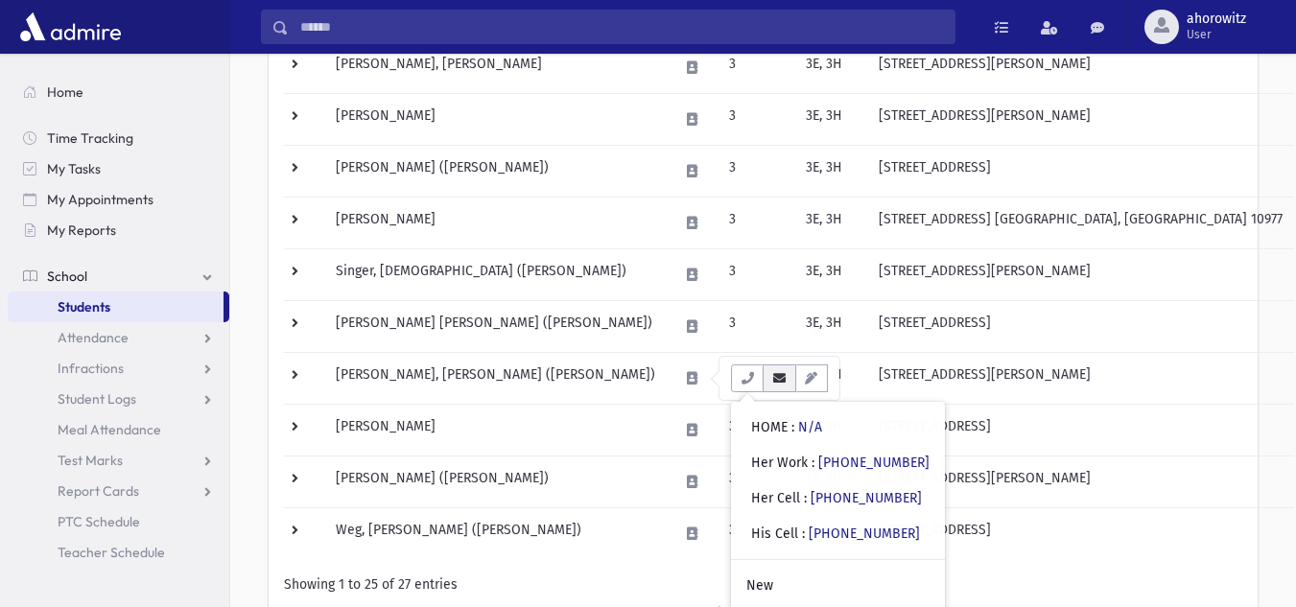
click at [786, 379] on icon "button" at bounding box center [779, 378] width 15 height 12
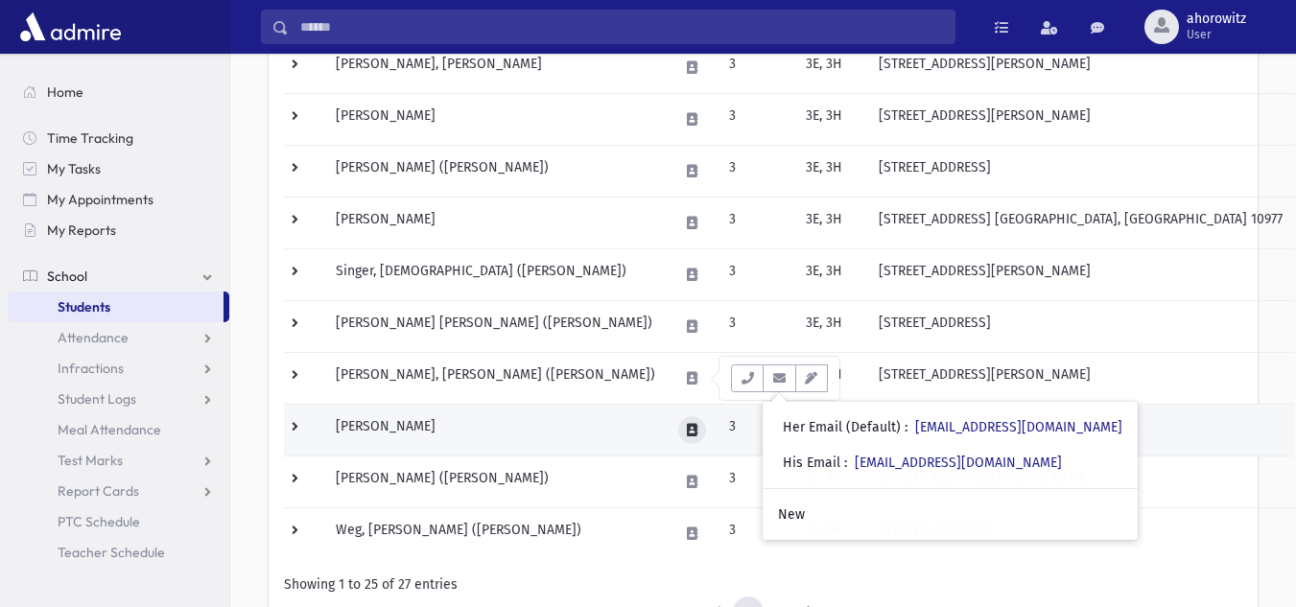
click at [690, 427] on button at bounding box center [692, 430] width 28 height 28
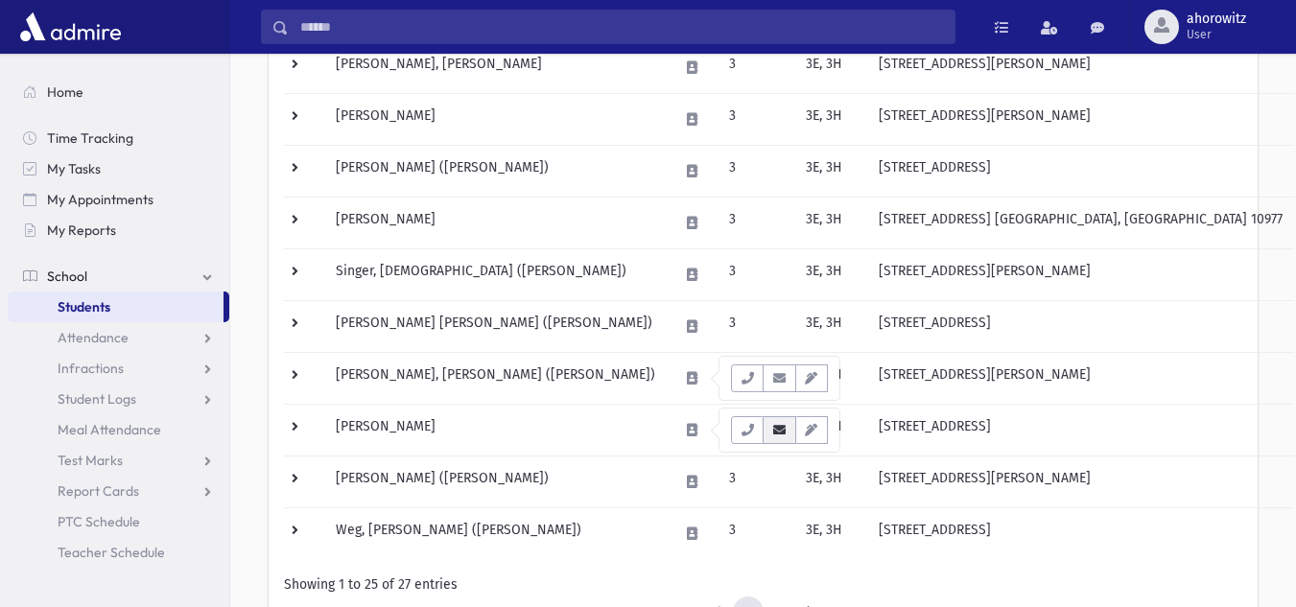
click at [778, 432] on icon "button" at bounding box center [779, 430] width 15 height 12
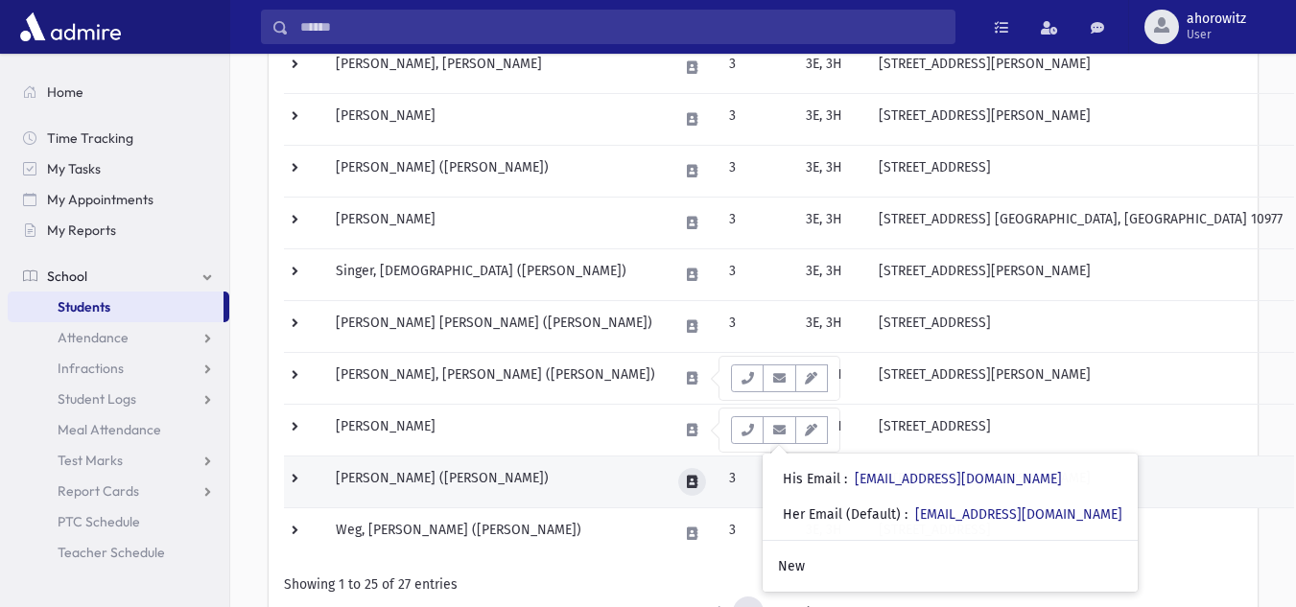
click at [694, 483] on icon at bounding box center [692, 482] width 11 height 12
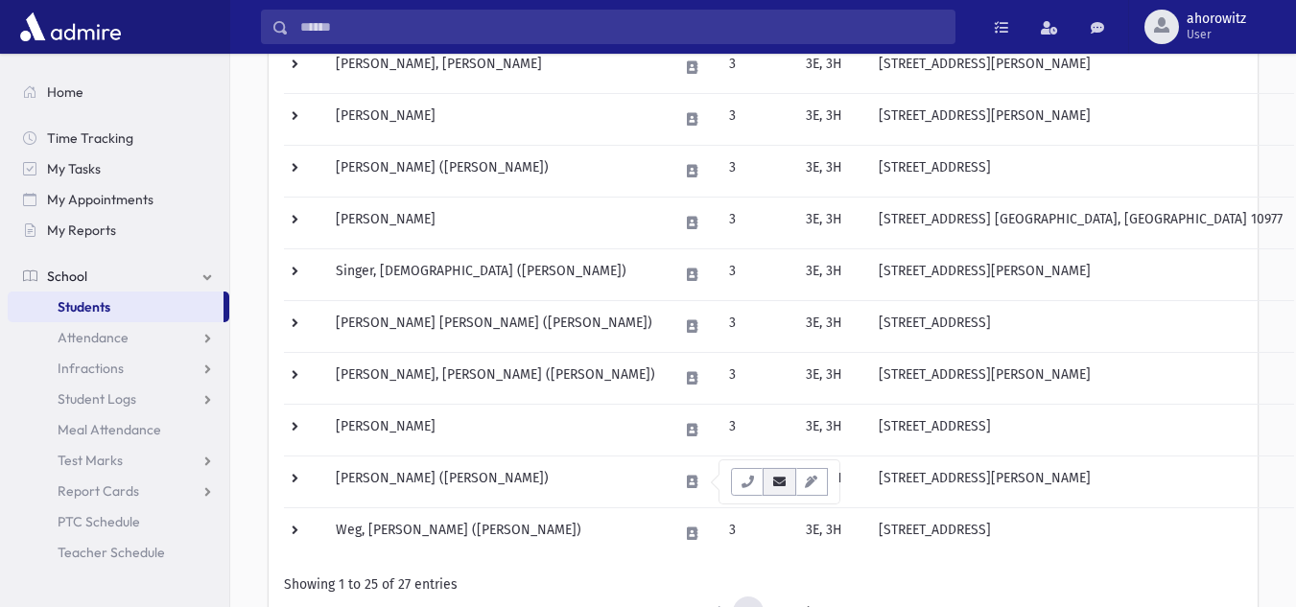
click at [782, 471] on button "button" at bounding box center [779, 482] width 33 height 28
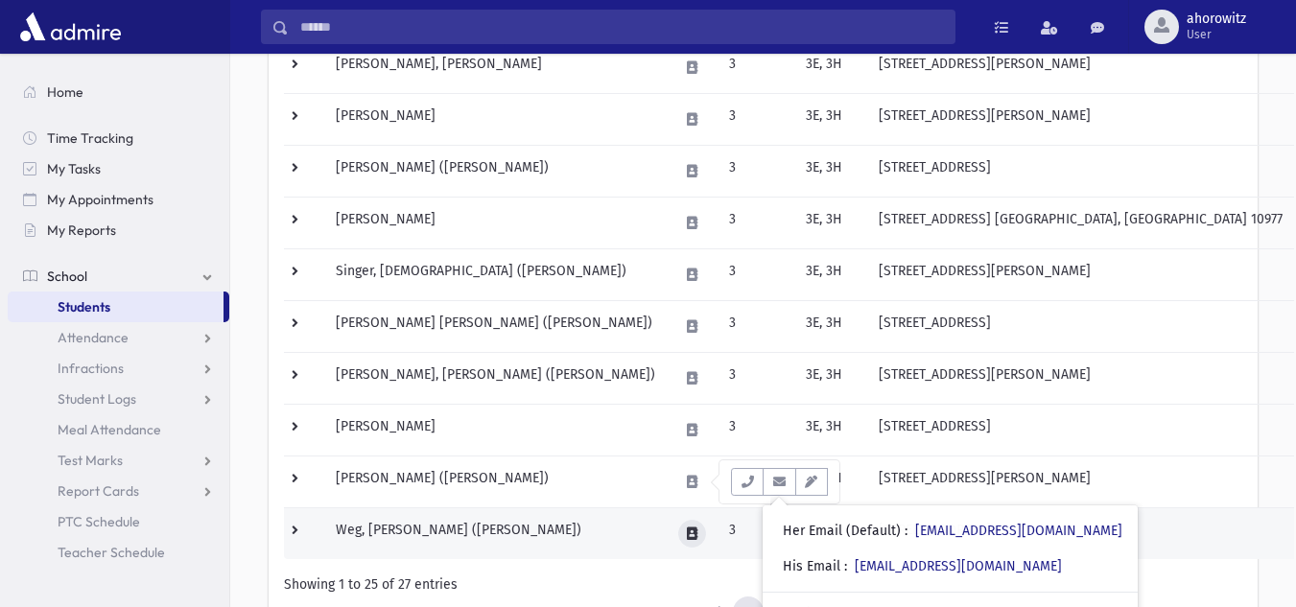
click at [698, 538] on icon at bounding box center [692, 534] width 11 height 12
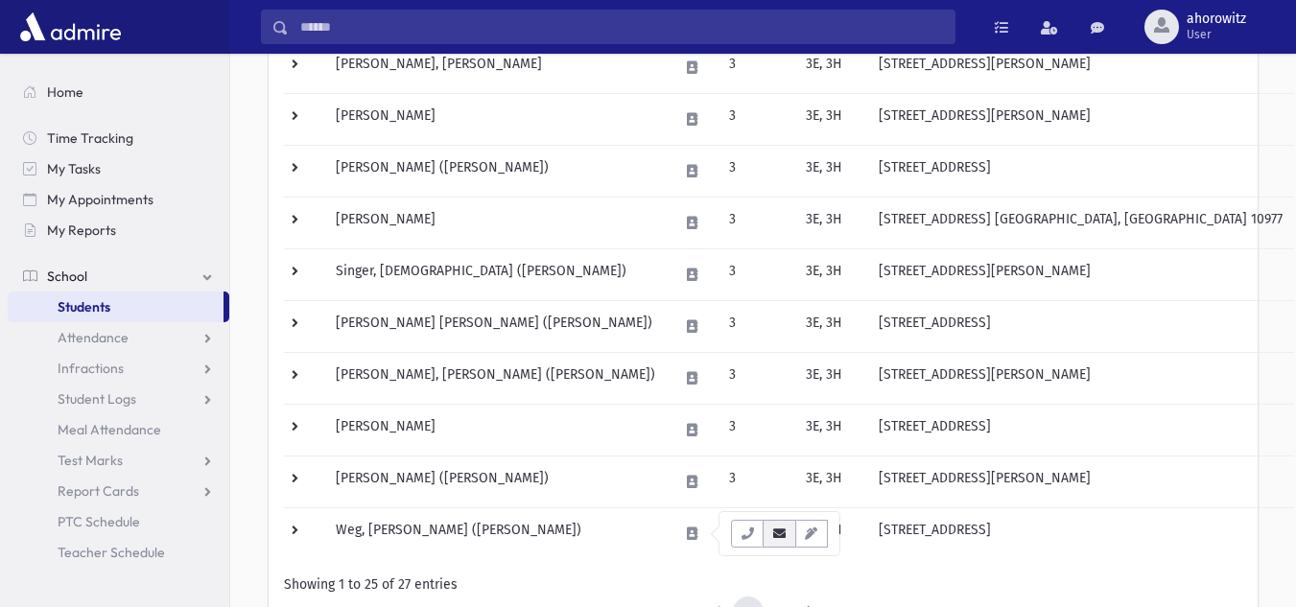
click at [785, 538] on icon "button" at bounding box center [779, 534] width 15 height 12
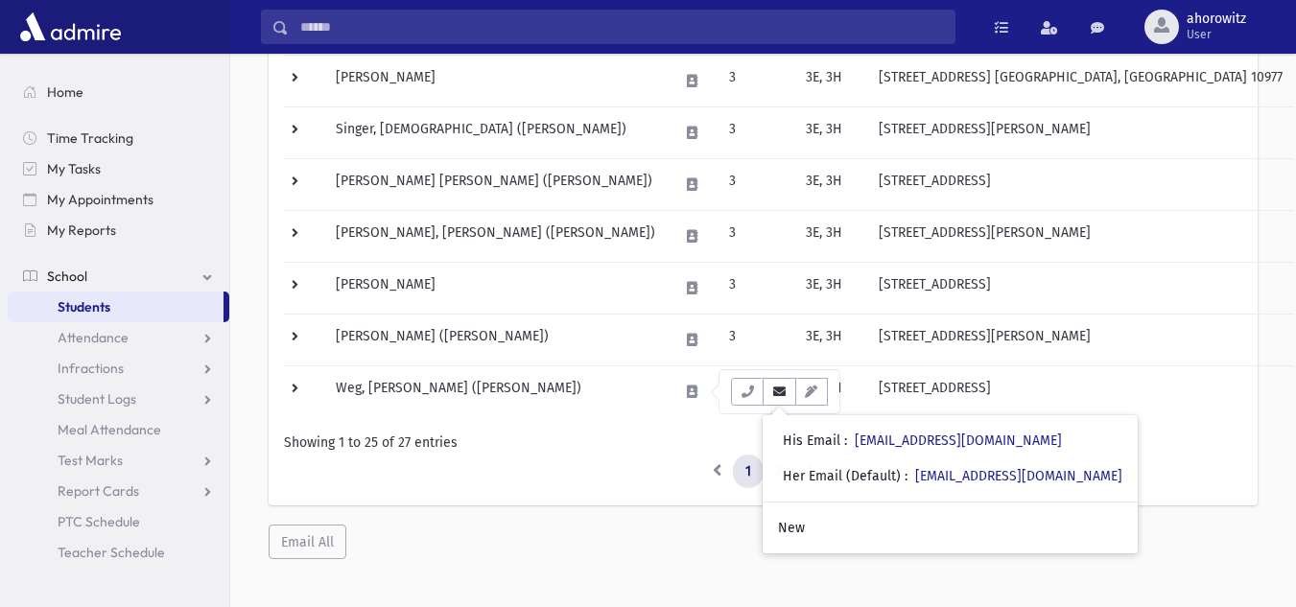
scroll to position [1229, 0]
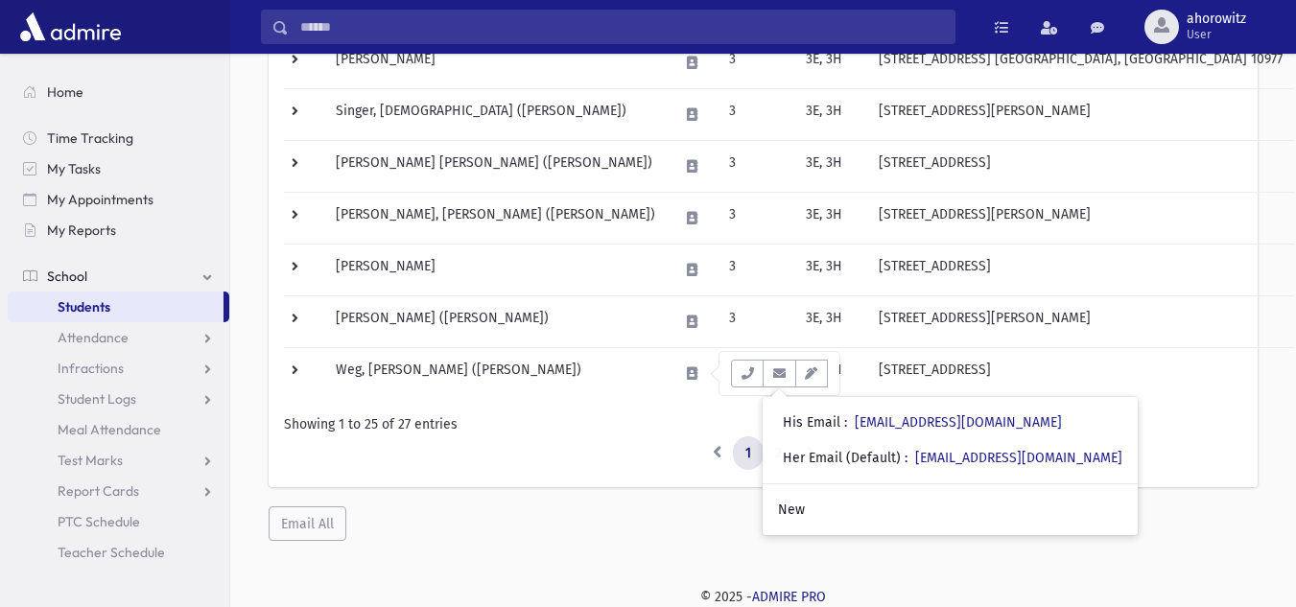
click at [640, 445] on ul "1 2" at bounding box center [763, 454] width 959 height 35
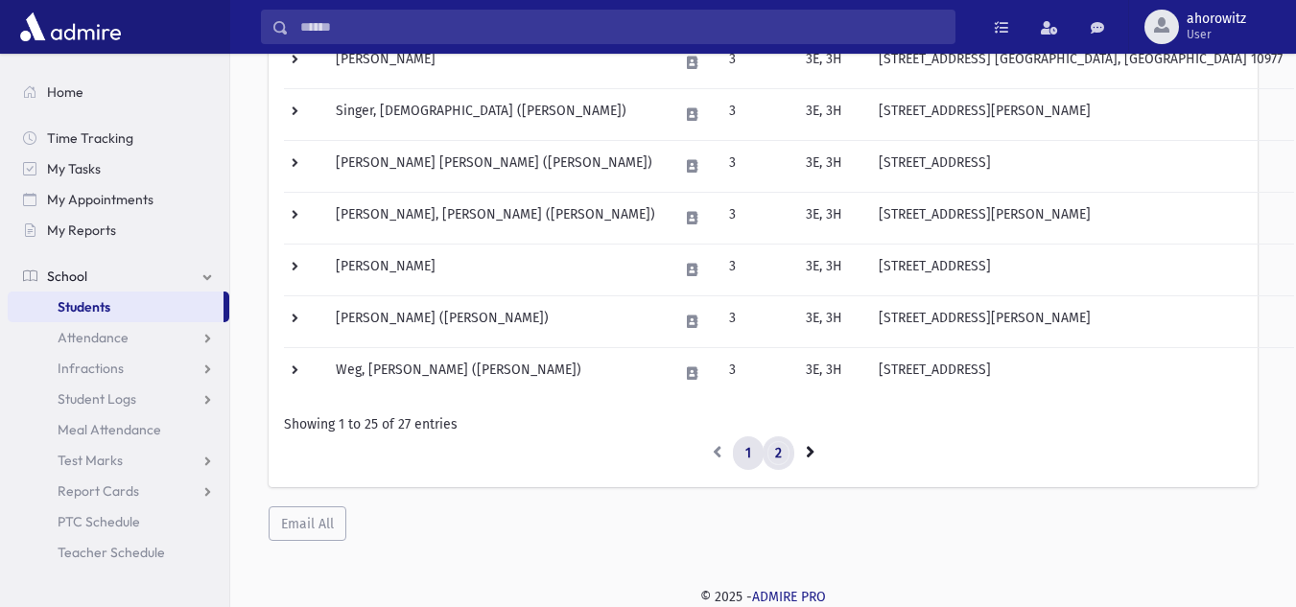
click at [786, 453] on link "2" at bounding box center [779, 454] width 32 height 35
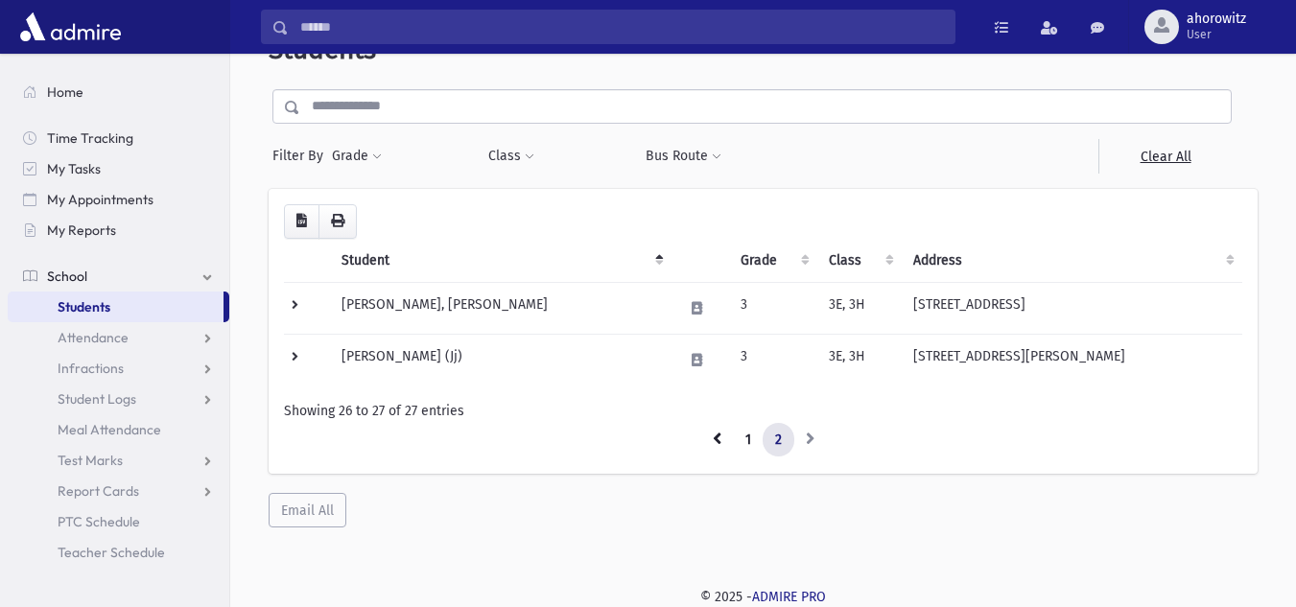
scroll to position [51, 0]
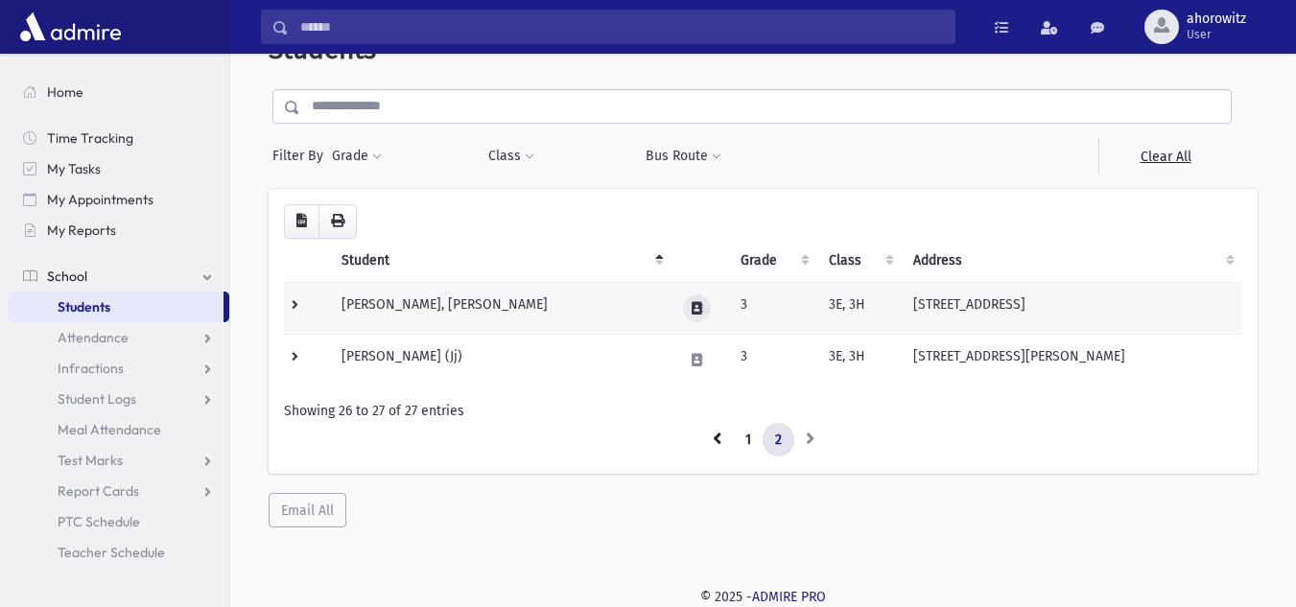
click at [698, 307] on icon at bounding box center [697, 308] width 11 height 12
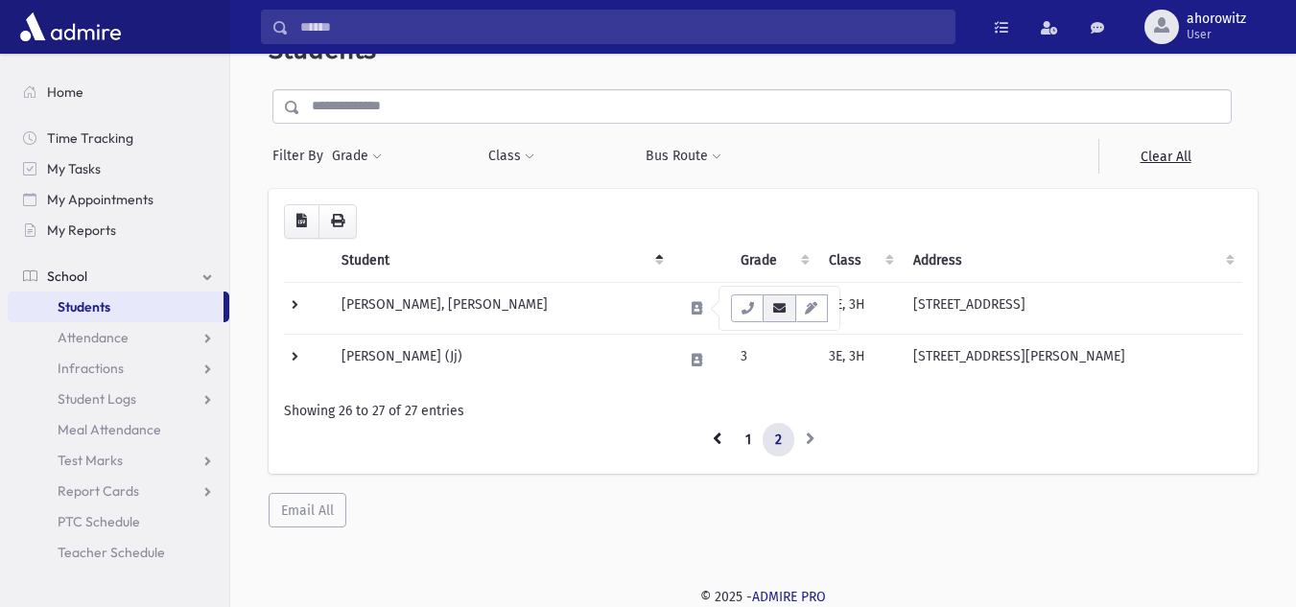
click at [788, 306] on button "button" at bounding box center [779, 309] width 33 height 28
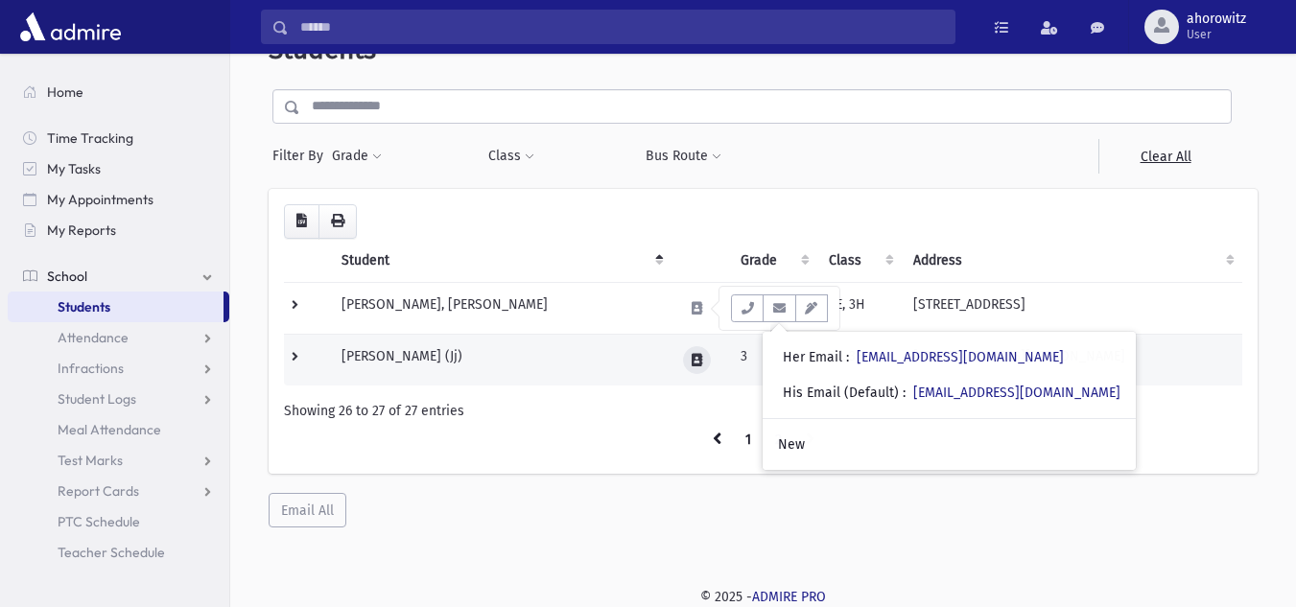
click at [701, 365] on icon at bounding box center [697, 360] width 11 height 12
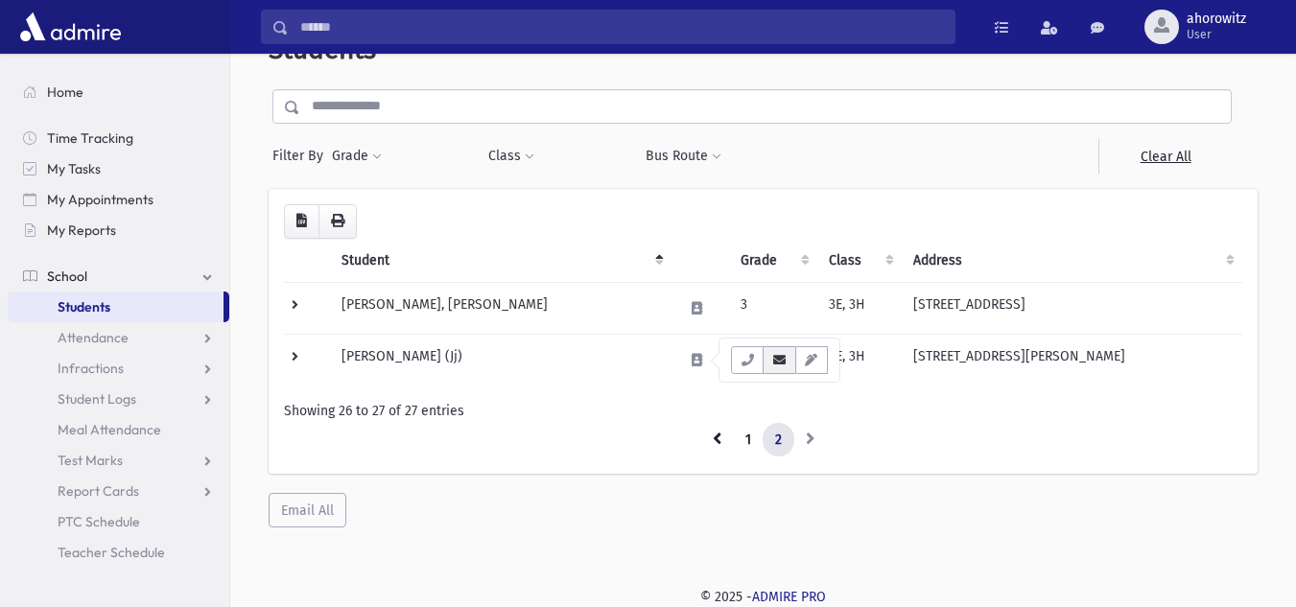
click at [777, 361] on icon "button" at bounding box center [779, 360] width 15 height 12
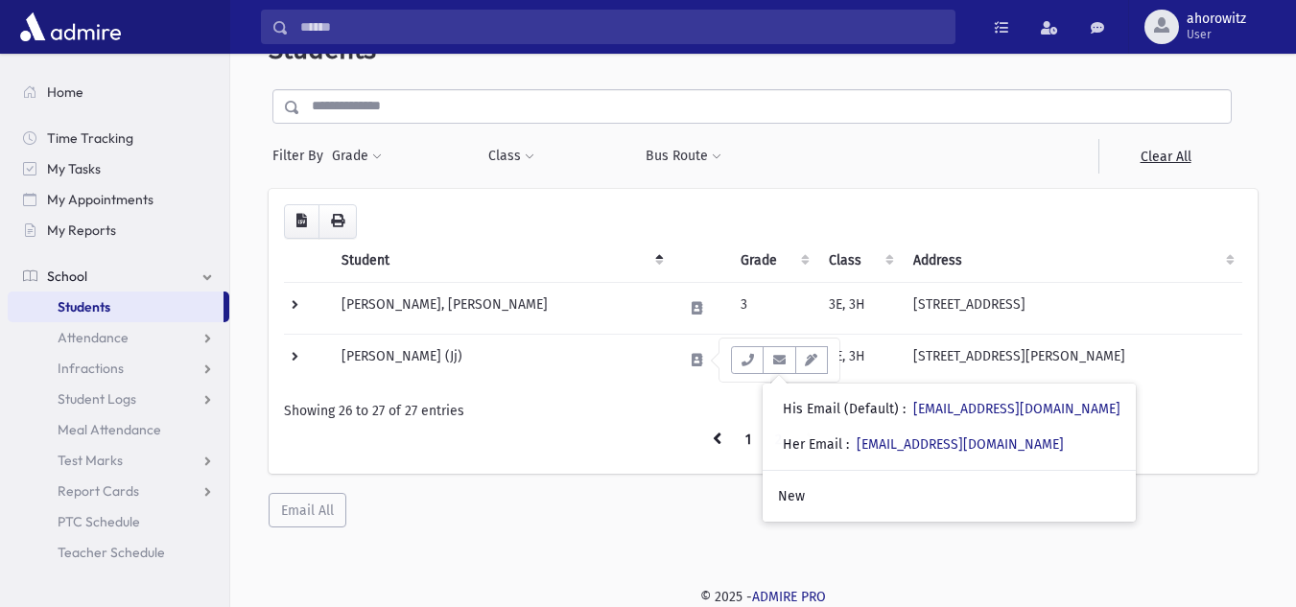
click at [661, 437] on ul "1 2" at bounding box center [763, 440] width 959 height 35
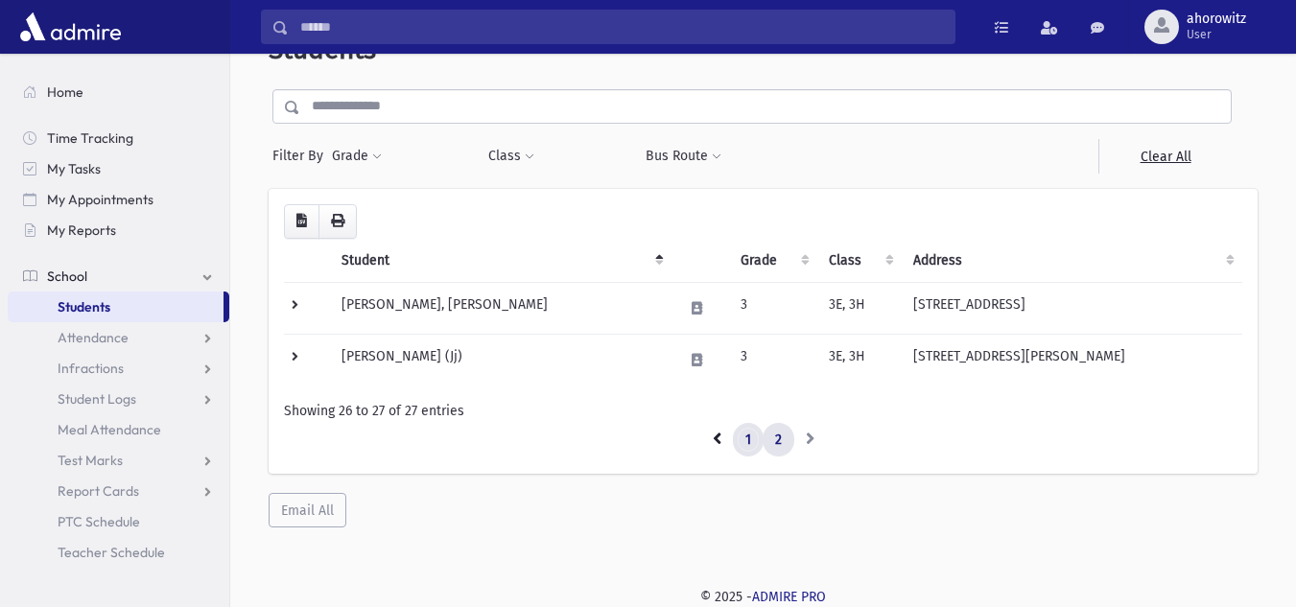
click at [749, 439] on link "1" at bounding box center [748, 440] width 31 height 35
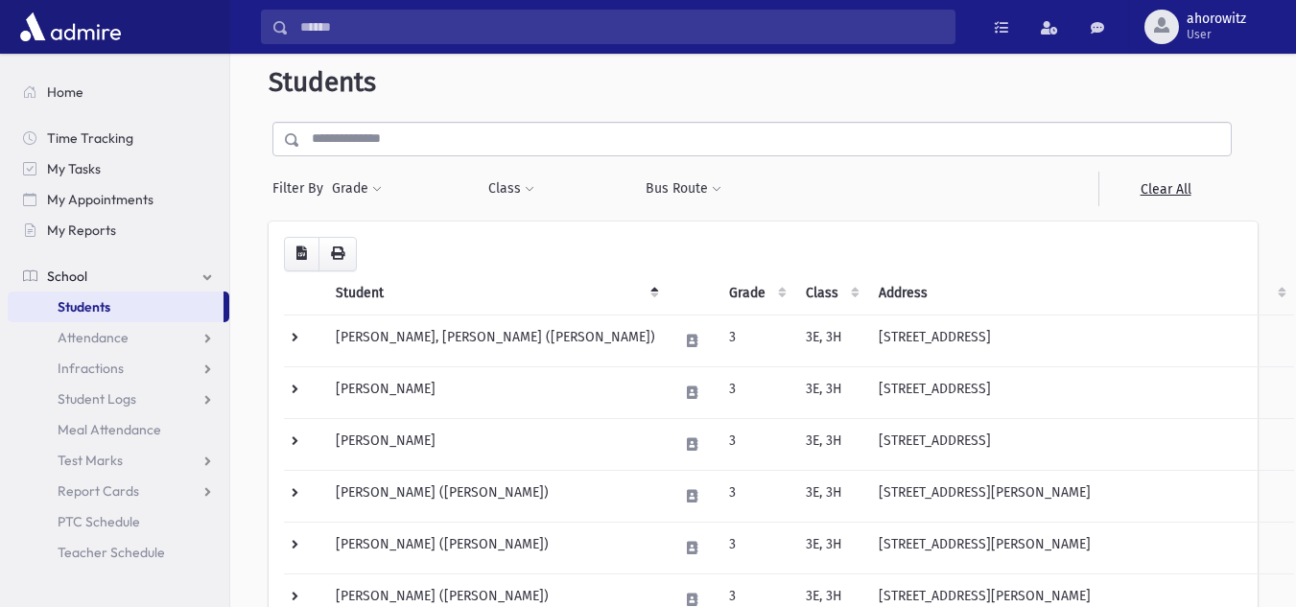
scroll to position [12, 0]
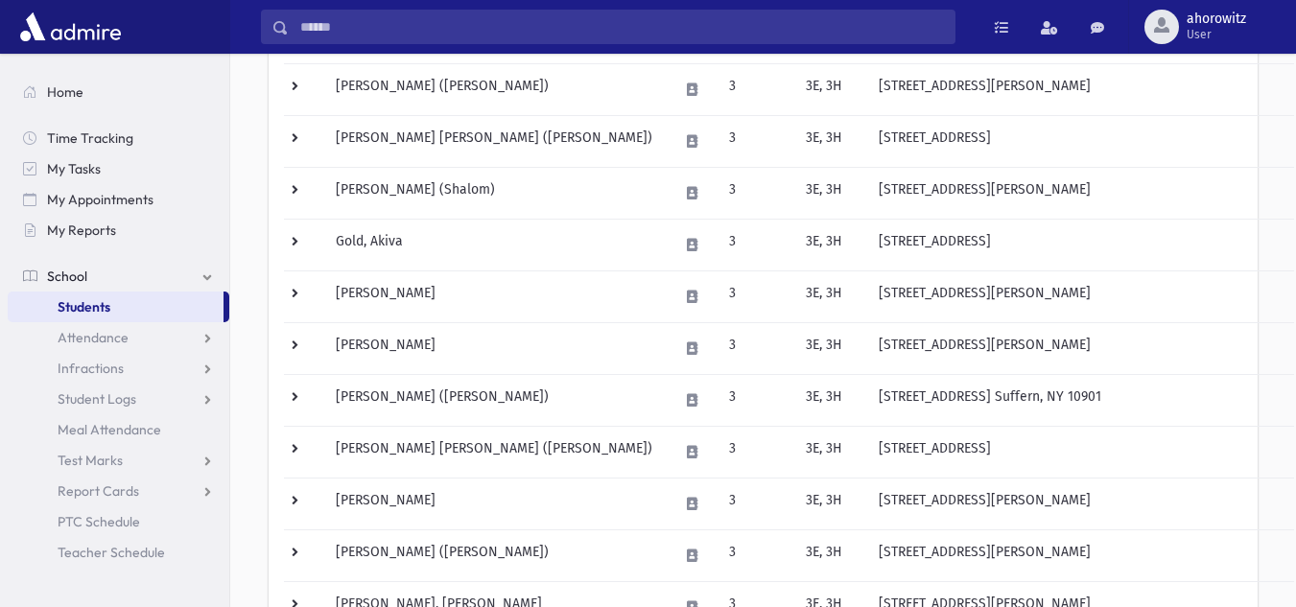
scroll to position [535, 0]
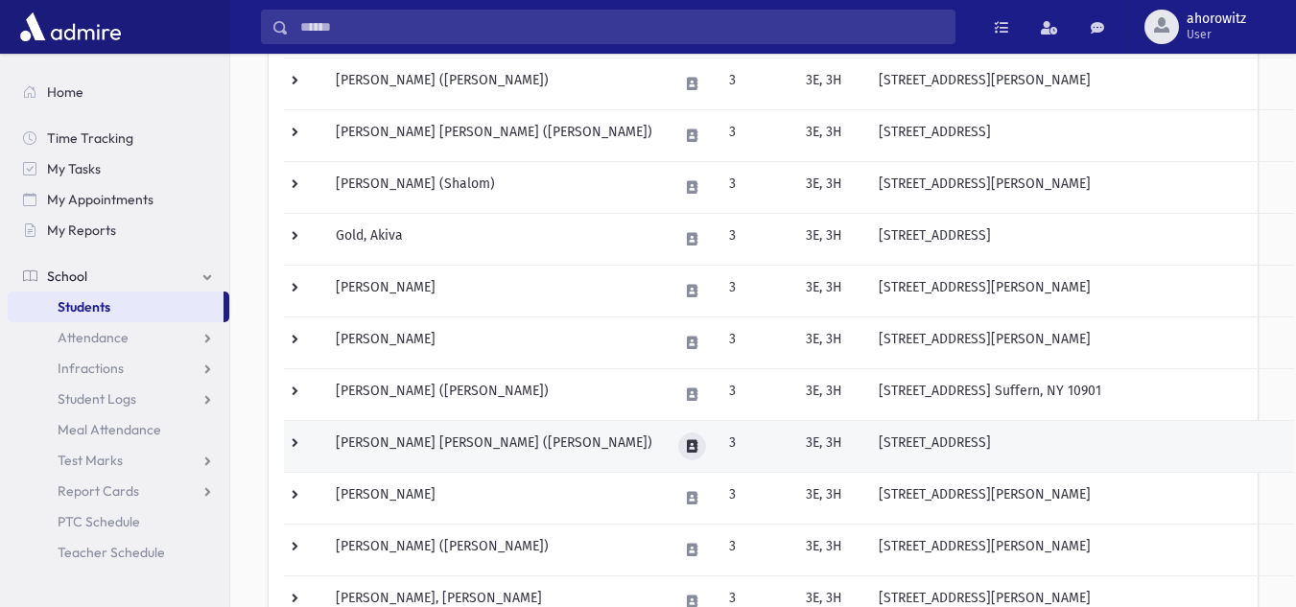
click at [698, 451] on icon at bounding box center [692, 446] width 11 height 12
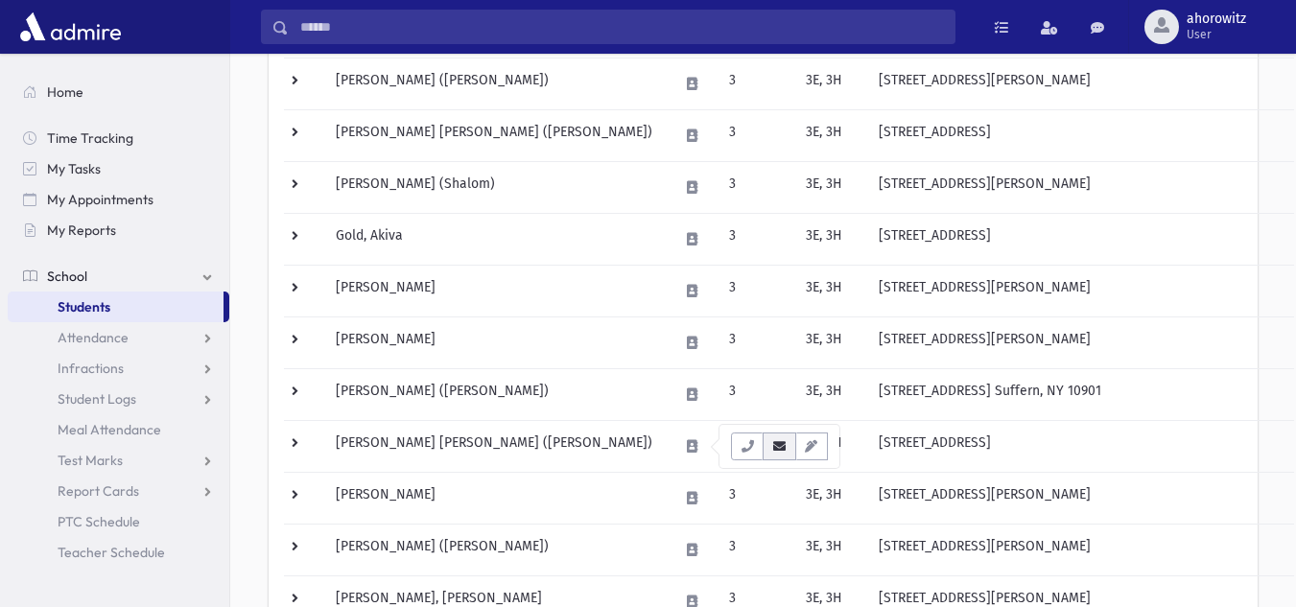
click at [772, 451] on icon "button" at bounding box center [779, 446] width 15 height 12
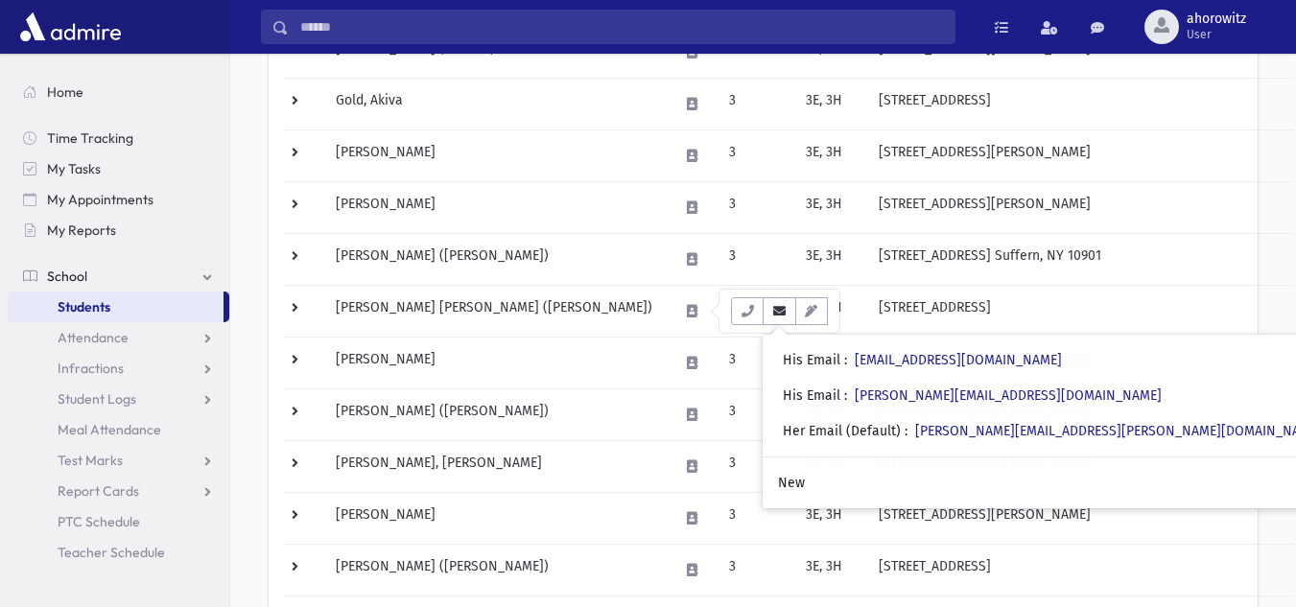
scroll to position [674, 0]
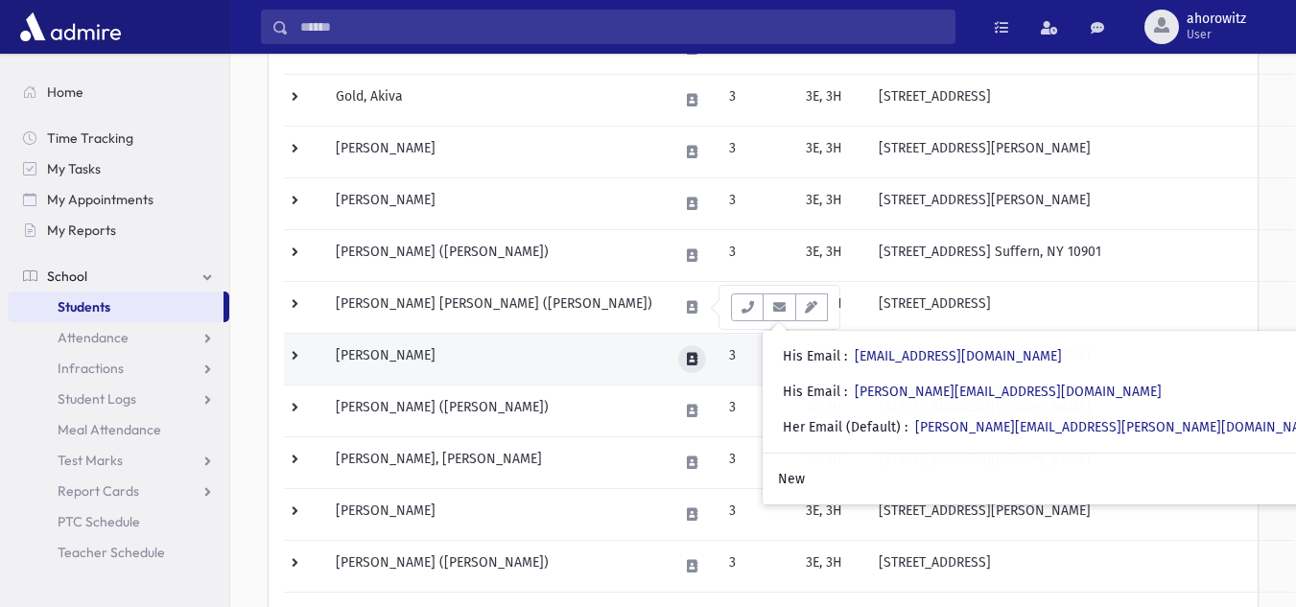
click at [698, 363] on icon at bounding box center [692, 359] width 11 height 12
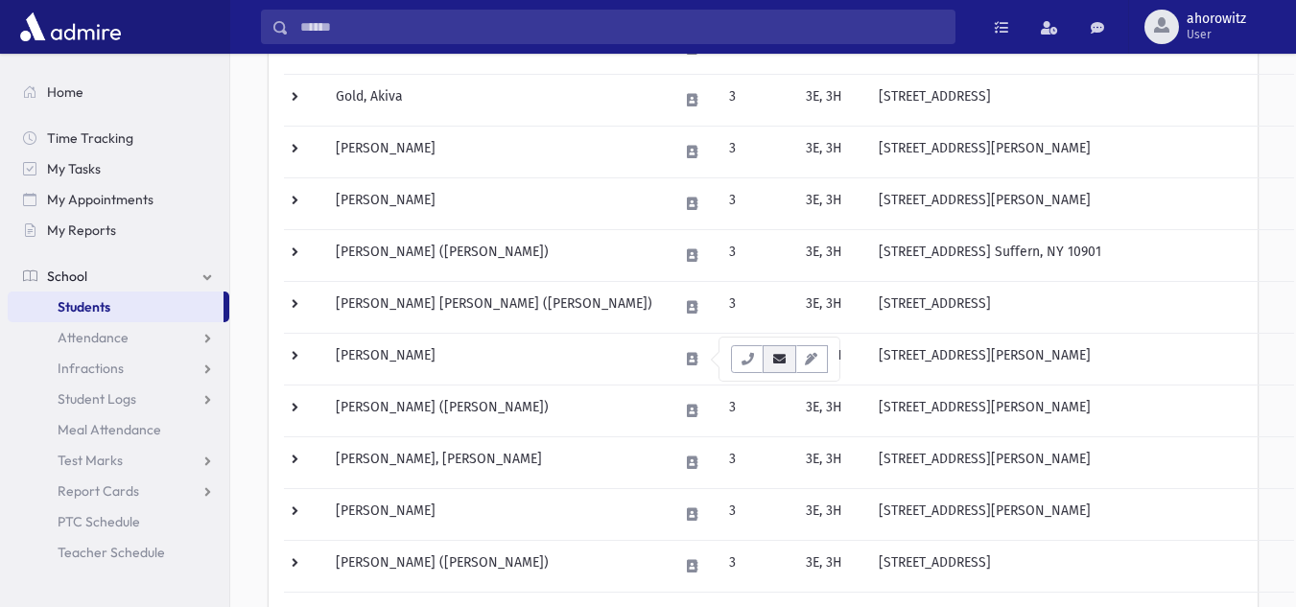
click at [781, 367] on button "button" at bounding box center [779, 359] width 33 height 28
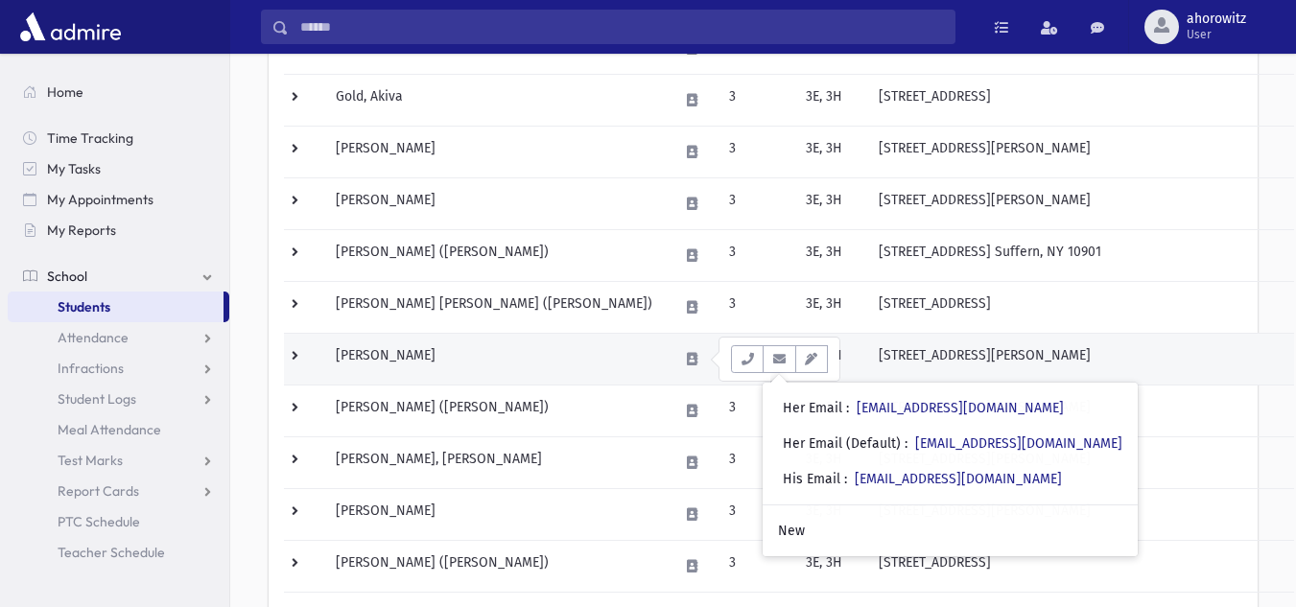
click at [569, 369] on td "Klein, Eliav" at bounding box center [495, 359] width 343 height 52
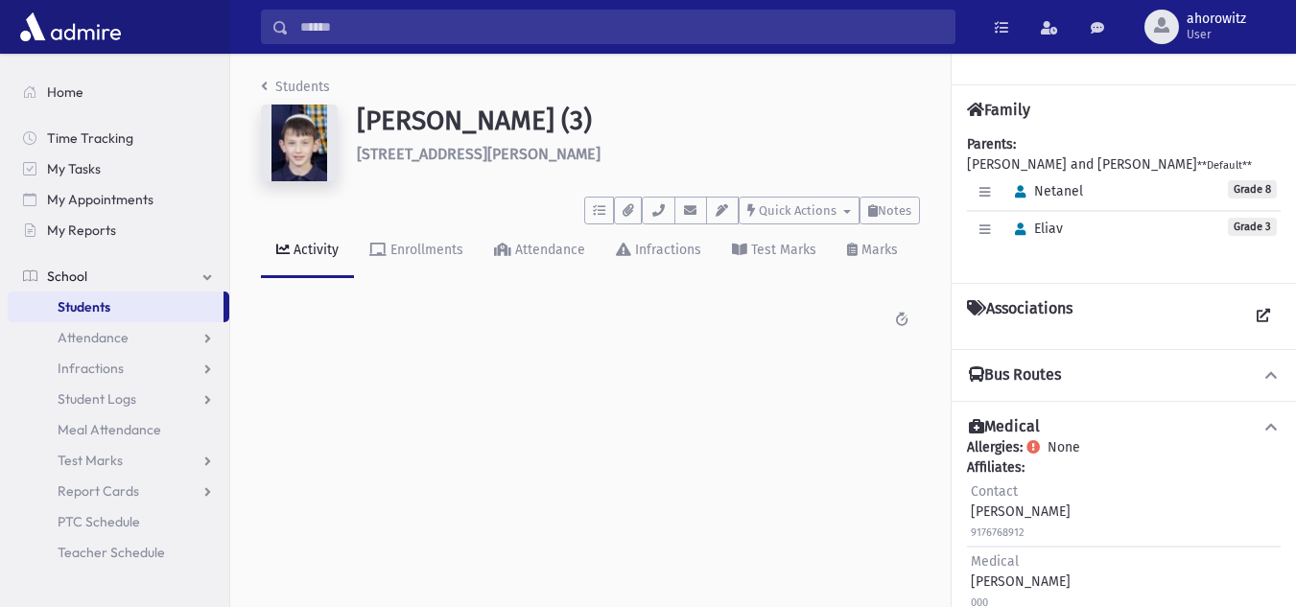
click at [676, 133] on h1 "[PERSON_NAME] (3)" at bounding box center [638, 121] width 563 height 33
click at [933, 102] on div "Students [PERSON_NAME] (3) [STREET_ADDRESS][PERSON_NAME] ***** To Do's No open …" at bounding box center [590, 214] width 721 height 321
